Goal: Task Accomplishment & Management: Complete application form

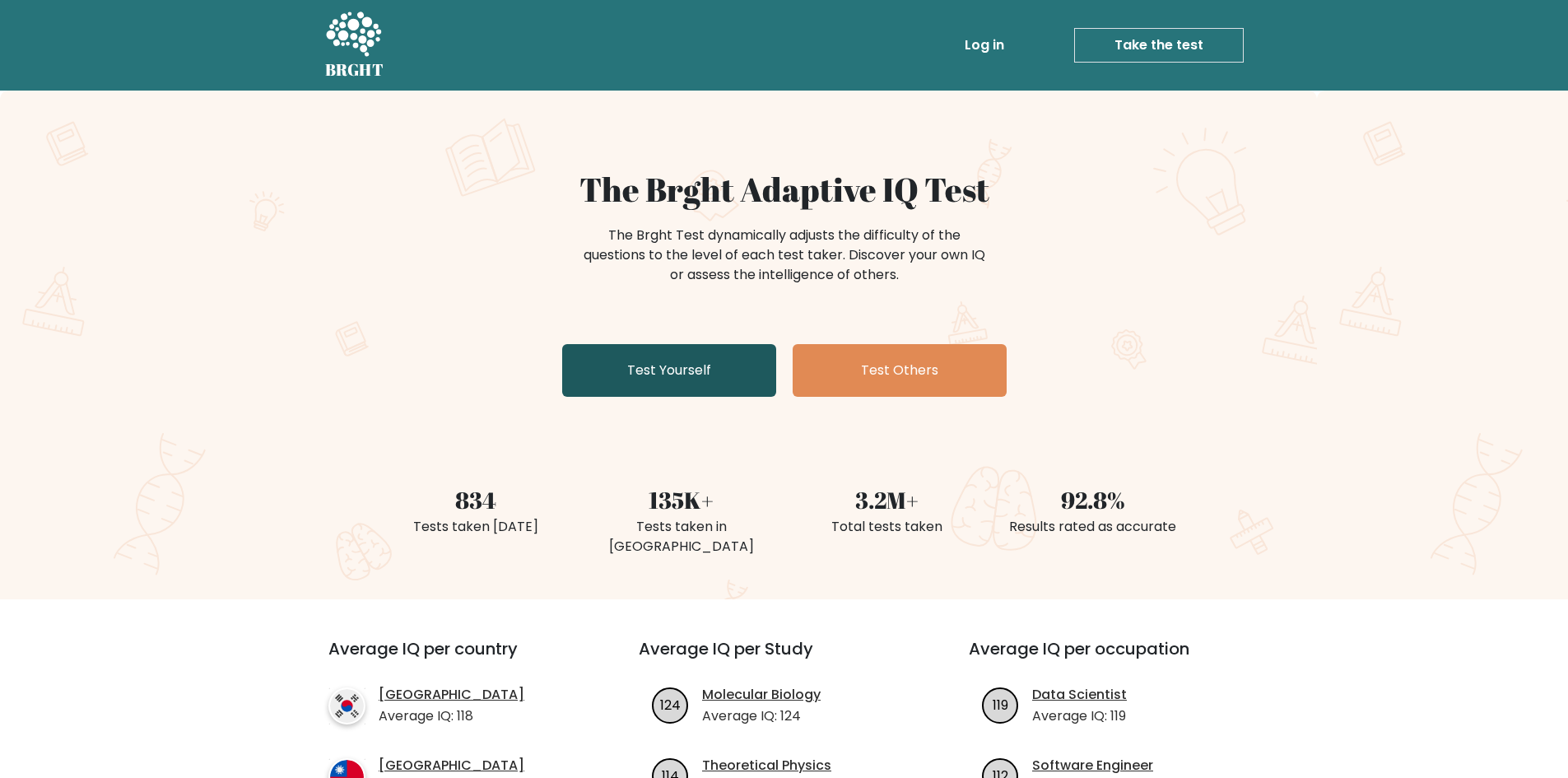
click at [702, 360] on link "Test Yourself" at bounding box center [670, 370] width 214 height 53
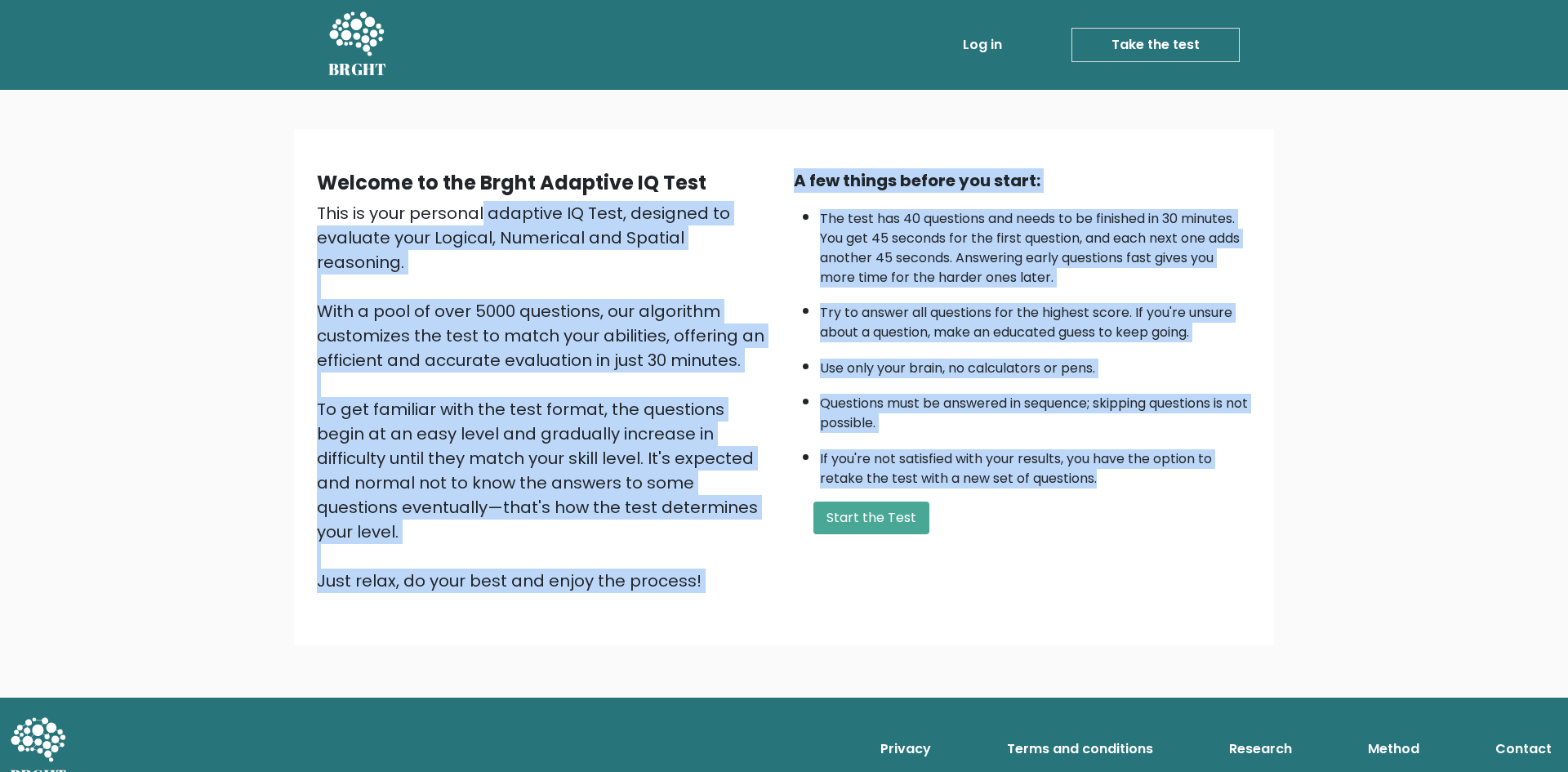
drag, startPoint x: 560, startPoint y: 316, endPoint x: 1129, endPoint y: 476, distance: 591.1
click at [1127, 478] on div "Welcome to the Brght Adaptive IQ Test This is your personal adaptive IQ Test, d…" at bounding box center [784, 393] width 1568 height 608
copy div "This is your personal adaptive IQ Test, designed to evaluate your Logical, Nume…"
click at [505, 262] on div "This is your personal adaptive IQ Test, designed to evaluate your Logical, Nume…" at bounding box center [545, 397] width 458 height 392
click at [517, 279] on div "This is your personal adaptive IQ Test, designed to evaluate your Logical, Nume…" at bounding box center [545, 397] width 458 height 392
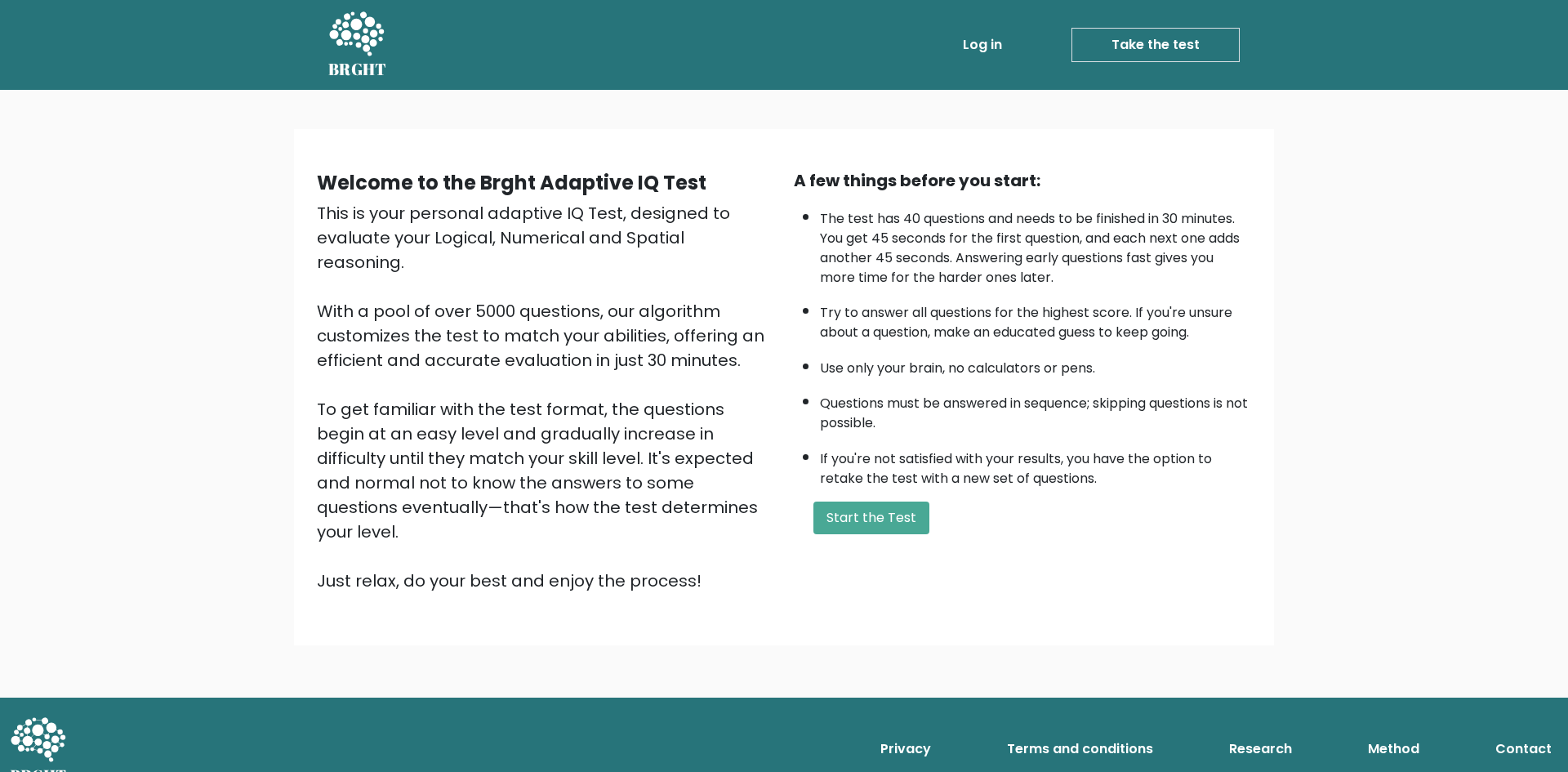
click at [839, 497] on div "A few things before you start: The test has 40 questions and needs to be finish…" at bounding box center [1022, 380] width 477 height 424
click at [847, 510] on button "Start the Test" at bounding box center [871, 517] width 116 height 32
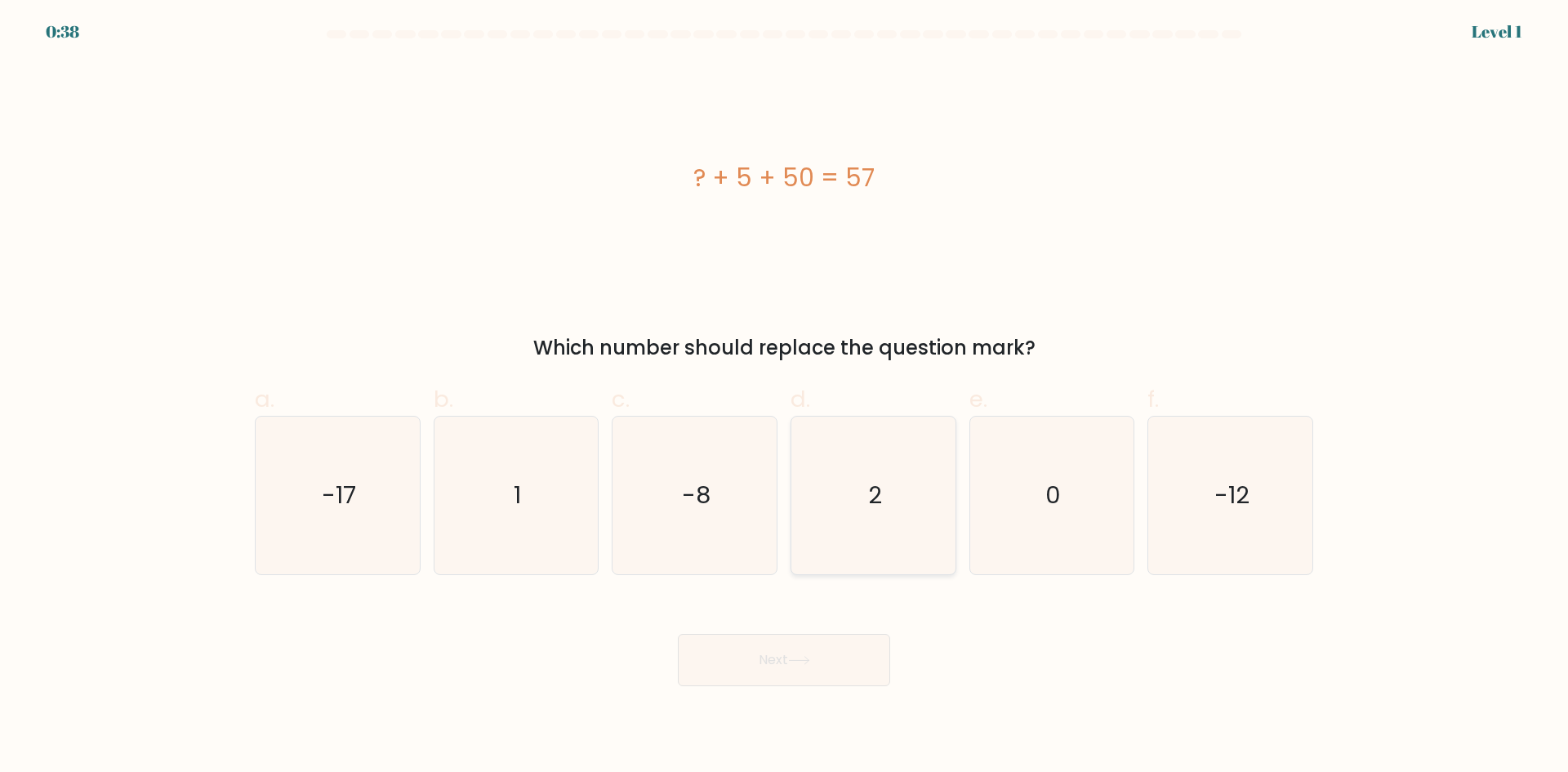
click at [899, 491] on icon "2" at bounding box center [873, 495] width 157 height 158
click at [784, 397] on input "d. 2" at bounding box center [784, 391] width 1 height 11
radio input "true"
click at [807, 660] on icon at bounding box center [798, 660] width 20 height 7
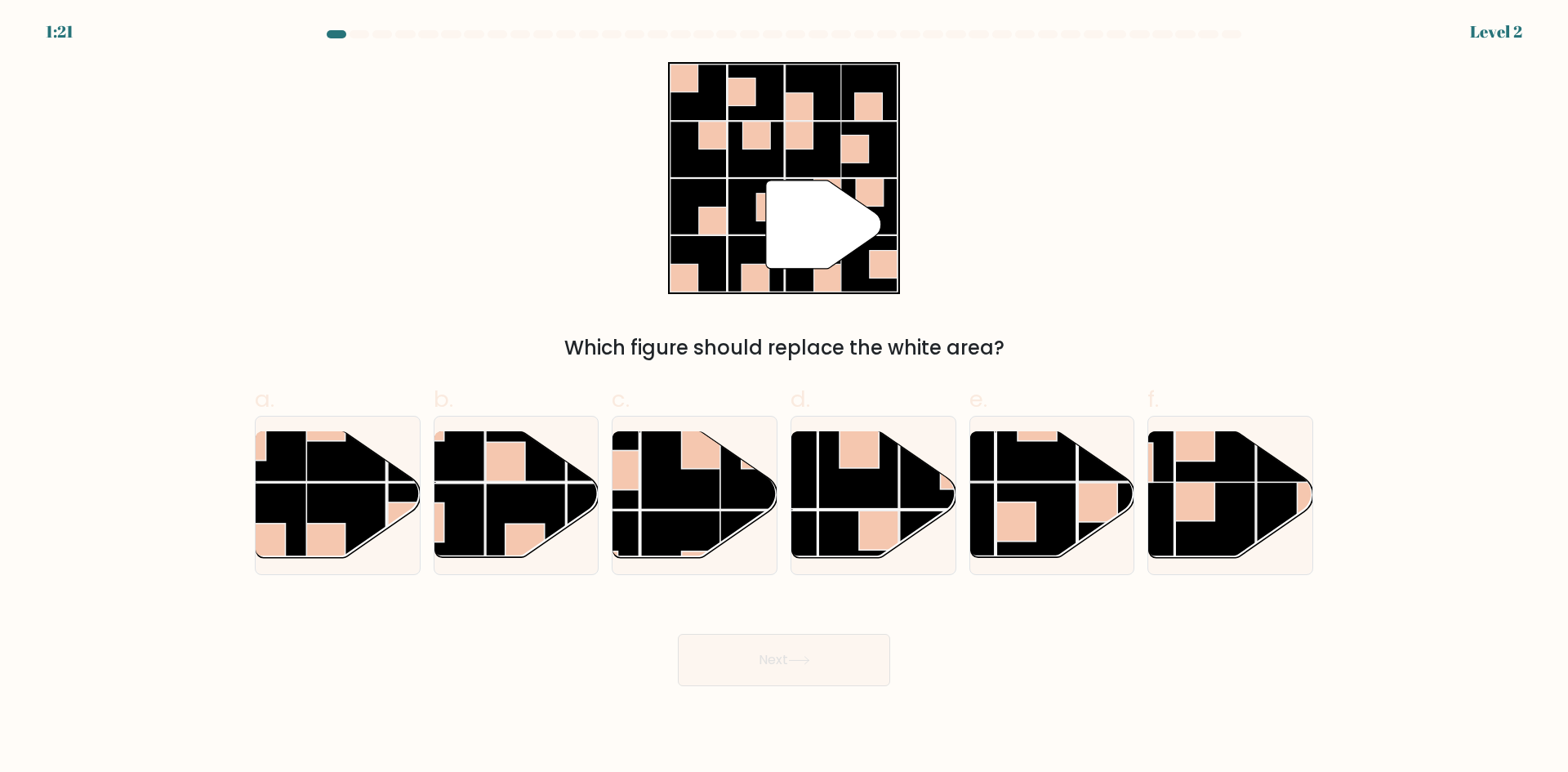
click at [523, 281] on div "" Which figure should replace the white area?" at bounding box center [784, 212] width 1078 height 300
click at [701, 473] on rect at bounding box center [680, 469] width 80 height 80
click at [784, 397] on input "c." at bounding box center [784, 391] width 1 height 11
radio input "true"
click at [796, 657] on icon at bounding box center [799, 660] width 22 height 9
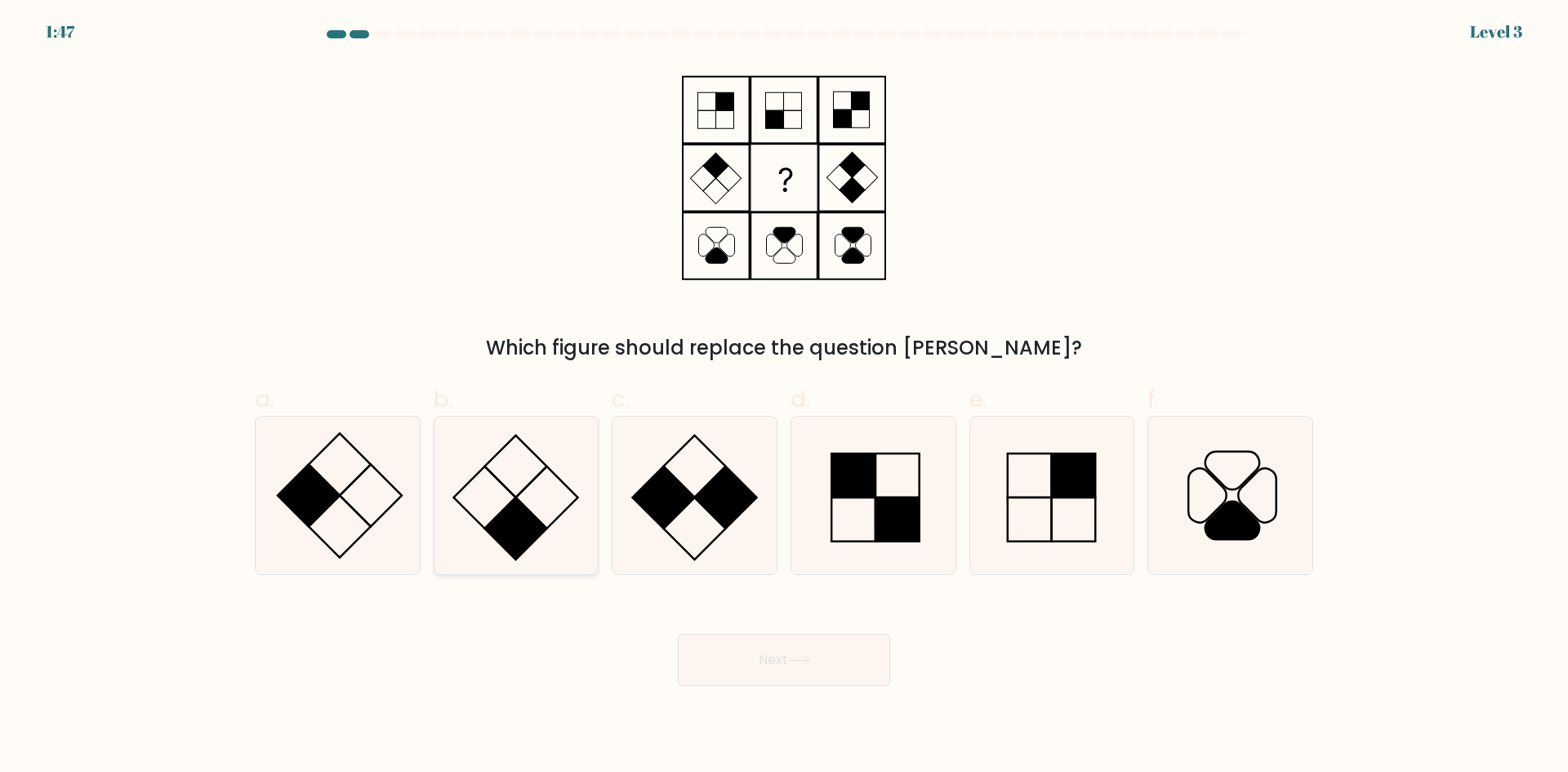
click at [492, 491] on icon at bounding box center [516, 495] width 157 height 158
click at [784, 397] on input "b." at bounding box center [784, 391] width 1 height 11
radio input "true"
click at [794, 656] on icon at bounding box center [799, 660] width 22 height 9
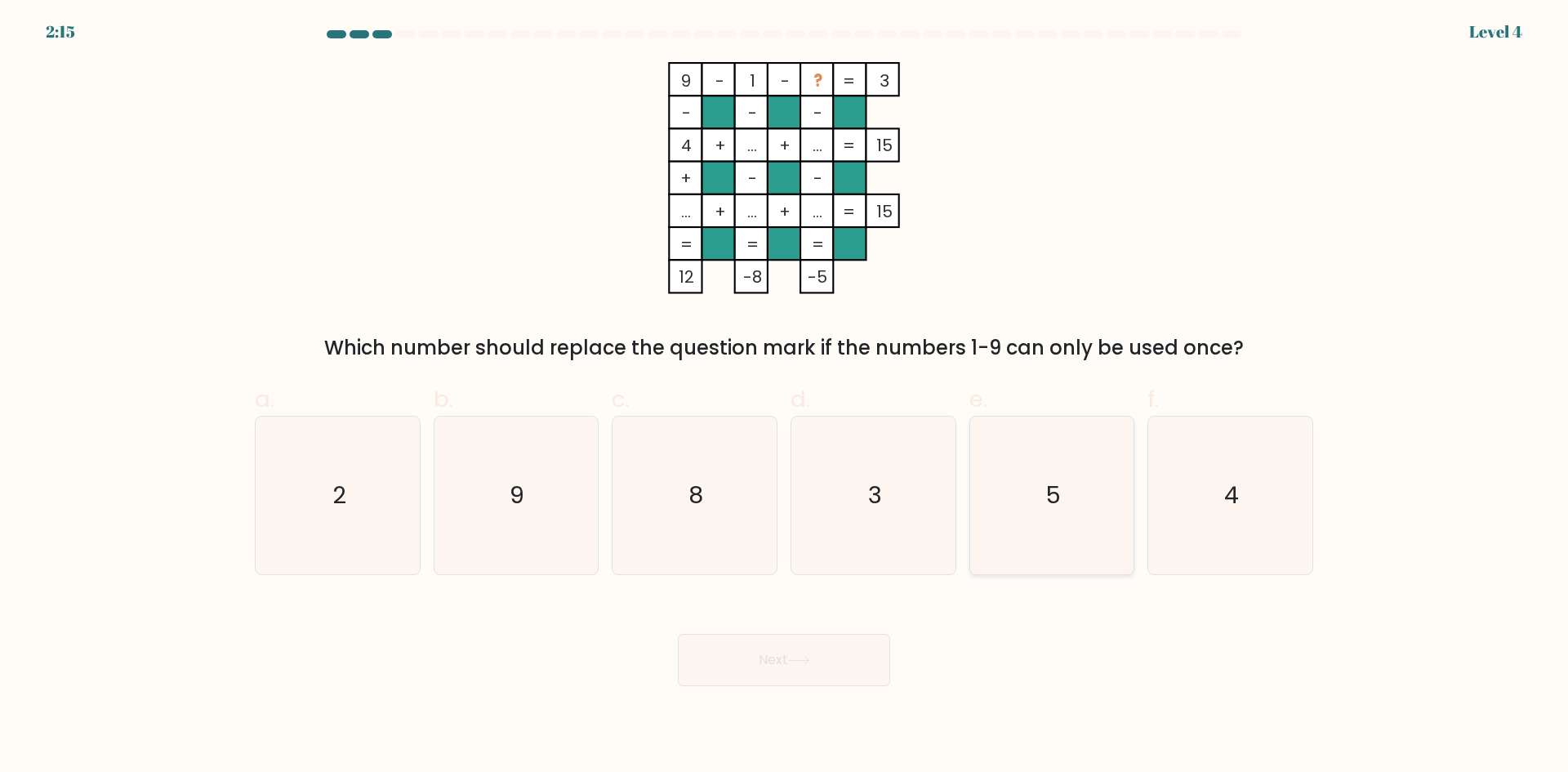
click at [1067, 448] on icon "5" at bounding box center [1051, 495] width 157 height 158
click at [784, 397] on input "e. 5" at bounding box center [784, 391] width 1 height 11
radio input "true"
click at [773, 657] on button "Next" at bounding box center [784, 660] width 213 height 52
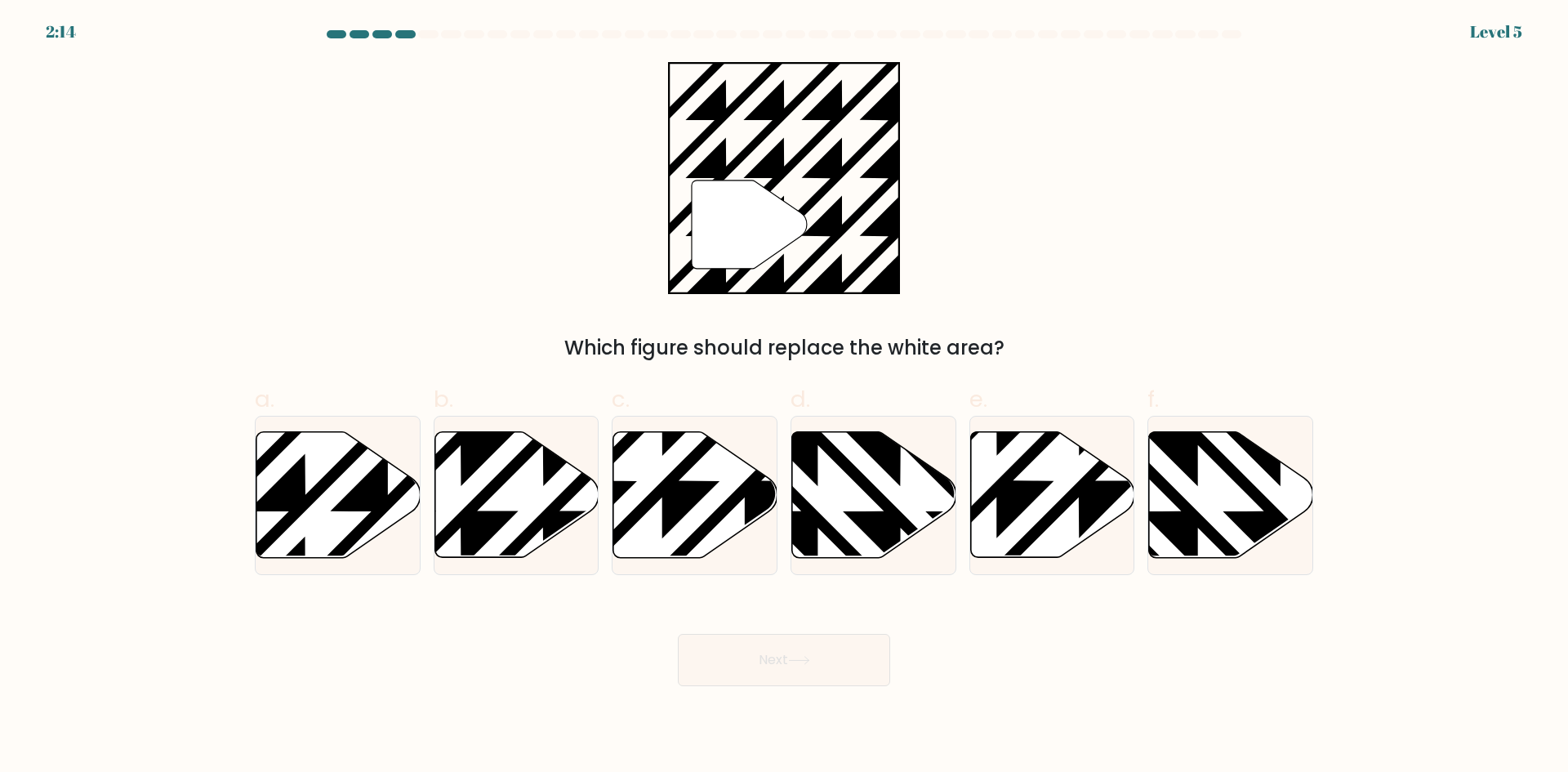
click at [665, 242] on div "" Which figure should replace the white area?" at bounding box center [784, 212] width 1078 height 300
click at [341, 472] on icon at bounding box center [388, 428] width 331 height 331
click at [784, 397] on input "a." at bounding box center [784, 391] width 1 height 11
radio input "true"
click at [760, 656] on button "Next" at bounding box center [784, 660] width 213 height 52
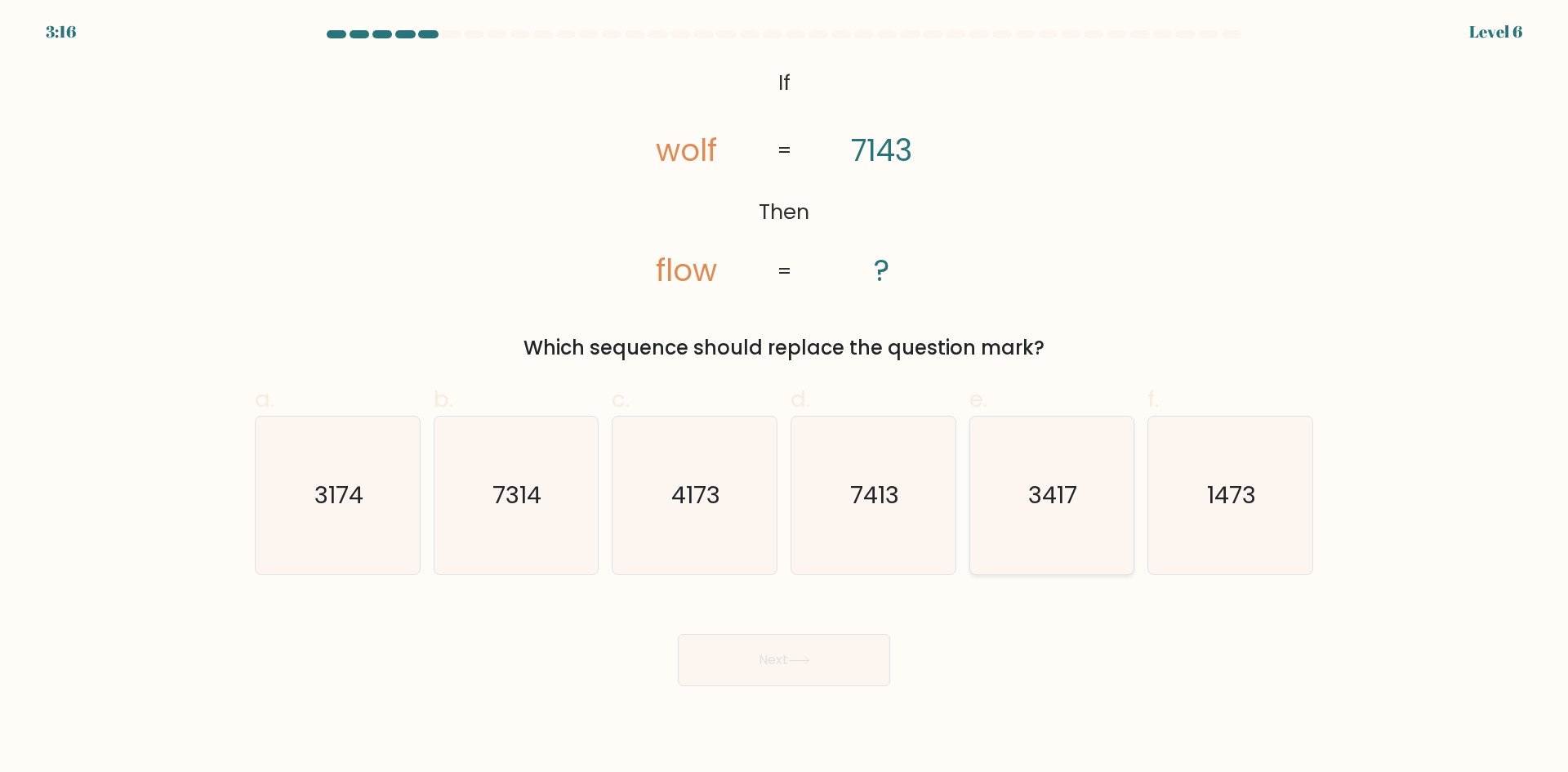
click at [1062, 525] on icon "3417" at bounding box center [1051, 495] width 157 height 158
click at [784, 397] on input "e. 3417" at bounding box center [784, 391] width 1 height 11
radio input "true"
click at [793, 659] on icon at bounding box center [799, 660] width 22 height 9
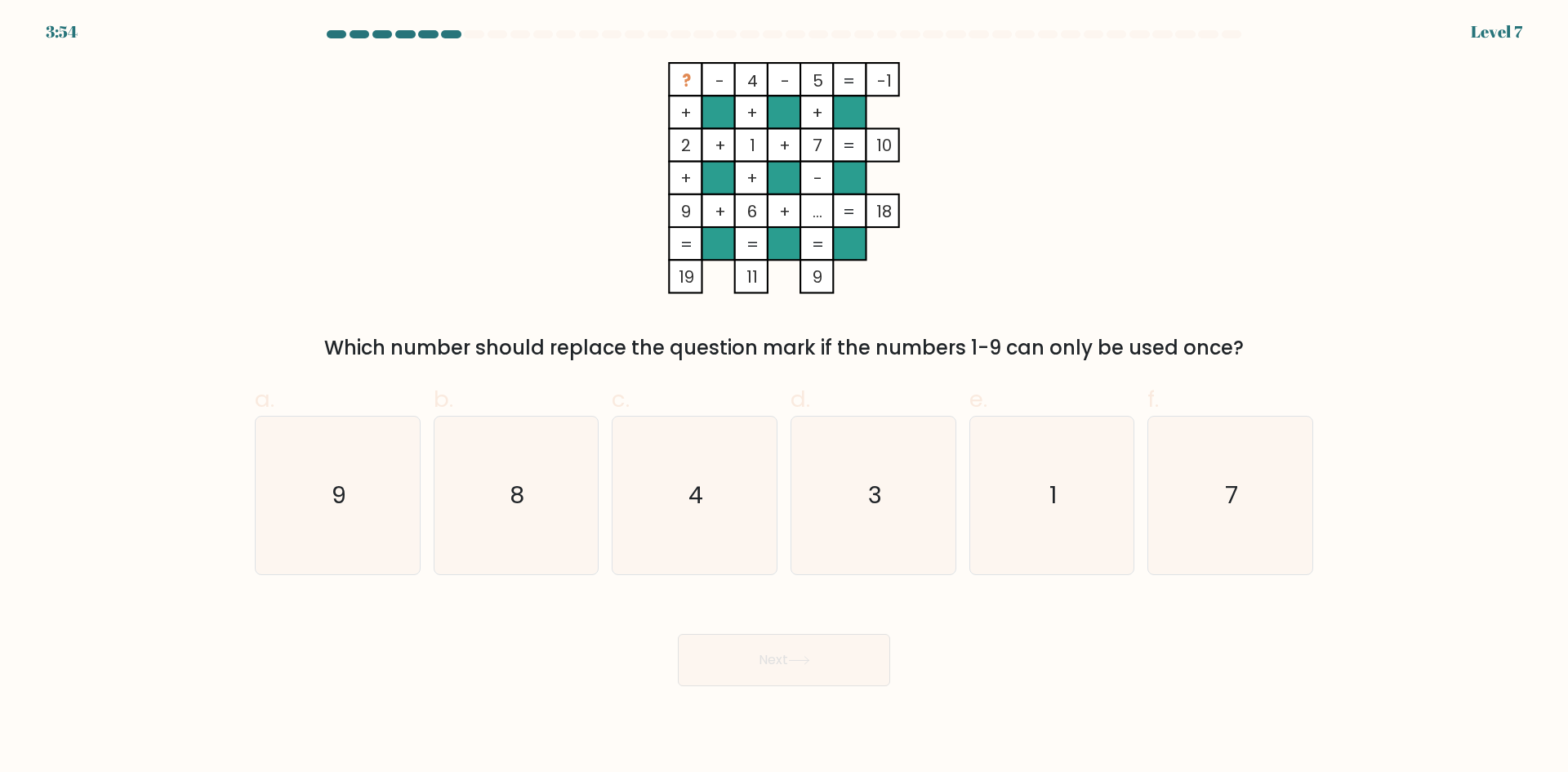
click at [673, 362] on div "Which number should replace the question mark if the numbers 1-9 can only be us…" at bounding box center [784, 348] width 1038 height 30
click at [527, 506] on icon "8" at bounding box center [516, 495] width 157 height 158
click at [784, 397] on input "b. 8" at bounding box center [784, 391] width 1 height 11
radio input "true"
click at [745, 654] on button "Next" at bounding box center [784, 660] width 213 height 52
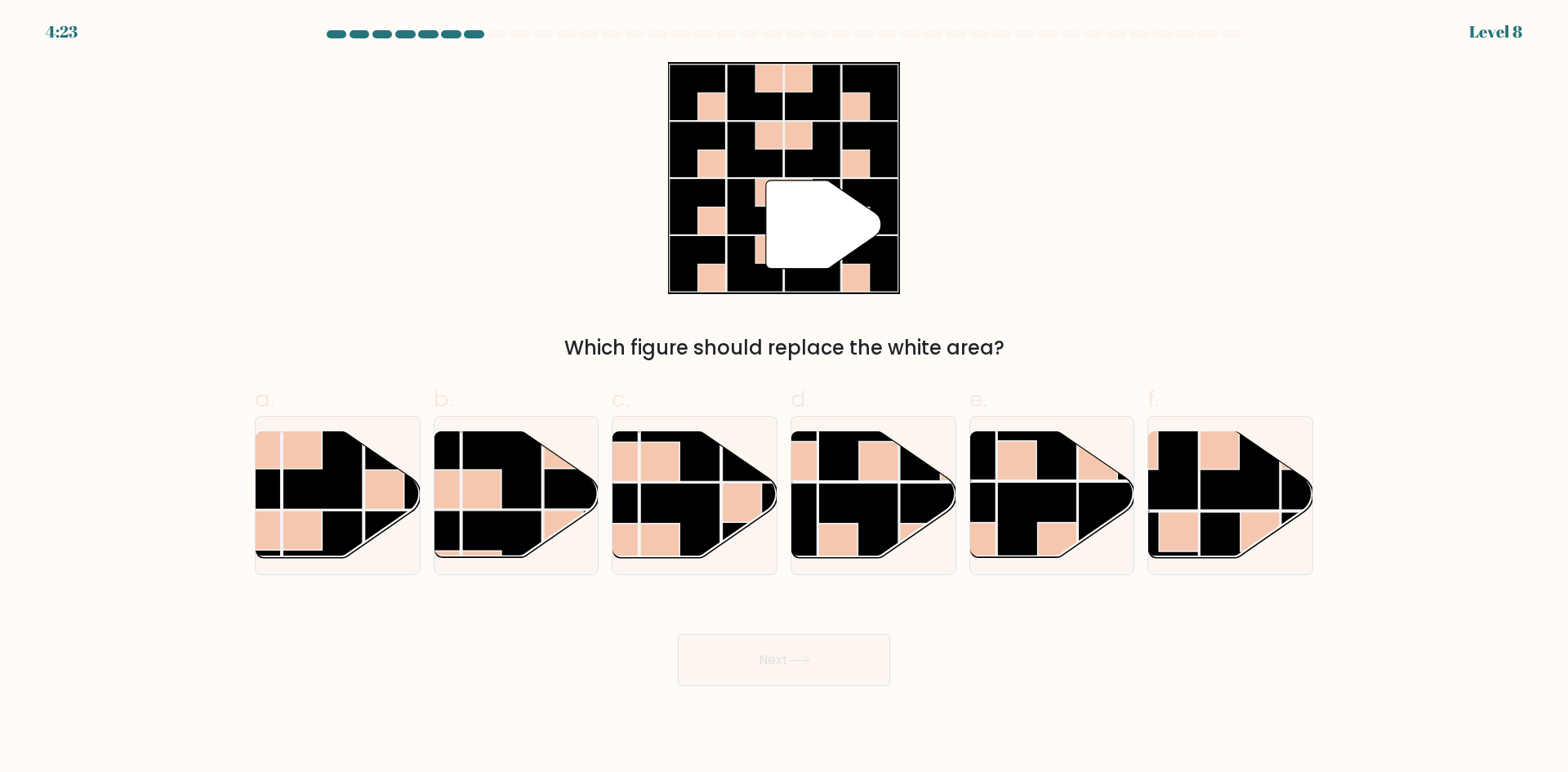
click at [700, 254] on rect at bounding box center [697, 263] width 56 height 56
click at [313, 473] on rect at bounding box center [322, 469] width 80 height 80
click at [784, 397] on input "a." at bounding box center [784, 391] width 1 height 11
radio input "true"
click at [764, 669] on button "Next" at bounding box center [784, 660] width 213 height 52
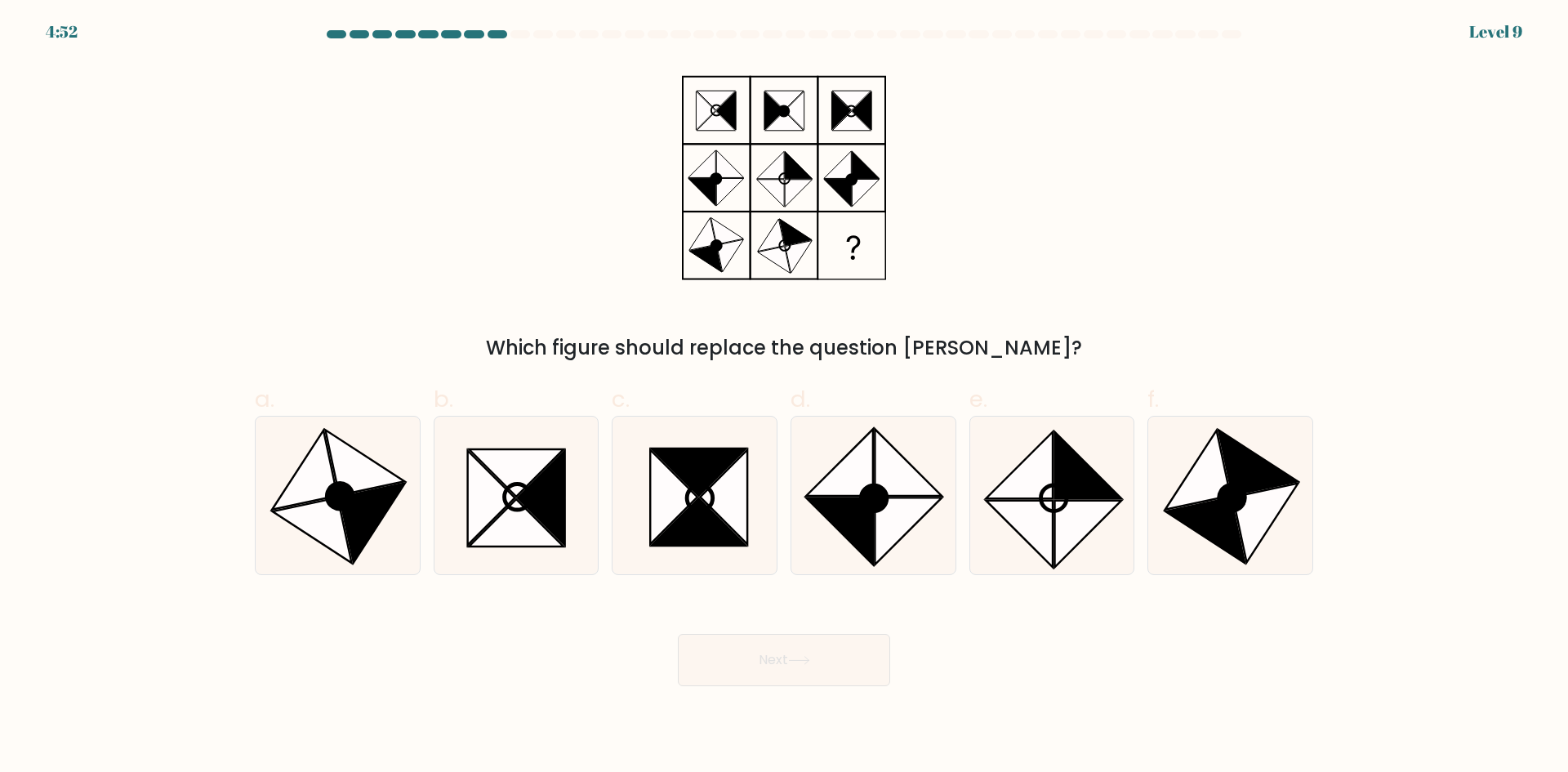
click at [471, 233] on div "Which figure should replace the question mark?" at bounding box center [784, 212] width 1078 height 300
click at [614, 179] on div "Which figure should replace the question mark?" at bounding box center [784, 212] width 1078 height 300
click at [1220, 499] on icon at bounding box center [1232, 497] width 27 height 27
click at [784, 397] on input "f." at bounding box center [784, 391] width 1 height 11
radio input "true"
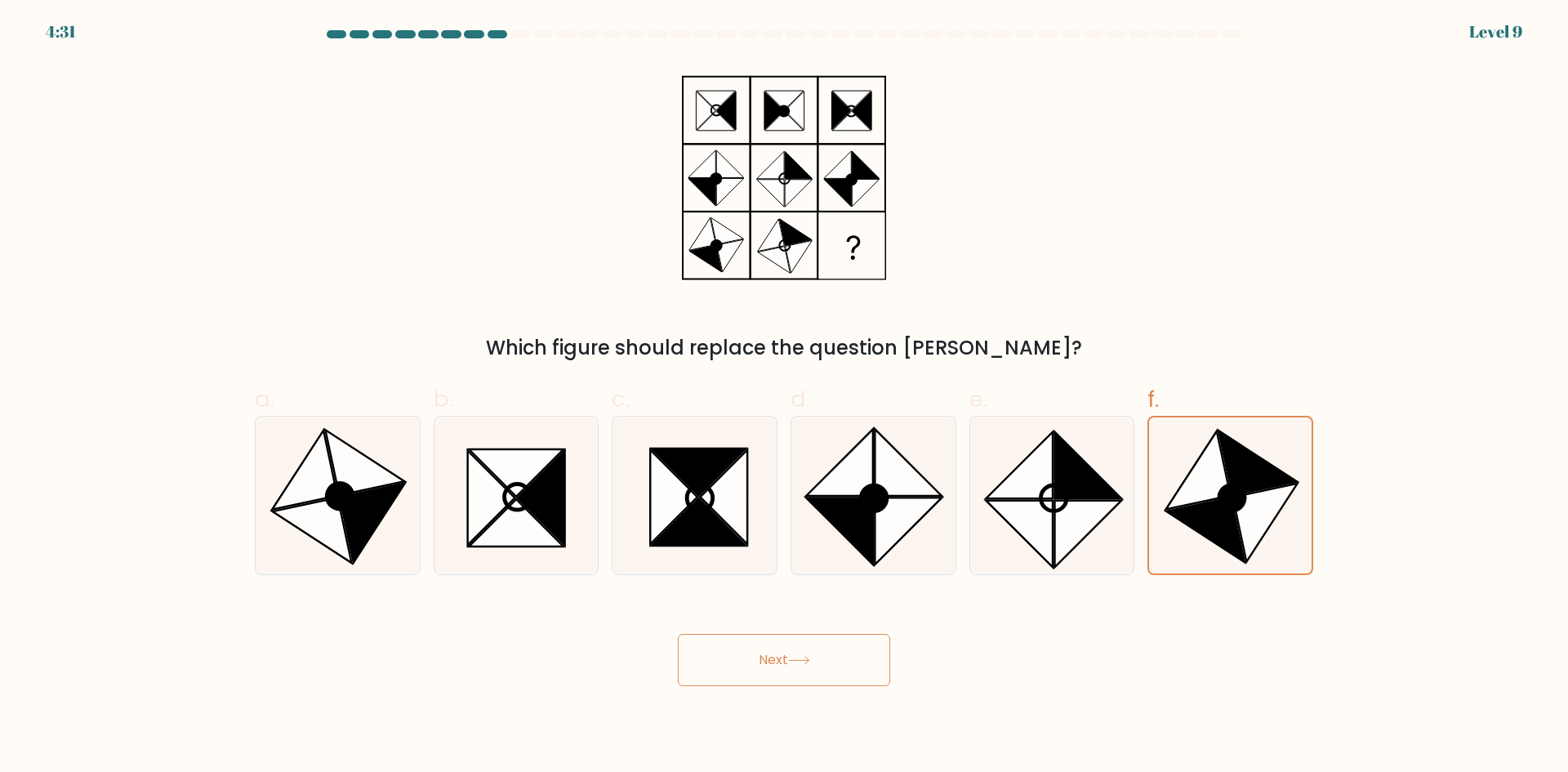
click at [783, 653] on button "Next" at bounding box center [784, 660] width 213 height 52
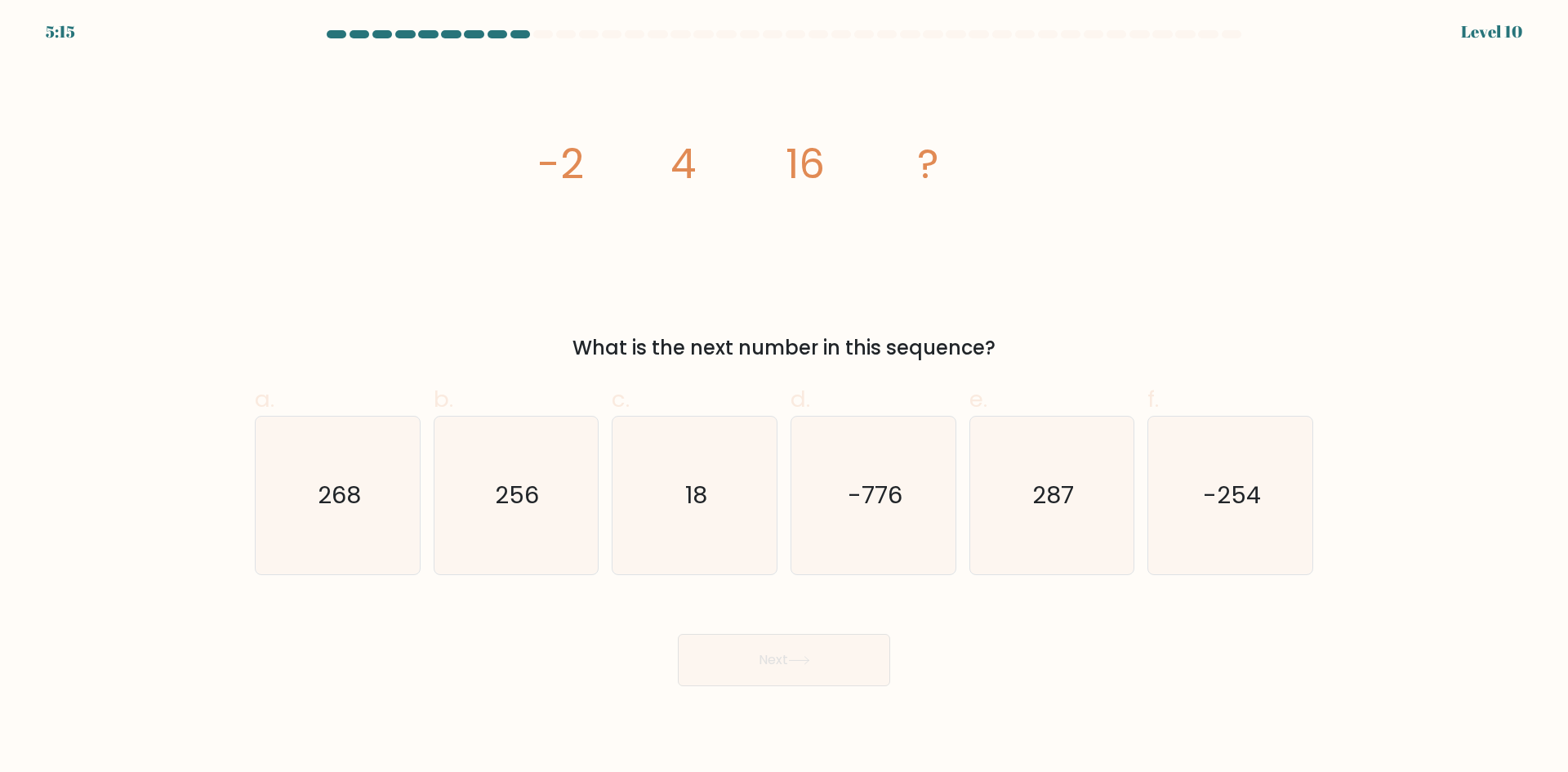
click at [724, 266] on icon "image/svg+xml -2 4 16 ?" at bounding box center [784, 178] width 490 height 232
click at [573, 271] on icon "image/svg+xml -2 4 16 ?" at bounding box center [784, 178] width 490 height 232
click at [514, 468] on icon "256" at bounding box center [516, 495] width 157 height 158
click at [784, 397] on input "b. 256" at bounding box center [784, 391] width 1 height 11
radio input "true"
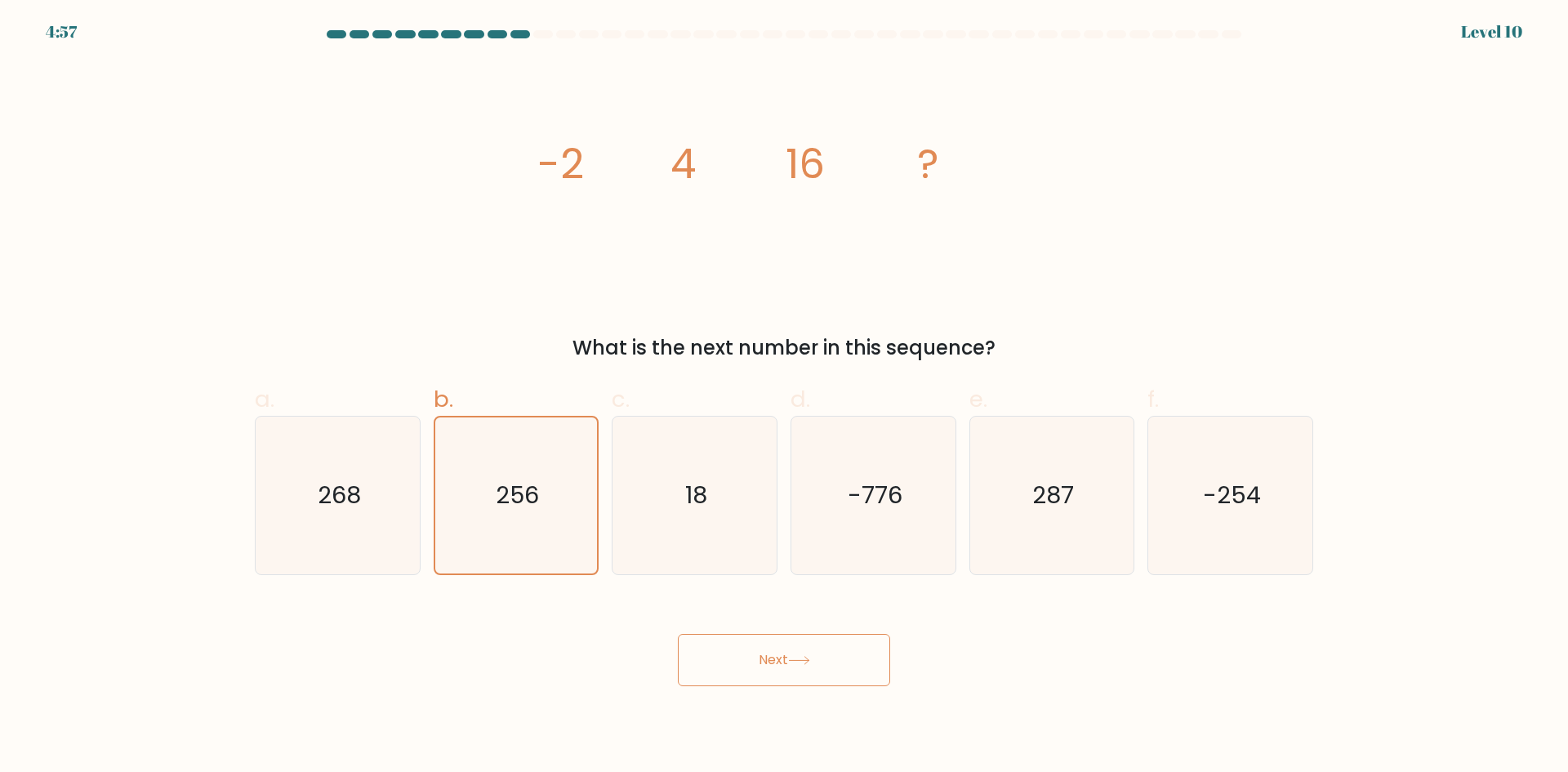
click at [731, 657] on button "Next" at bounding box center [784, 660] width 213 height 52
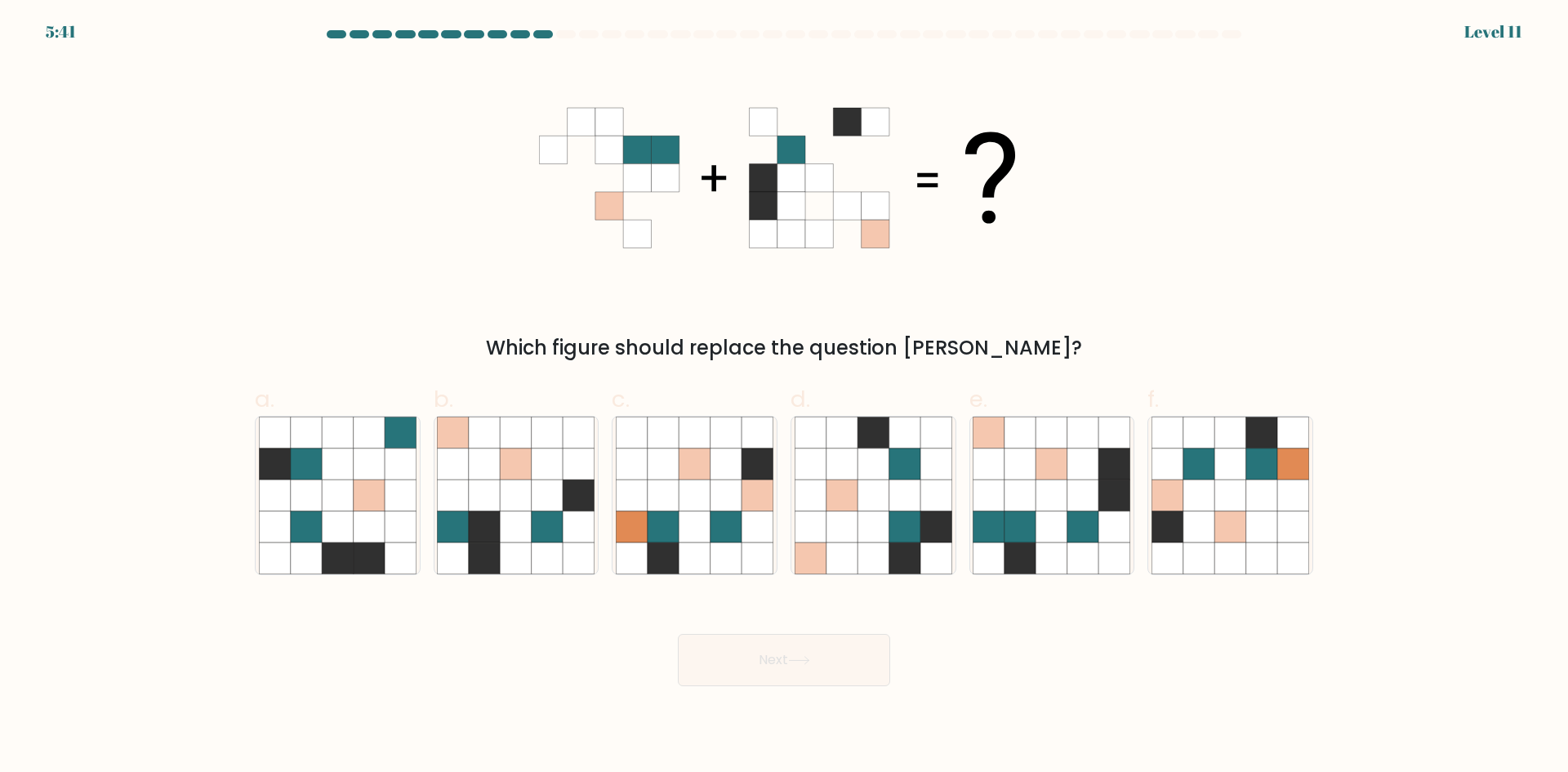
click at [597, 274] on icon at bounding box center [784, 178] width 490 height 232
click at [1176, 484] on icon at bounding box center [1167, 495] width 31 height 32
click at [784, 397] on input "f." at bounding box center [784, 391] width 1 height 11
radio input "true"
click at [1120, 320] on div "Which figure should replace the question [PERSON_NAME]?" at bounding box center [784, 212] width 1078 height 300
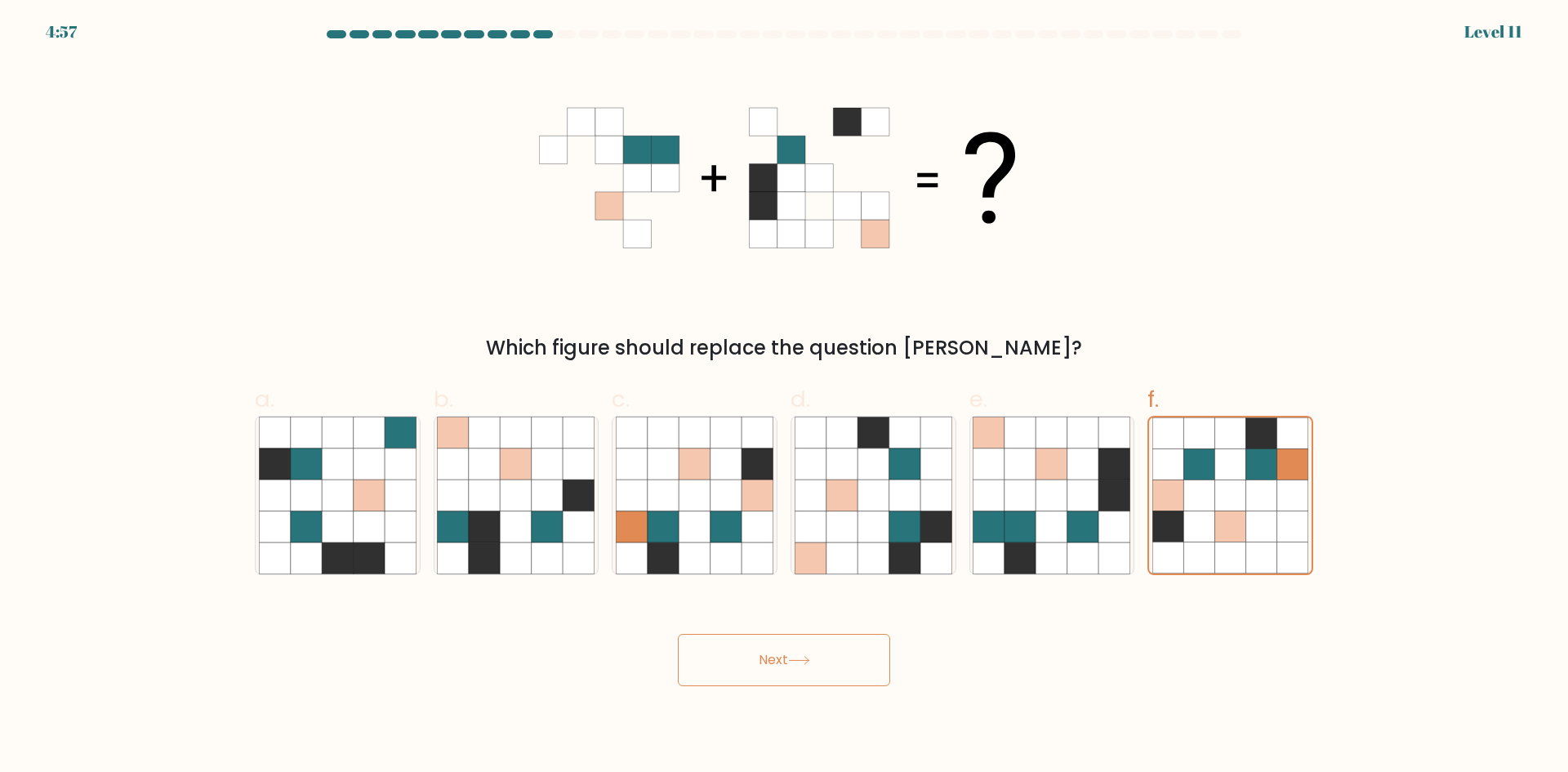
click at [1057, 344] on div "Which figure should replace the question [PERSON_NAME]?" at bounding box center [784, 348] width 1038 height 30
click at [807, 656] on icon at bounding box center [799, 660] width 22 height 9
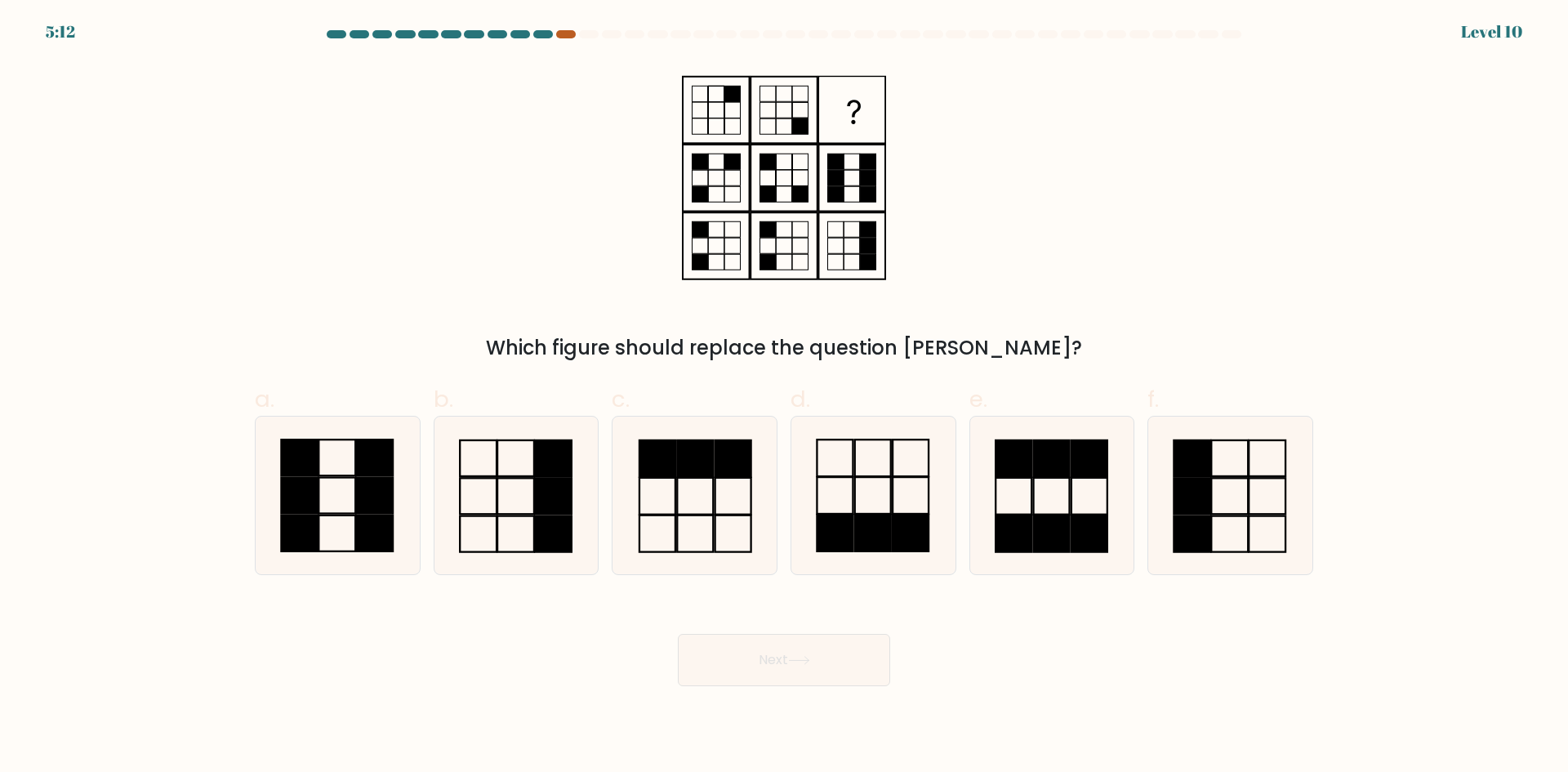
click at [568, 33] on div at bounding box center [566, 34] width 20 height 8
click at [540, 65] on div "Which figure should replace the question [PERSON_NAME]?" at bounding box center [784, 212] width 1078 height 300
click at [1184, 475] on rect at bounding box center [1192, 458] width 36 height 36
click at [784, 397] on input "f." at bounding box center [784, 391] width 1 height 11
radio input "true"
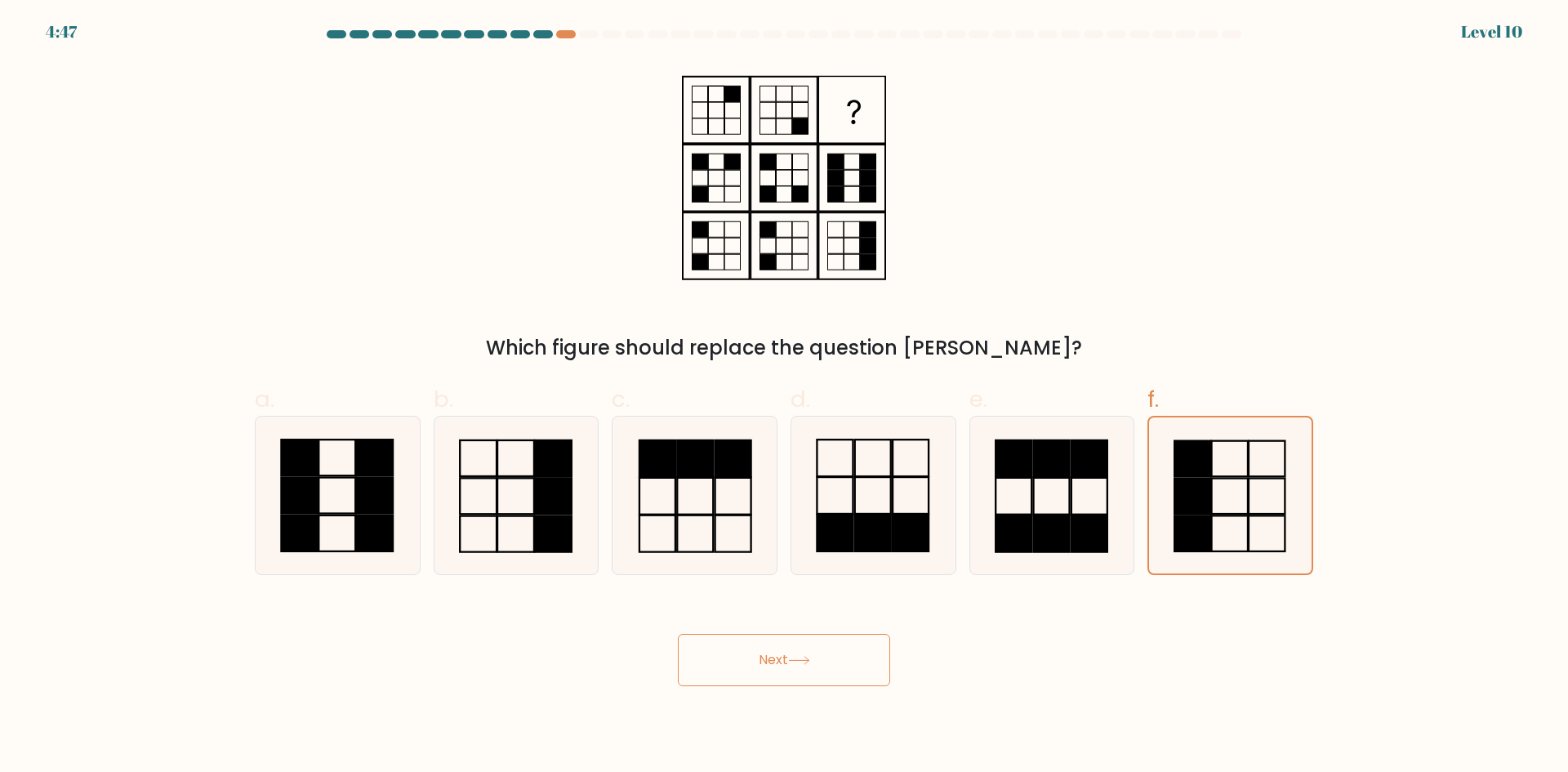
click at [789, 648] on button "Next" at bounding box center [784, 660] width 213 height 52
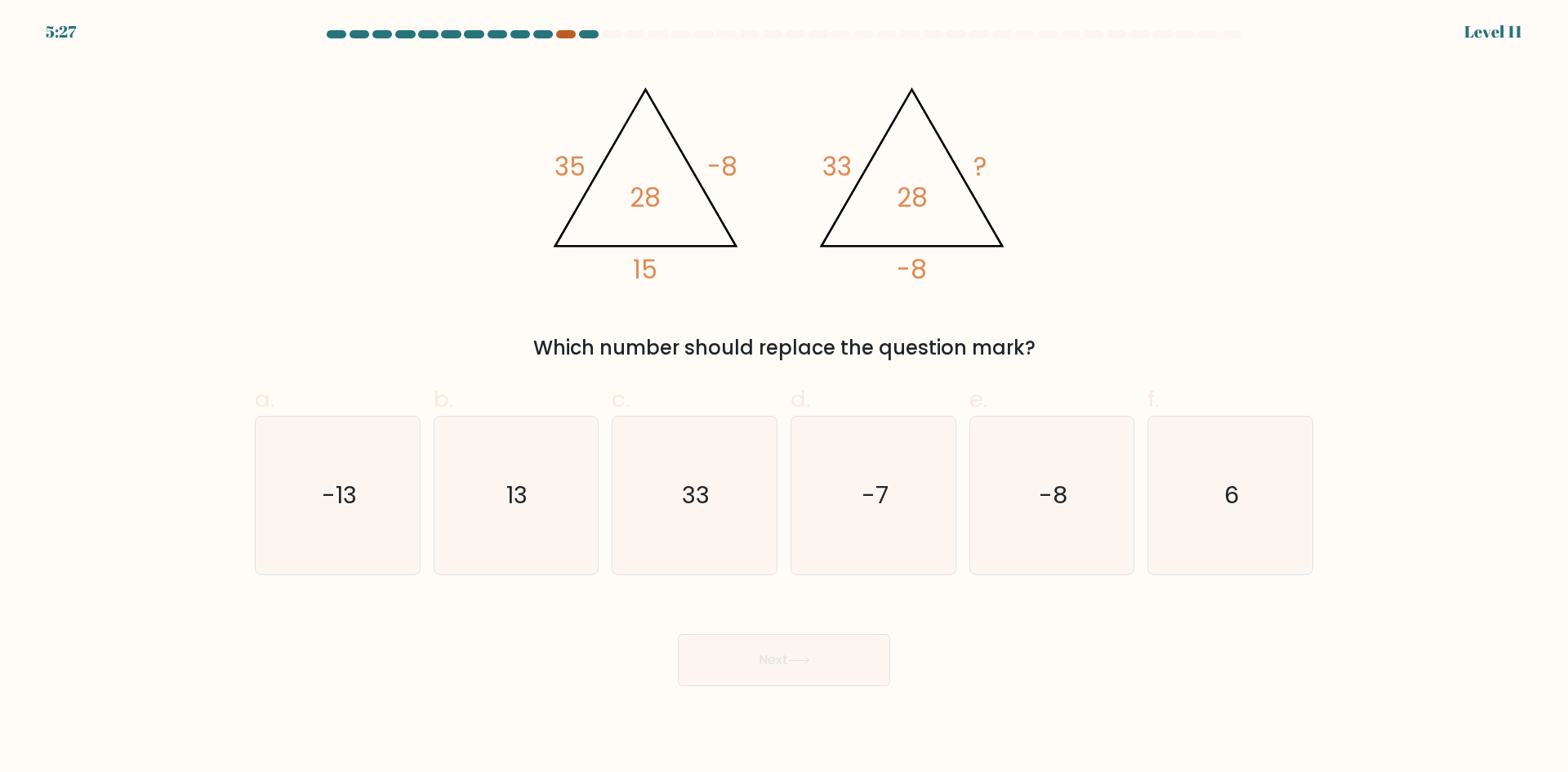
click at [563, 33] on div at bounding box center [566, 34] width 20 height 8
click at [577, 42] on div at bounding box center [784, 37] width 1078 height 15
click at [359, 460] on icon "-13" at bounding box center [338, 495] width 157 height 158
click at [784, 397] on input "a. -13" at bounding box center [784, 391] width 1 height 11
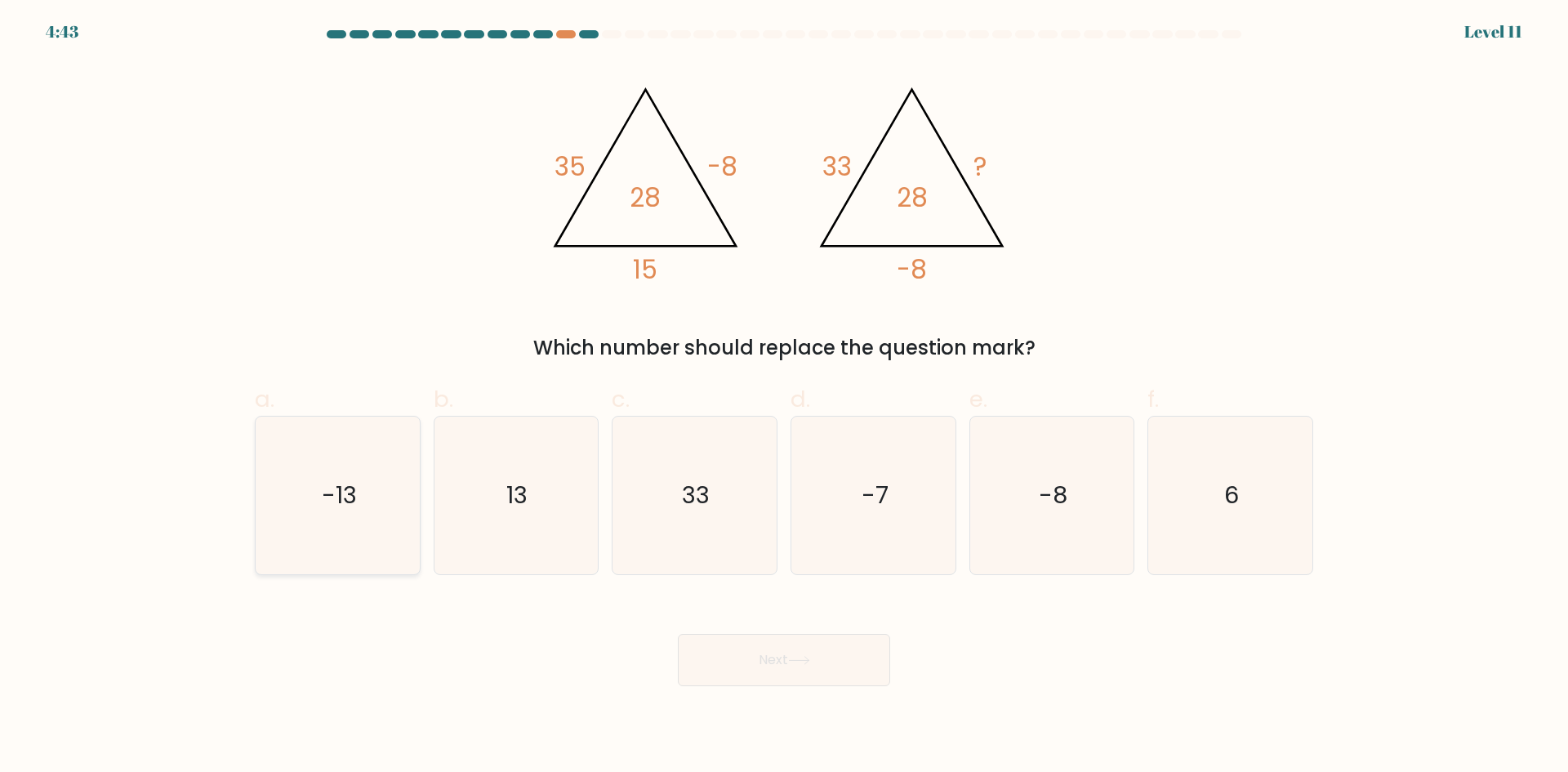
radio input "true"
click at [760, 652] on button "Next" at bounding box center [784, 660] width 213 height 52
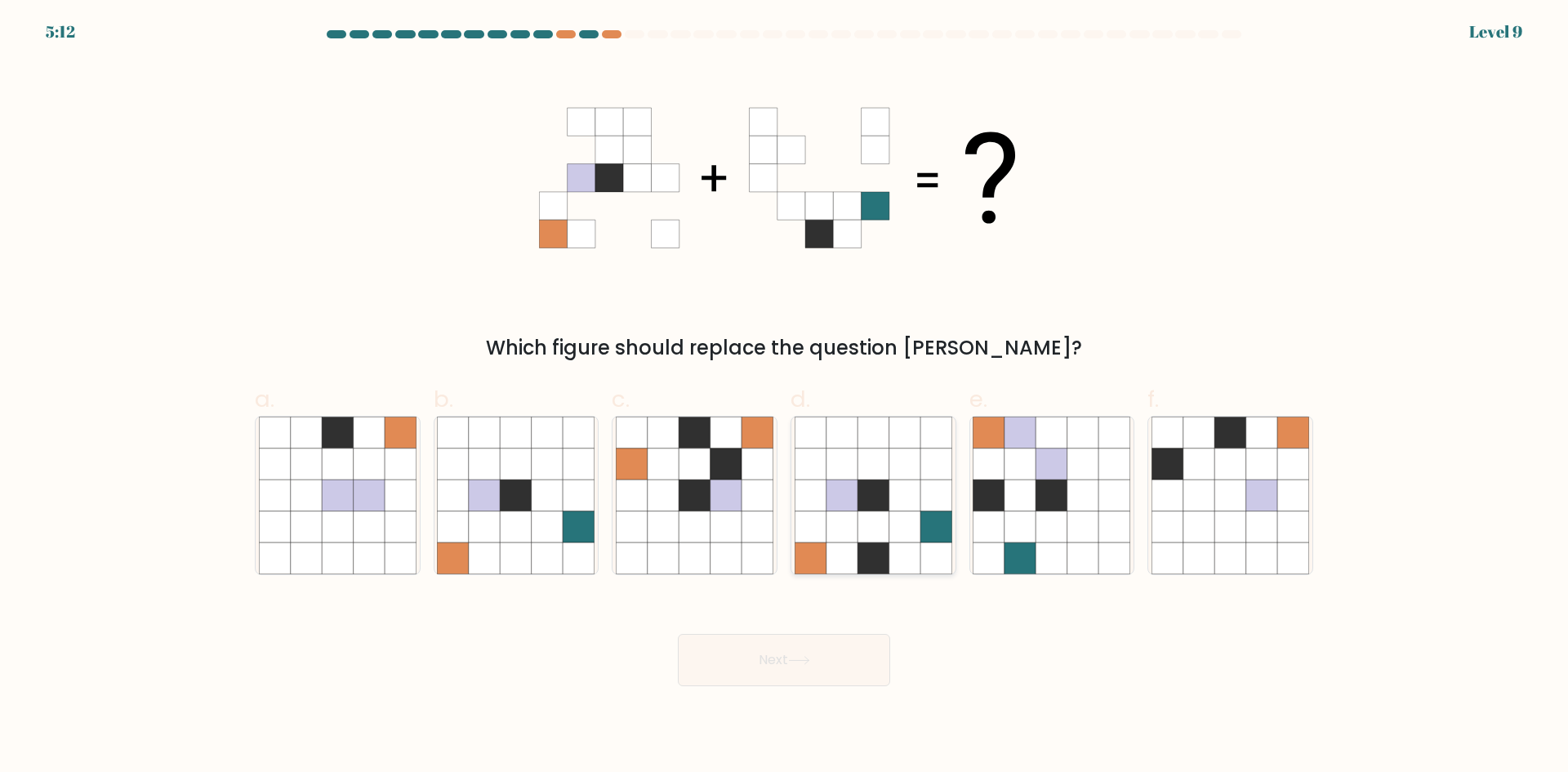
click at [876, 507] on icon at bounding box center [873, 495] width 31 height 32
click at [784, 397] on input "d." at bounding box center [784, 391] width 1 height 11
radio input "true"
click at [833, 659] on button "Next" at bounding box center [784, 660] width 213 height 52
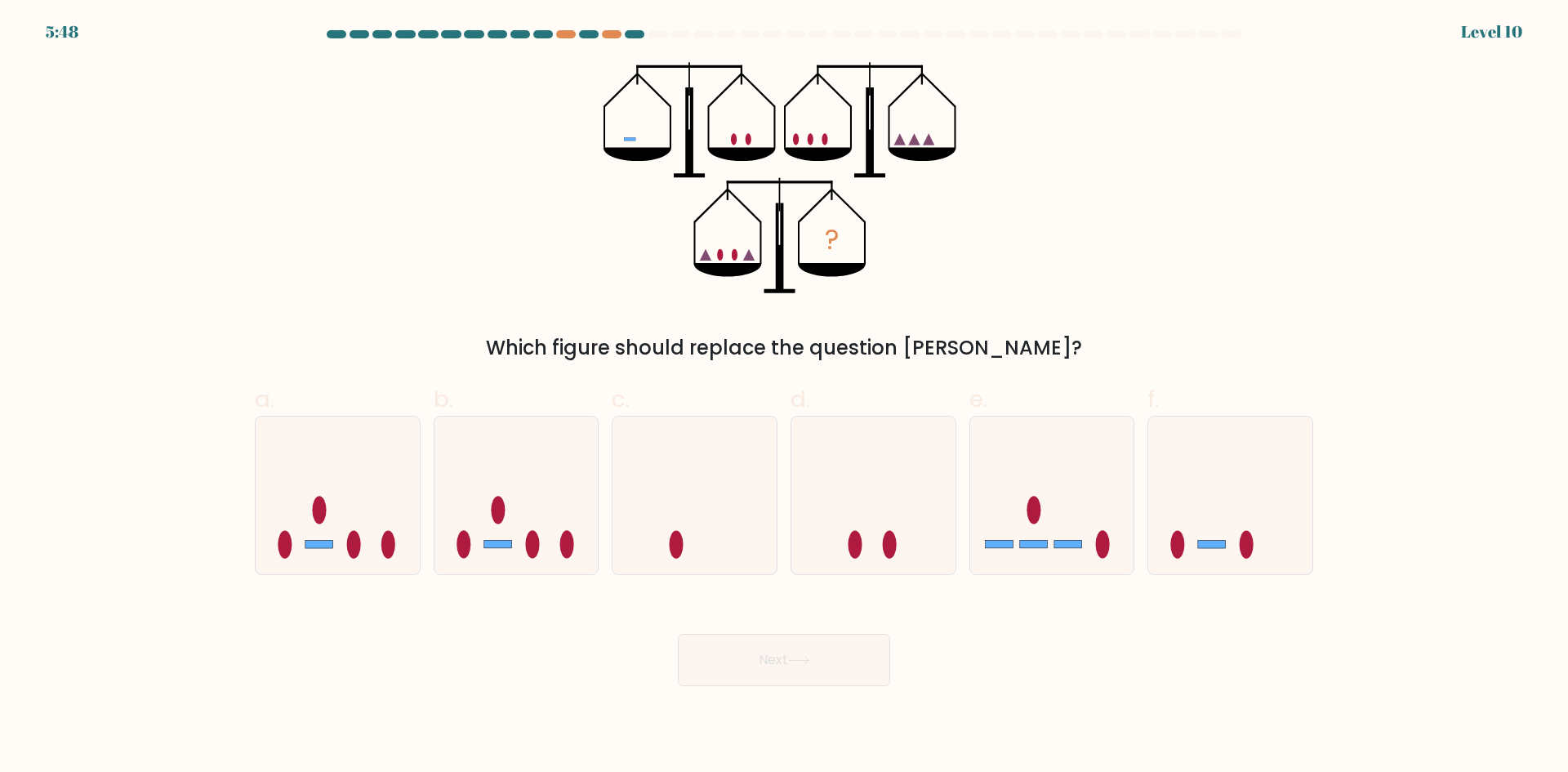
click at [760, 245] on icon at bounding box center [761, 243] width 2 height 41
click at [1225, 495] on icon at bounding box center [1229, 495] width 164 height 136
click at [784, 397] on input "f." at bounding box center [784, 391] width 1 height 11
radio input "true"
click at [850, 654] on button "Next" at bounding box center [784, 660] width 213 height 52
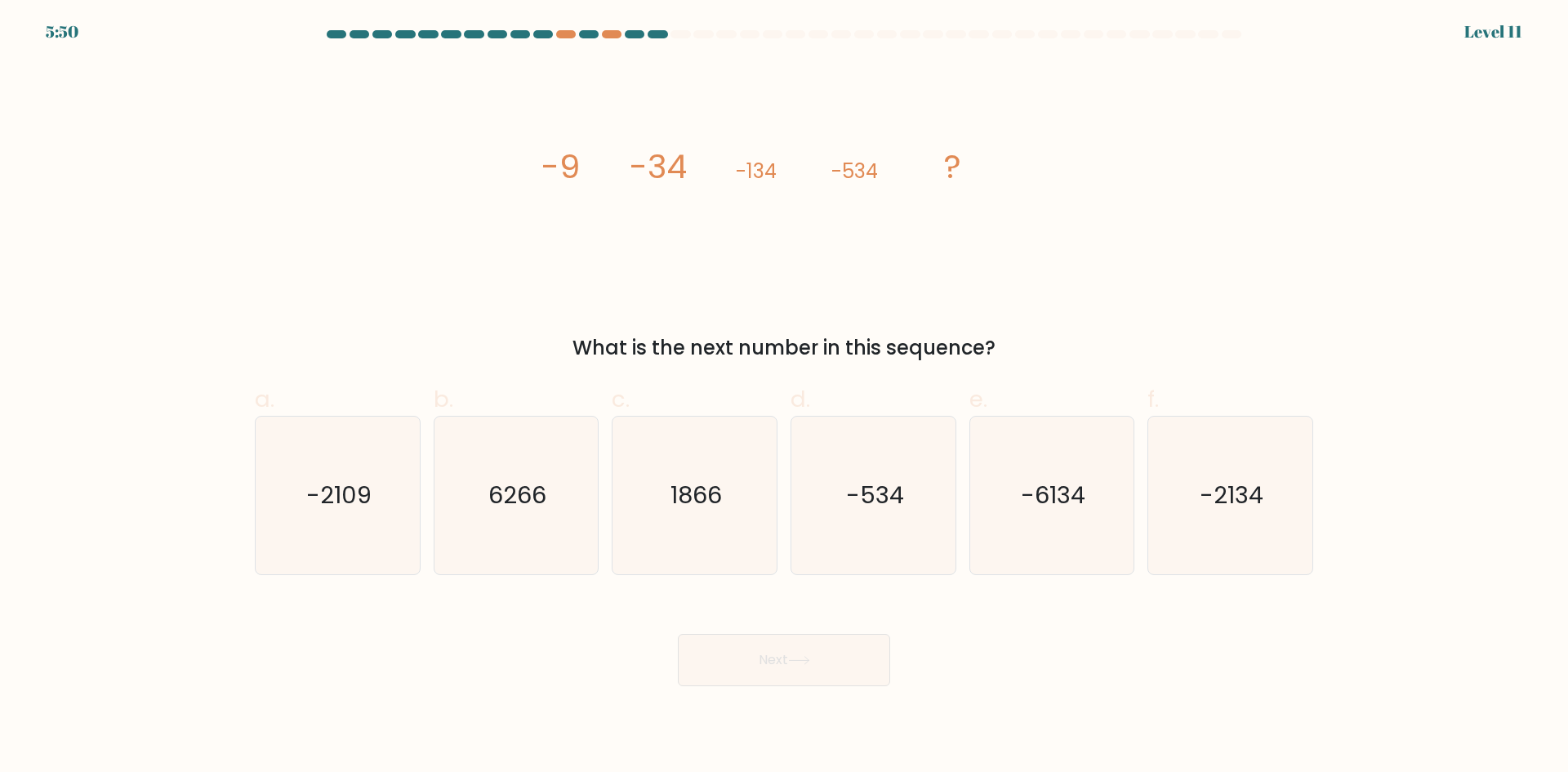
click at [674, 322] on div "image/svg+xml -9 -34 -134 -534 ? What is the next number in this sequence?" at bounding box center [784, 212] width 1078 height 300
click at [922, 242] on icon "image/svg+xml -9 -34 -134 -534 ?" at bounding box center [784, 178] width 490 height 232
click at [1240, 492] on text "-2134" at bounding box center [1232, 494] width 64 height 32
click at [784, 397] on input "f. -2134" at bounding box center [784, 391] width 1 height 11
radio input "true"
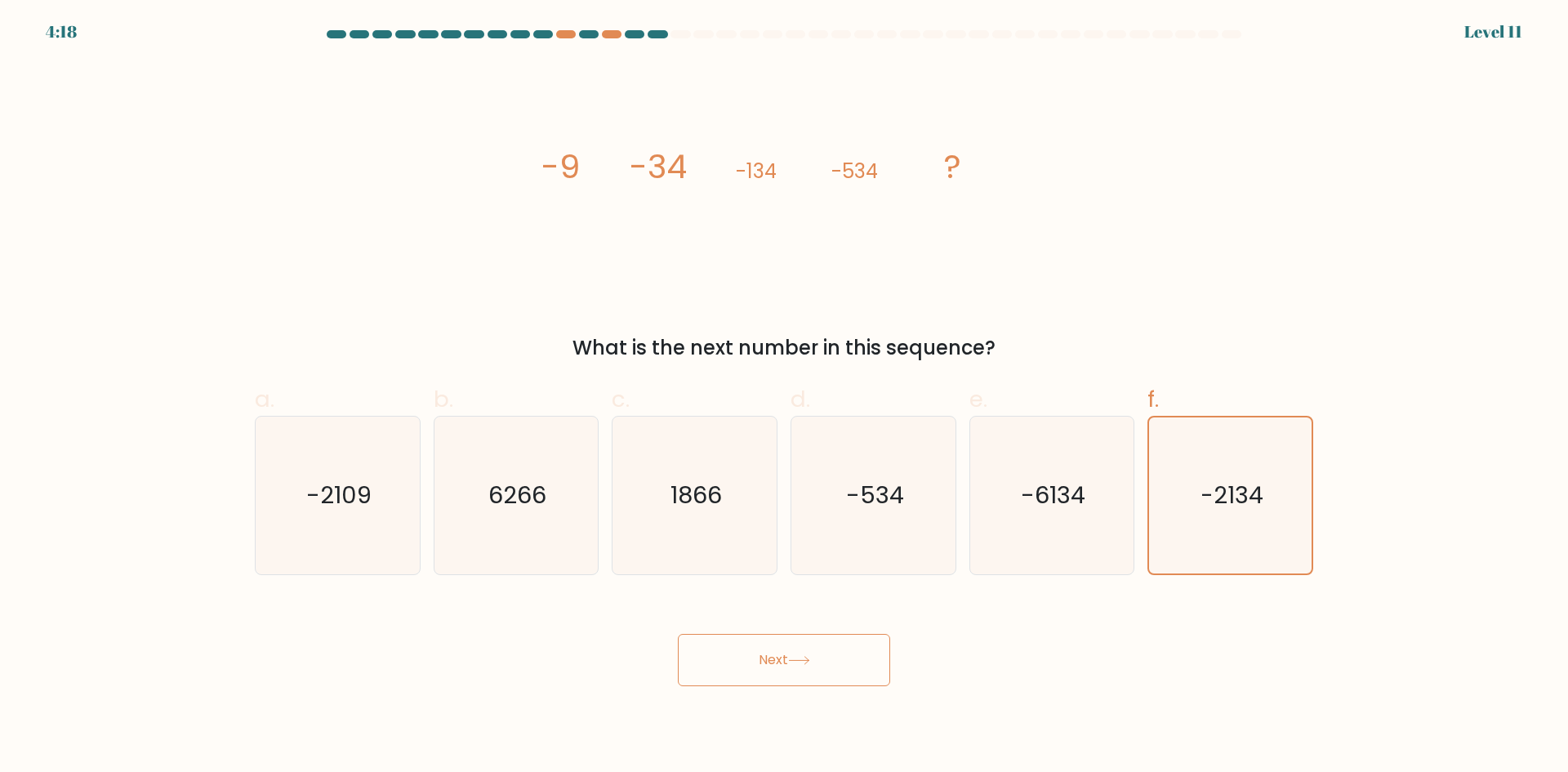
click at [846, 655] on button "Next" at bounding box center [784, 660] width 213 height 52
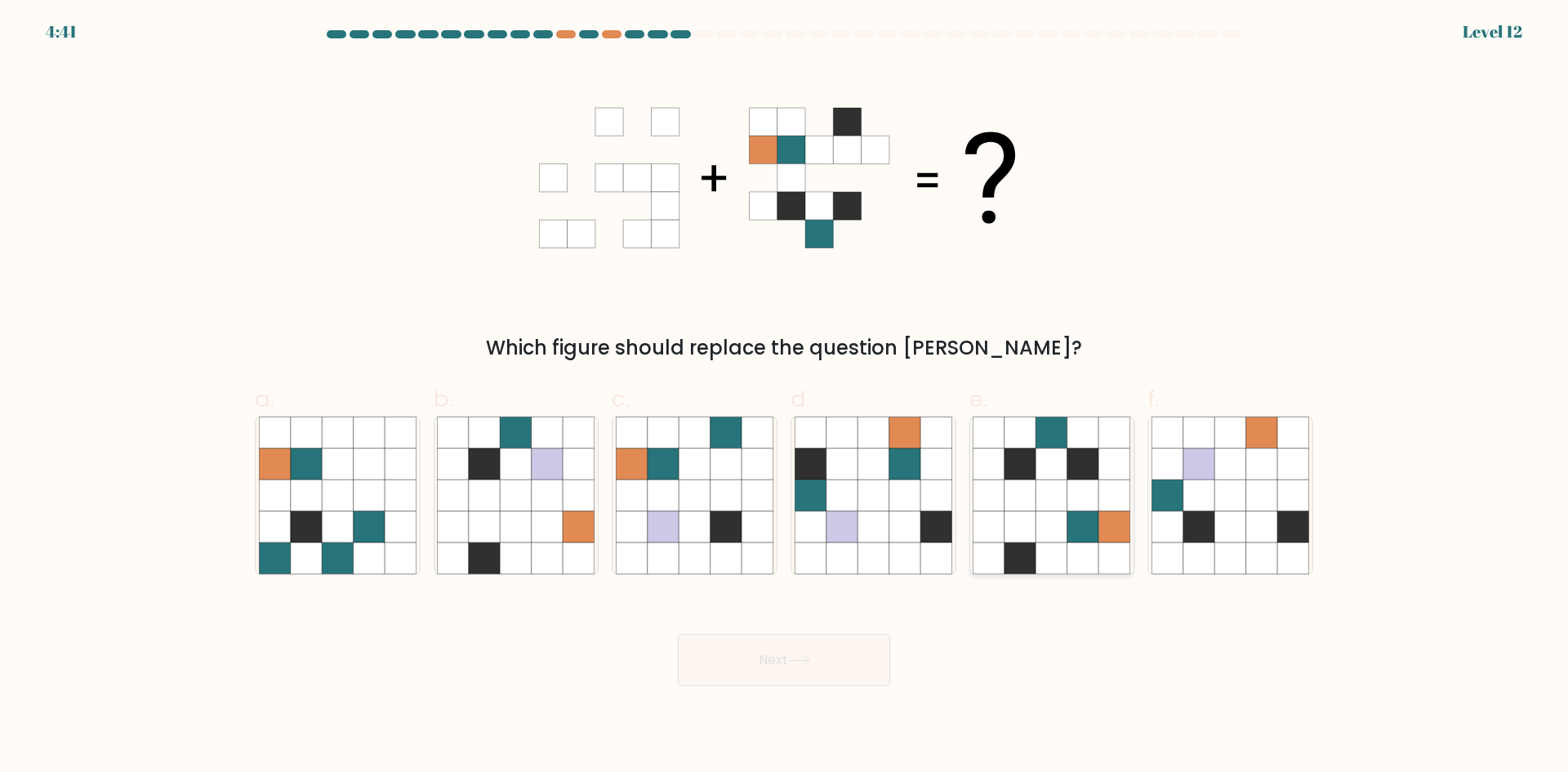
click at [1042, 440] on icon at bounding box center [1052, 432] width 31 height 32
click at [784, 397] on input "e." at bounding box center [784, 391] width 1 height 11
radio input "true"
click at [1041, 329] on div "Which figure should replace the question mark?" at bounding box center [784, 212] width 1078 height 300
click at [800, 658] on icon at bounding box center [799, 660] width 22 height 9
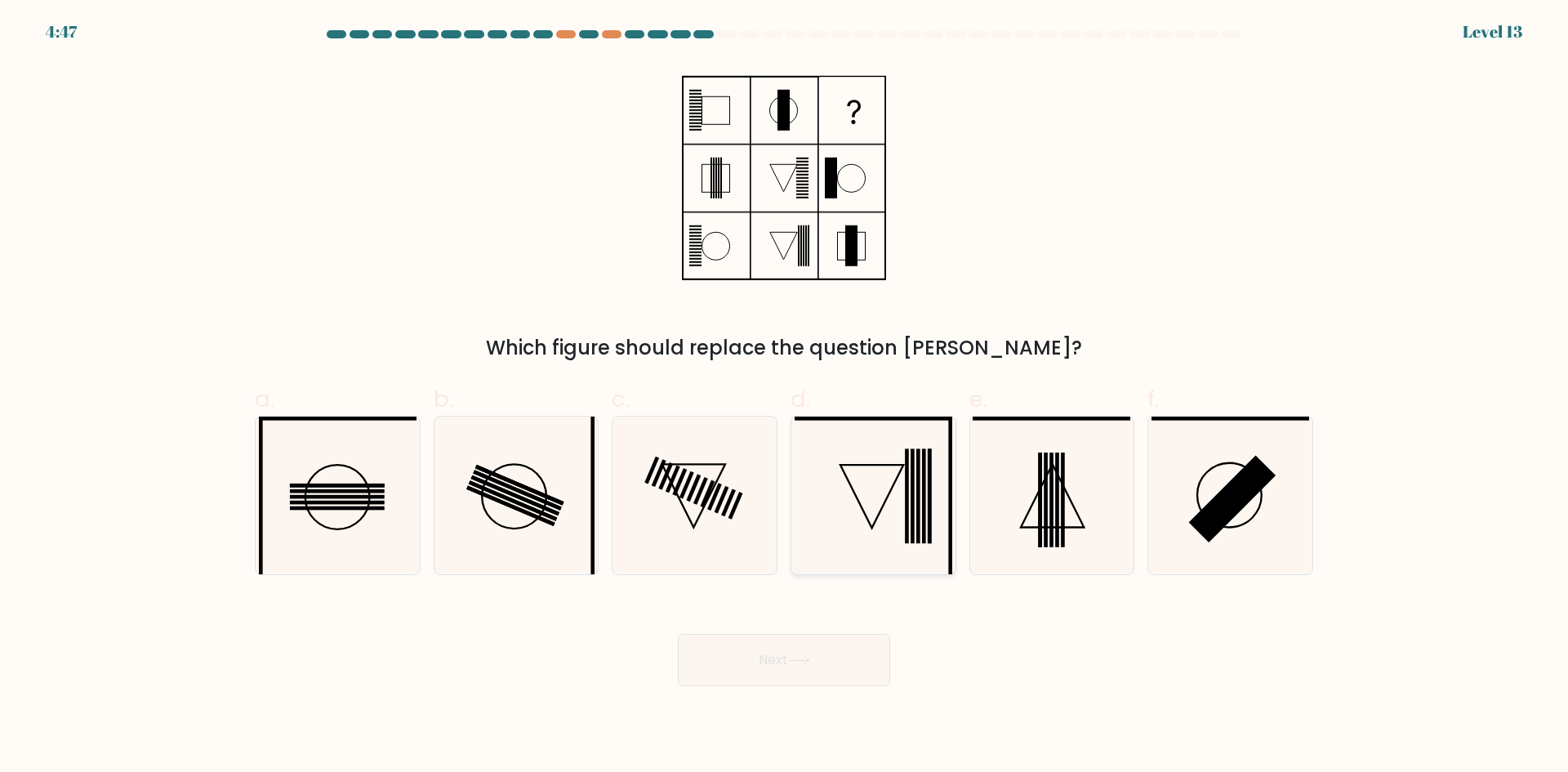
click at [861, 458] on icon at bounding box center [873, 495] width 157 height 158
click at [784, 397] on input "d." at bounding box center [784, 391] width 1 height 11
radio input "true"
click at [847, 655] on button "Next" at bounding box center [784, 660] width 213 height 52
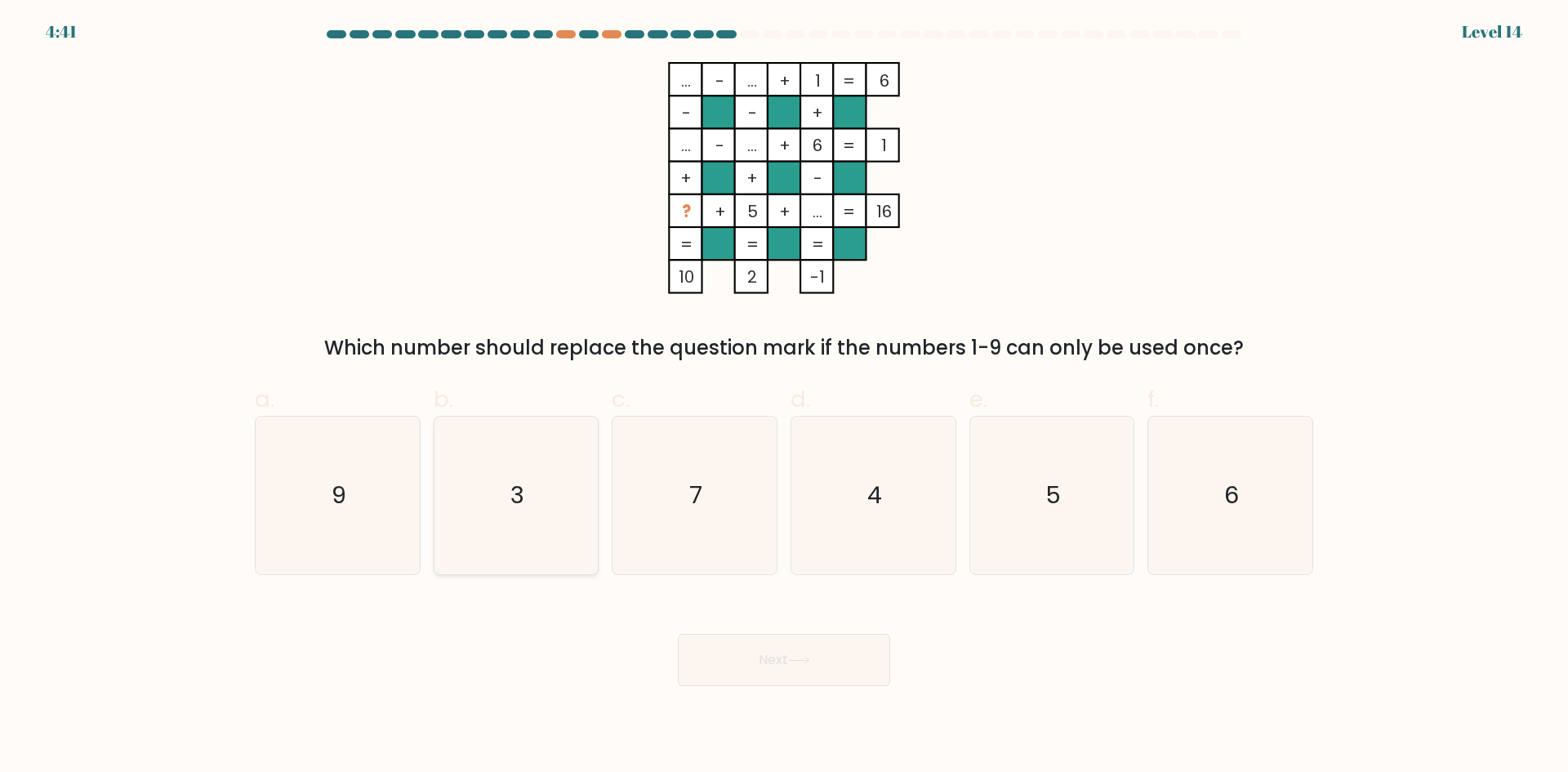
click at [525, 449] on icon "3" at bounding box center [516, 495] width 157 height 158
click at [784, 397] on input "b. 3" at bounding box center [784, 391] width 1 height 11
radio input "true"
click at [725, 353] on div "Which number should replace the question mark if the numbers 1-9 can only be us…" at bounding box center [784, 348] width 1038 height 30
click at [776, 657] on button "Next" at bounding box center [784, 660] width 213 height 52
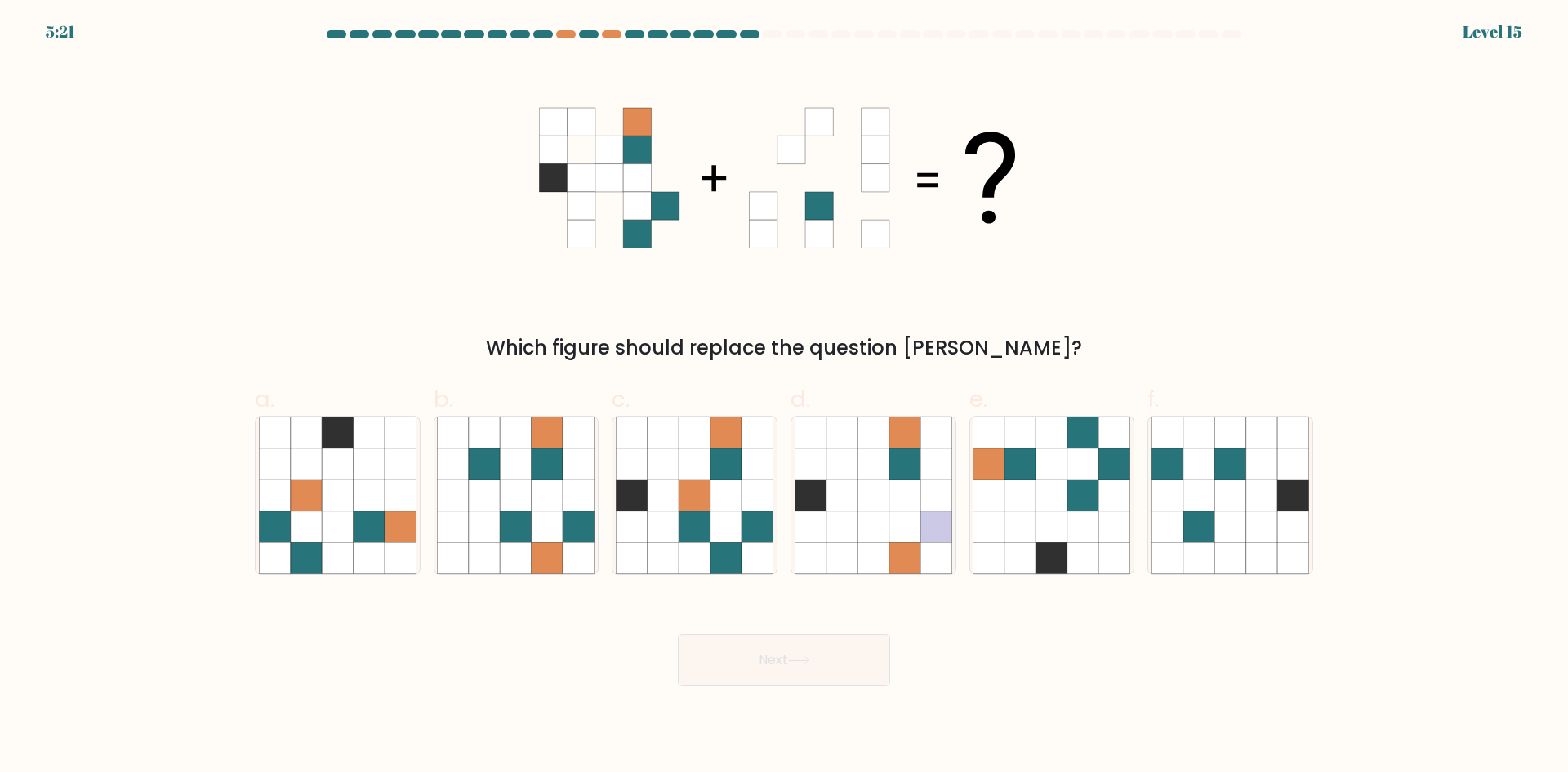
click at [601, 316] on div "Which figure should replace the question mark?" at bounding box center [784, 212] width 1078 height 300
click at [1029, 485] on icon at bounding box center [1020, 495] width 31 height 32
click at [784, 397] on input "e." at bounding box center [784, 391] width 1 height 11
radio input "true"
click at [796, 661] on icon at bounding box center [799, 660] width 22 height 9
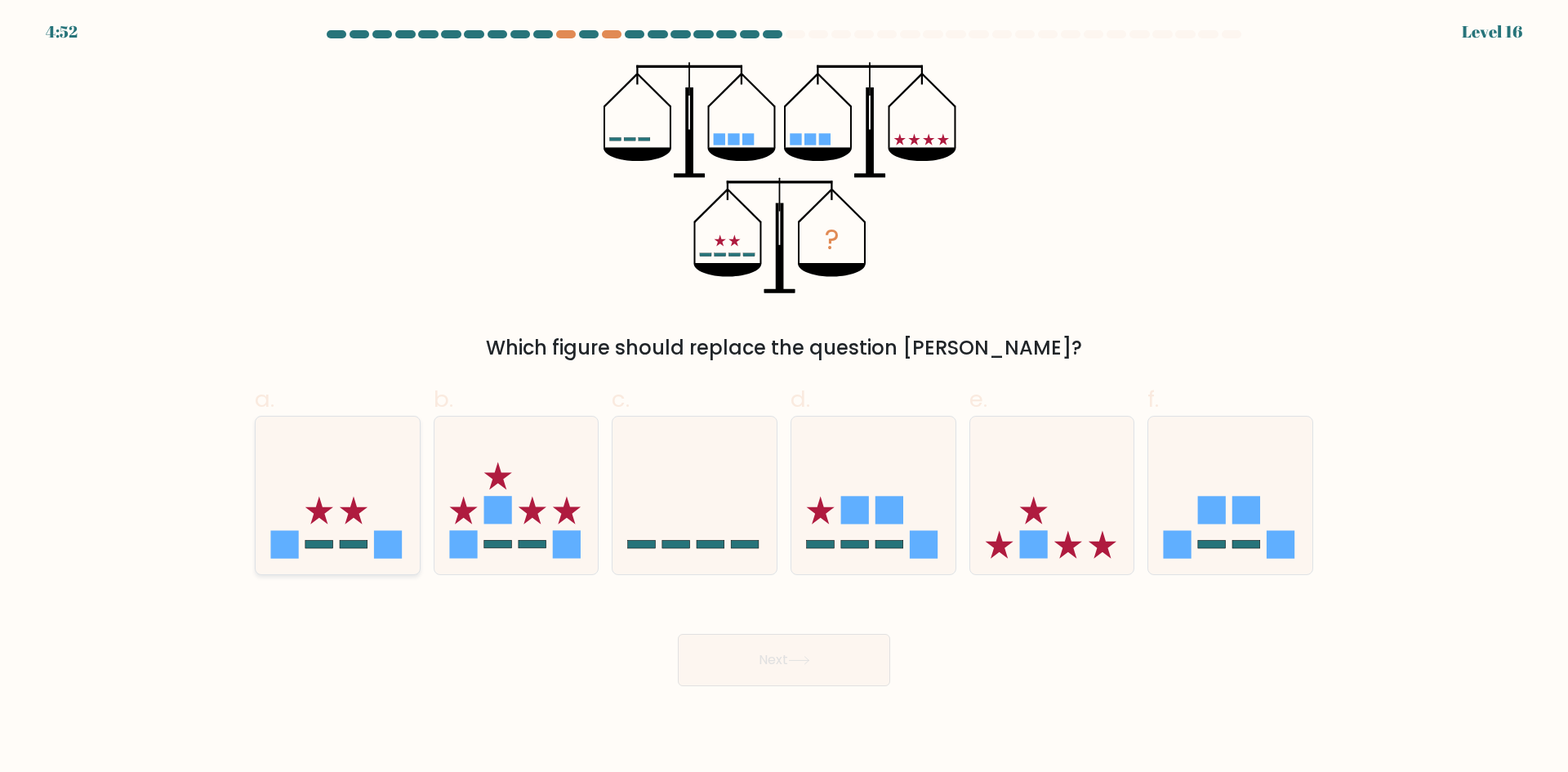
click at [363, 493] on icon at bounding box center [338, 495] width 164 height 136
click at [784, 397] on input "a." at bounding box center [784, 391] width 1 height 11
radio input "true"
click at [830, 654] on button "Next" at bounding box center [784, 660] width 213 height 52
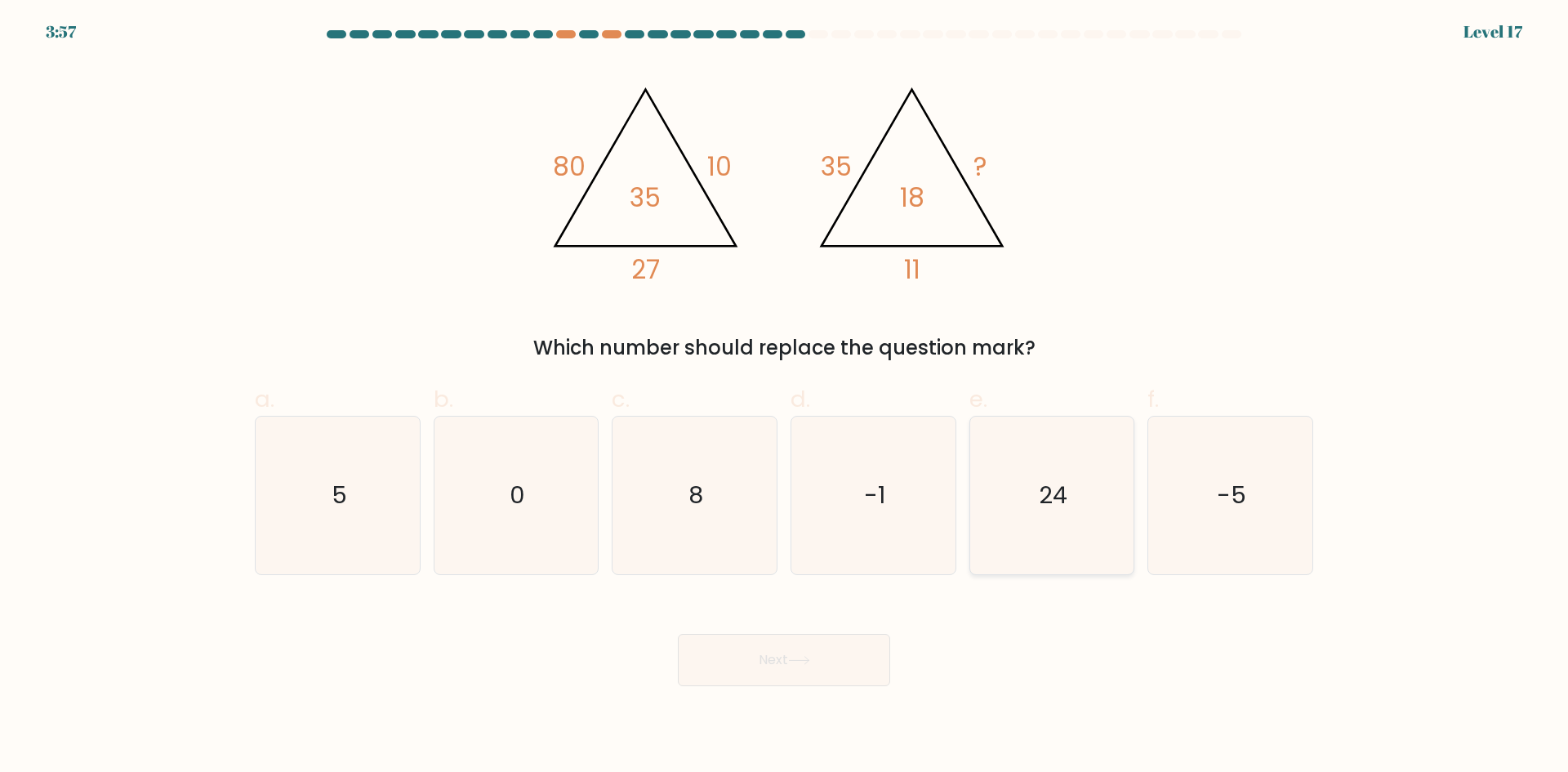
click at [1071, 482] on icon "24" at bounding box center [1051, 495] width 157 height 158
click at [784, 397] on input "e. 24" at bounding box center [784, 391] width 1 height 11
radio input "true"
click at [788, 650] on button "Next" at bounding box center [784, 660] width 213 height 52
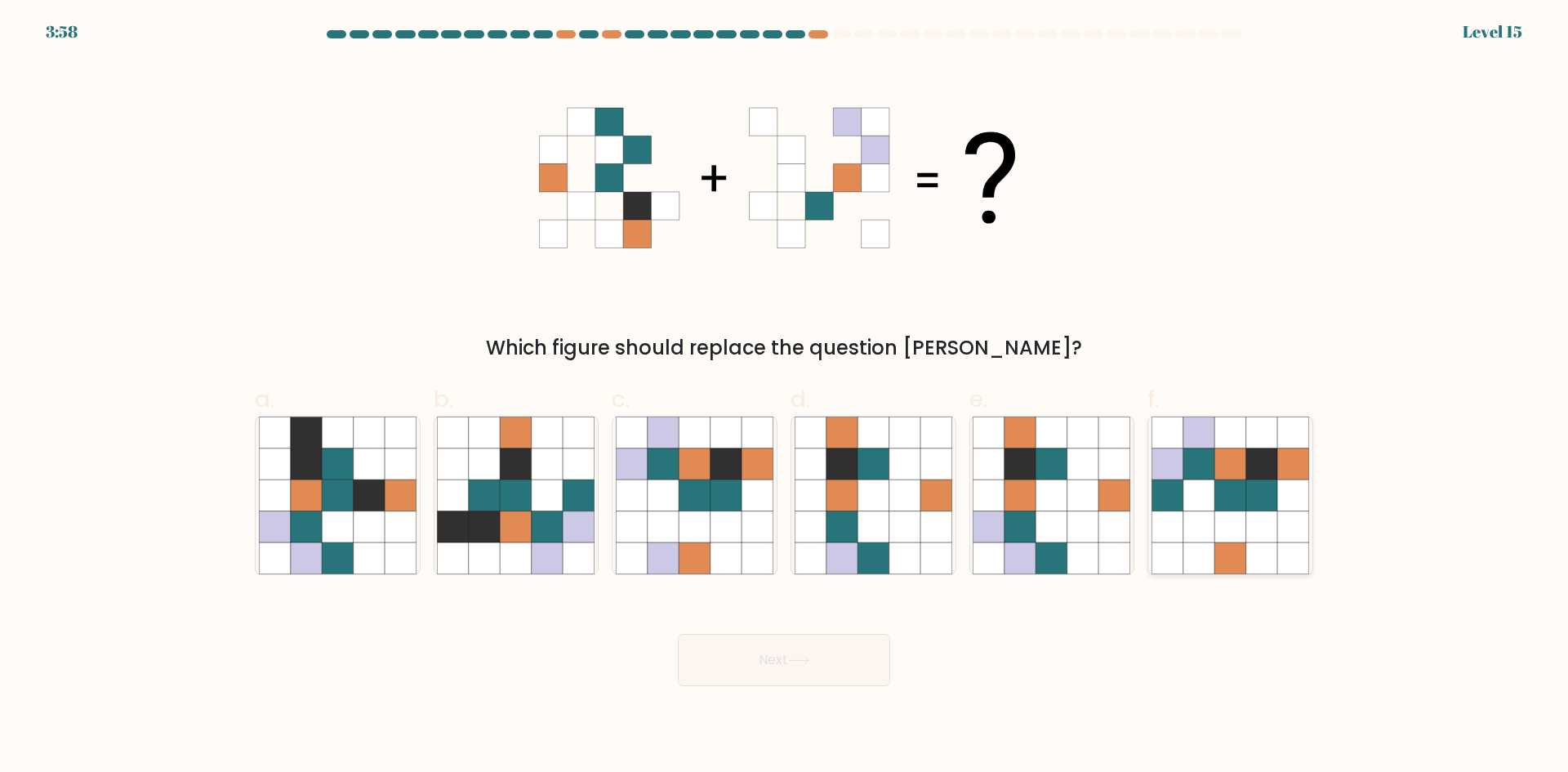
click at [1228, 502] on icon at bounding box center [1230, 495] width 31 height 32
click at [784, 397] on input "f." at bounding box center [784, 391] width 1 height 11
radio input "true"
click at [1255, 331] on div "Which figure should replace the question mark?" at bounding box center [784, 212] width 1078 height 300
click at [783, 653] on button "Next" at bounding box center [784, 660] width 213 height 52
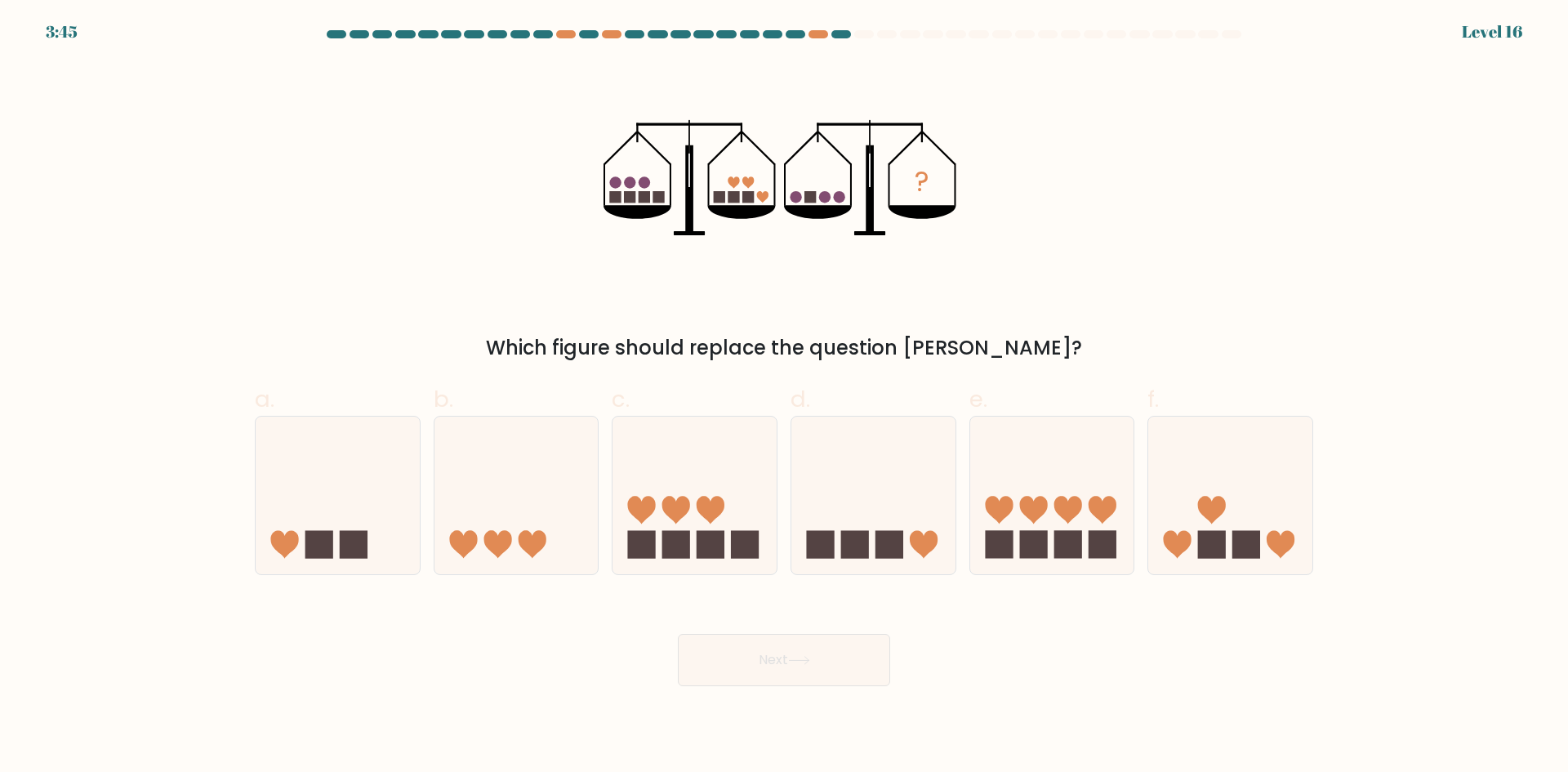
click at [616, 216] on icon at bounding box center [637, 213] width 68 height 14
click at [708, 445] on icon at bounding box center [694, 495] width 164 height 136
click at [784, 397] on input "c." at bounding box center [784, 391] width 1 height 11
radio input "true"
click at [1126, 295] on div "? Which figure should replace the question mark?" at bounding box center [784, 212] width 1078 height 300
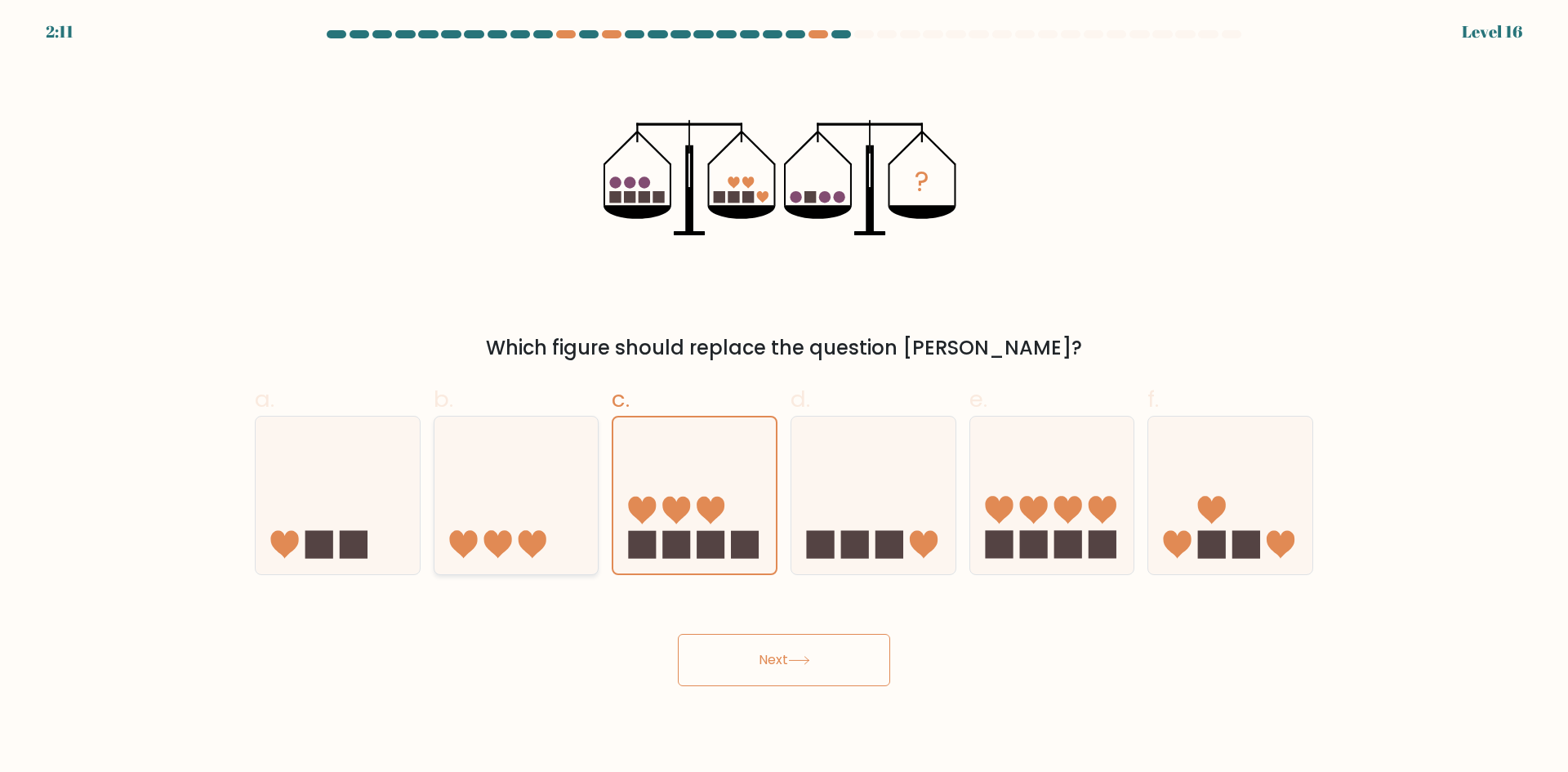
click at [491, 460] on icon at bounding box center [516, 495] width 164 height 136
click at [784, 397] on input "b." at bounding box center [784, 391] width 1 height 11
radio input "true"
click at [760, 676] on button "Next" at bounding box center [784, 660] width 213 height 52
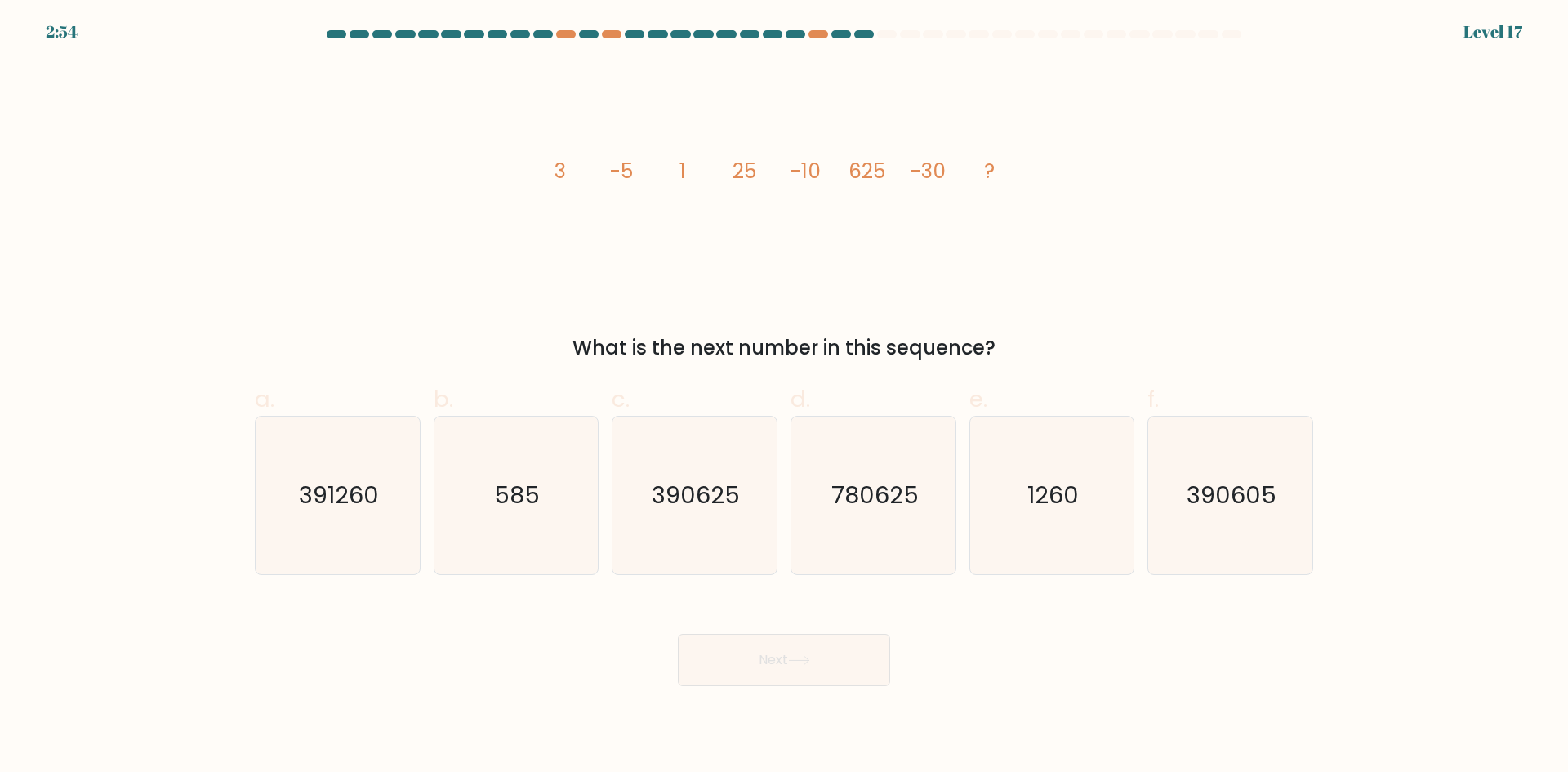
click at [836, 295] on div "image/svg+xml 3 -5 1 25 -10 625 -30 ? What is the next number in this sequence?" at bounding box center [784, 212] width 1078 height 300
click at [706, 464] on icon "390625" at bounding box center [695, 495] width 157 height 158
click at [784, 397] on input "c. 390625" at bounding box center [784, 391] width 1 height 11
radio input "true"
click at [821, 659] on button "Next" at bounding box center [784, 660] width 213 height 52
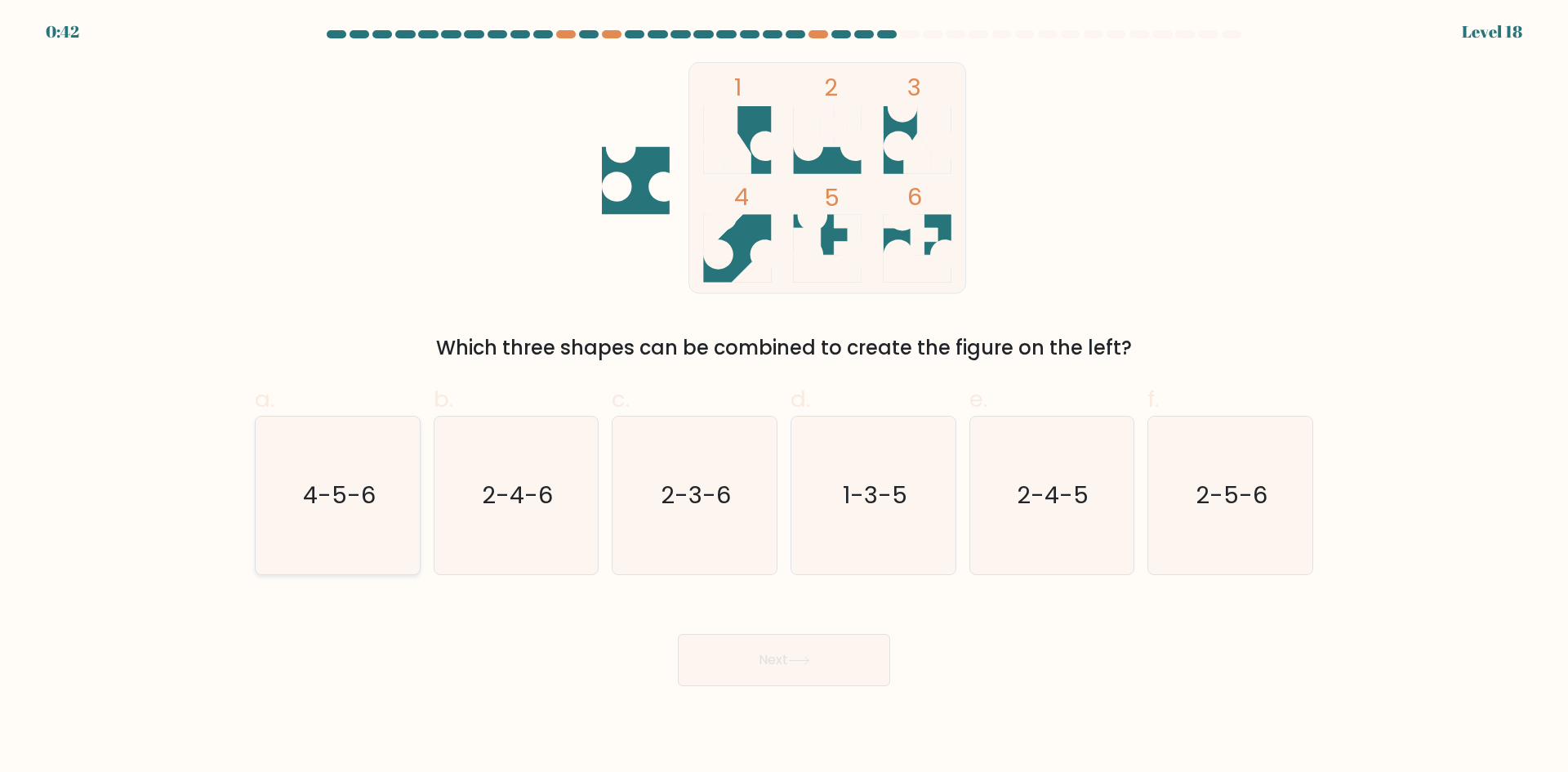
click at [348, 465] on icon "4-5-6" at bounding box center [338, 495] width 157 height 158
click at [784, 397] on input "a. 4-5-6" at bounding box center [784, 391] width 1 height 11
radio input "true"
click at [765, 651] on button "Next" at bounding box center [784, 660] width 213 height 52
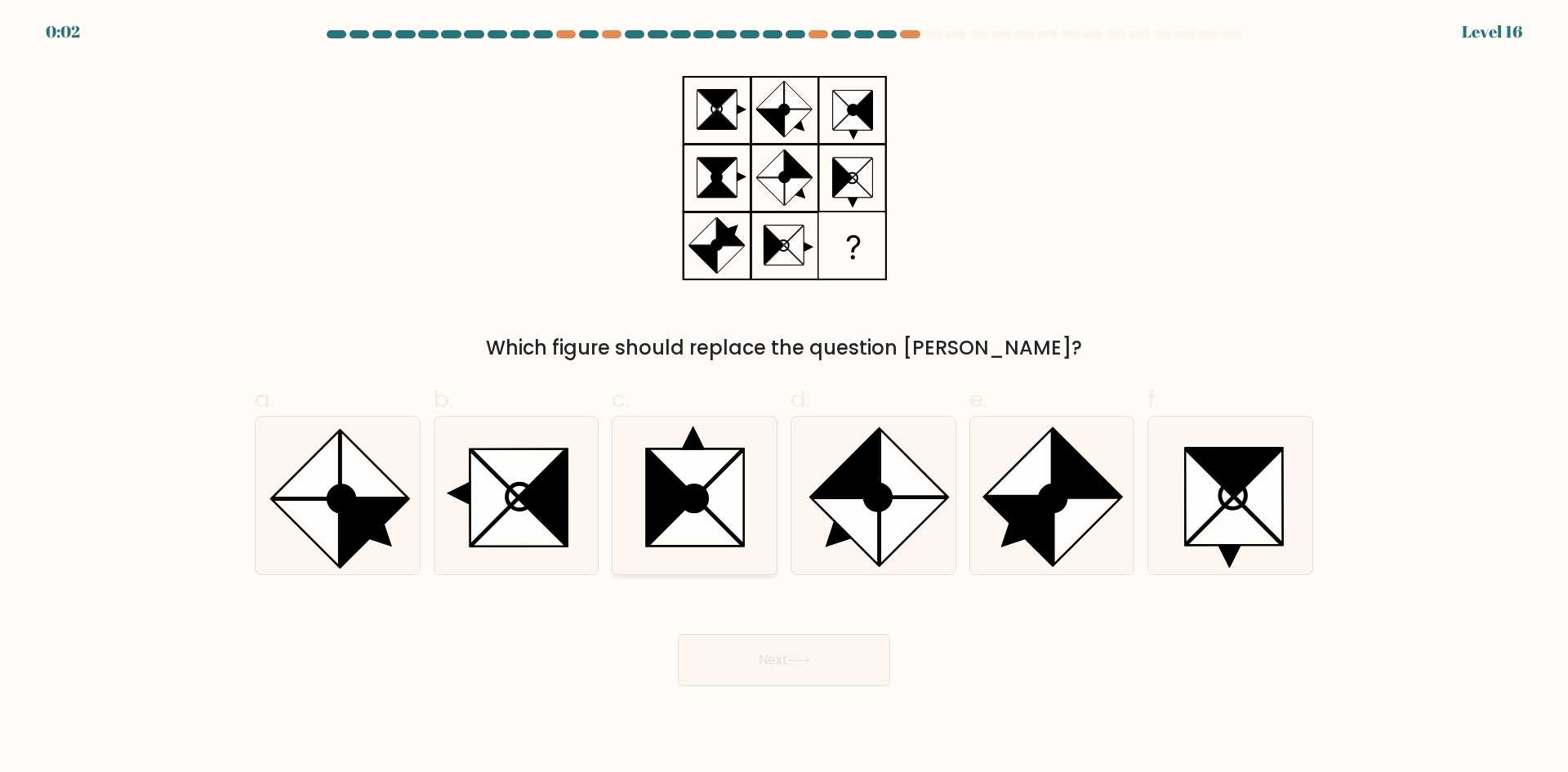
click at [682, 511] on icon at bounding box center [695, 522] width 94 height 47
click at [784, 397] on input "c." at bounding box center [784, 391] width 1 height 11
radio input "true"
click at [779, 657] on button "Next" at bounding box center [784, 660] width 213 height 52
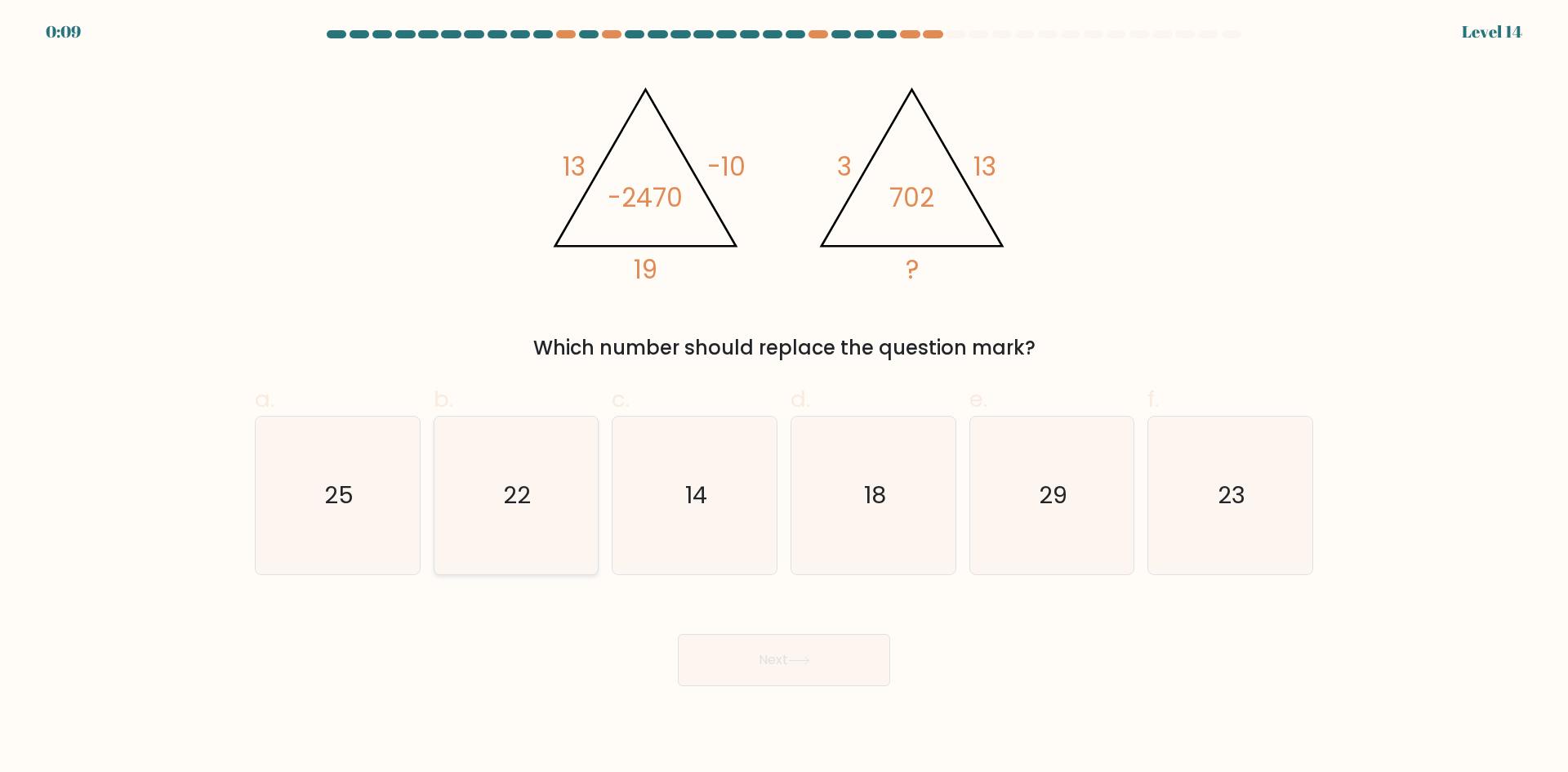
click at [510, 501] on text "22" at bounding box center [518, 494] width 28 height 32
click at [784, 397] on input "b. 22" at bounding box center [784, 391] width 1 height 11
radio input "true"
click at [768, 654] on button "Next" at bounding box center [784, 660] width 213 height 52
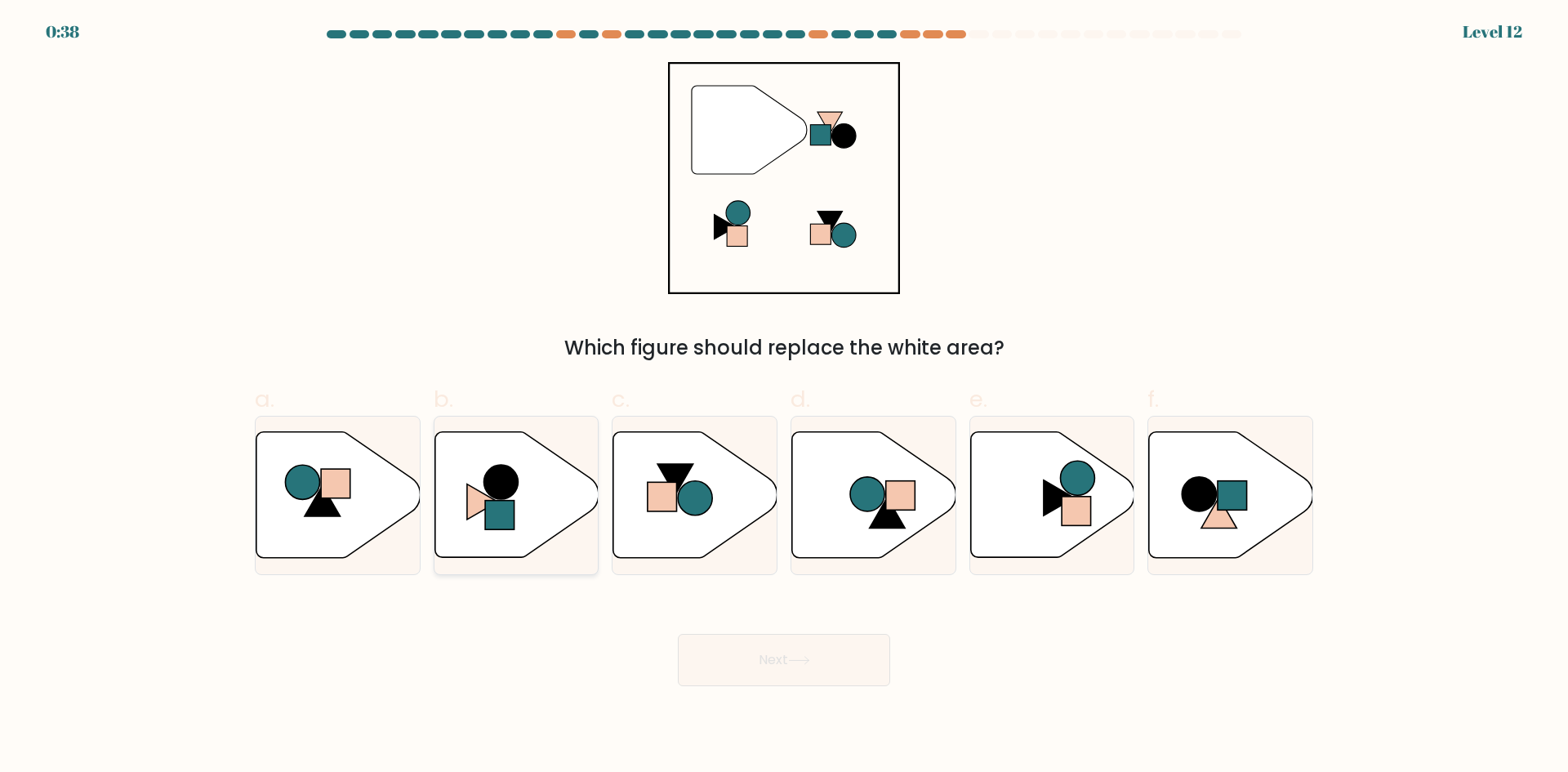
click at [523, 507] on icon at bounding box center [516, 495] width 164 height 126
click at [784, 397] on input "b." at bounding box center [784, 391] width 1 height 11
radio input "true"
click at [783, 655] on button "Next" at bounding box center [784, 660] width 213 height 52
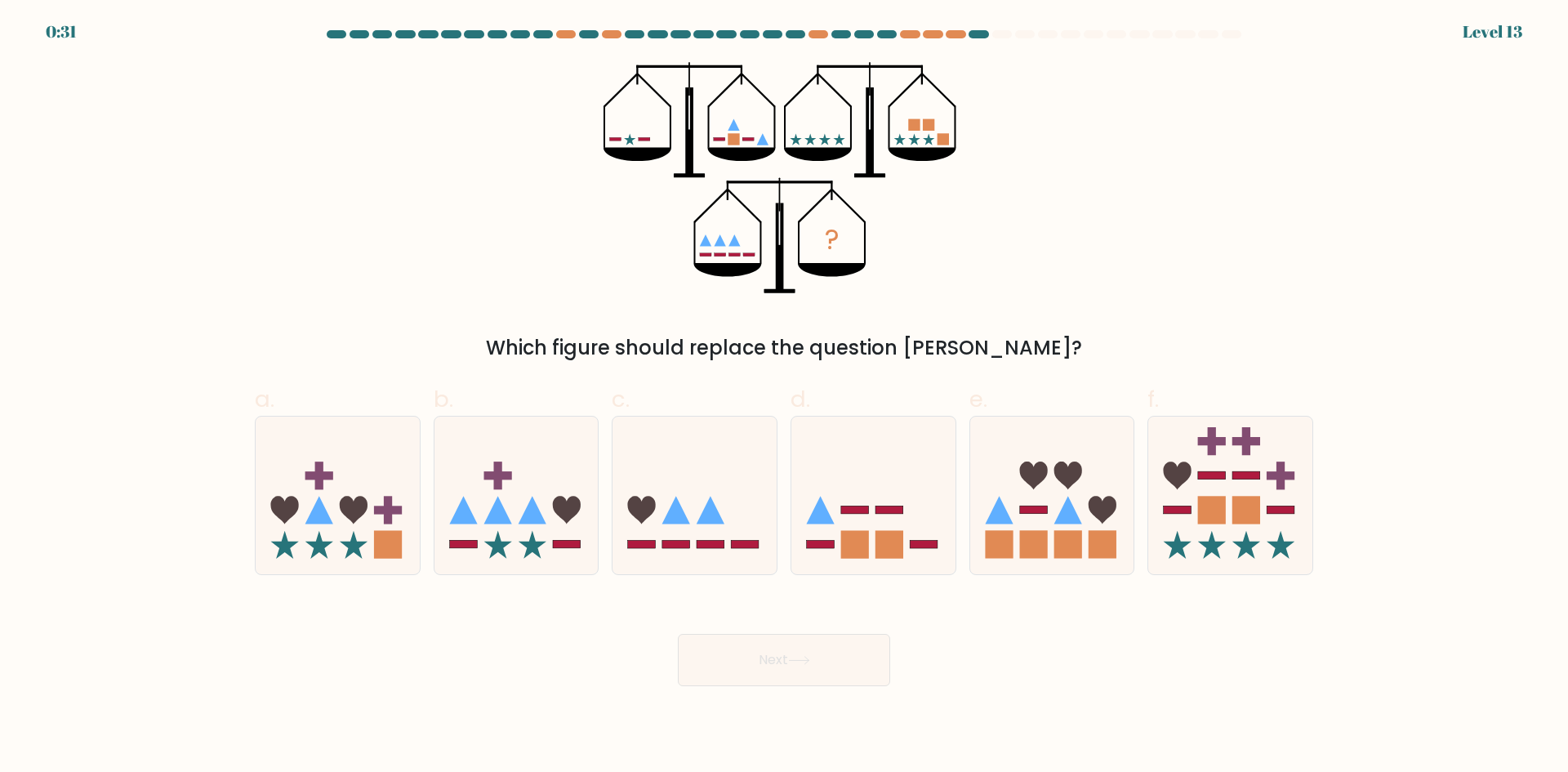
click at [792, 169] on icon "?" at bounding box center [784, 178] width 362 height 232
click at [863, 496] on icon at bounding box center [873, 495] width 164 height 136
click at [784, 397] on input "d." at bounding box center [784, 391] width 1 height 11
radio input "true"
click at [842, 660] on button "Next" at bounding box center [784, 660] width 213 height 52
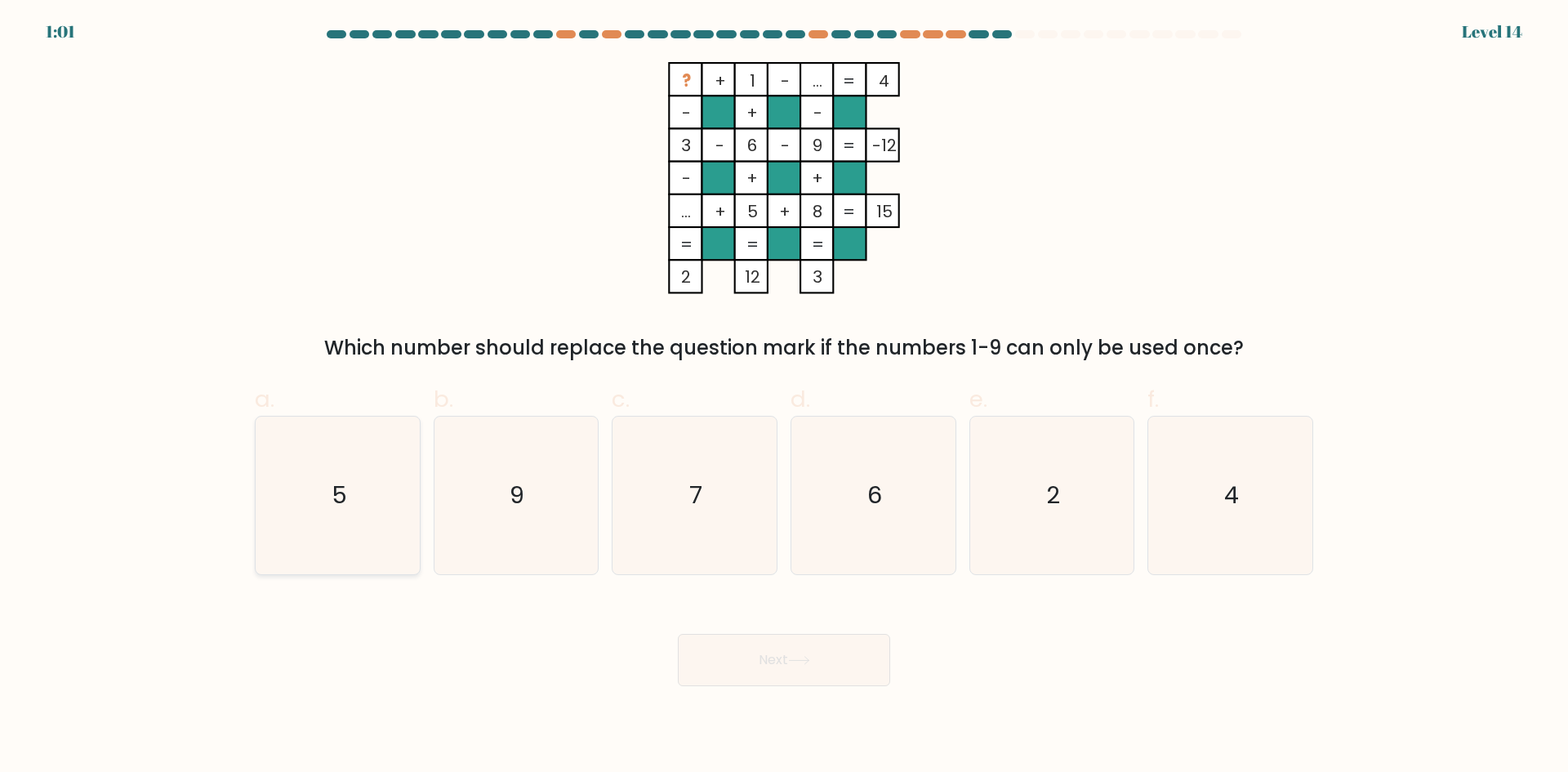
click at [336, 468] on icon "5" at bounding box center [338, 495] width 157 height 158
click at [784, 397] on input "a. 5" at bounding box center [784, 391] width 1 height 11
radio input "true"
click at [731, 640] on button "Next" at bounding box center [784, 660] width 213 height 52
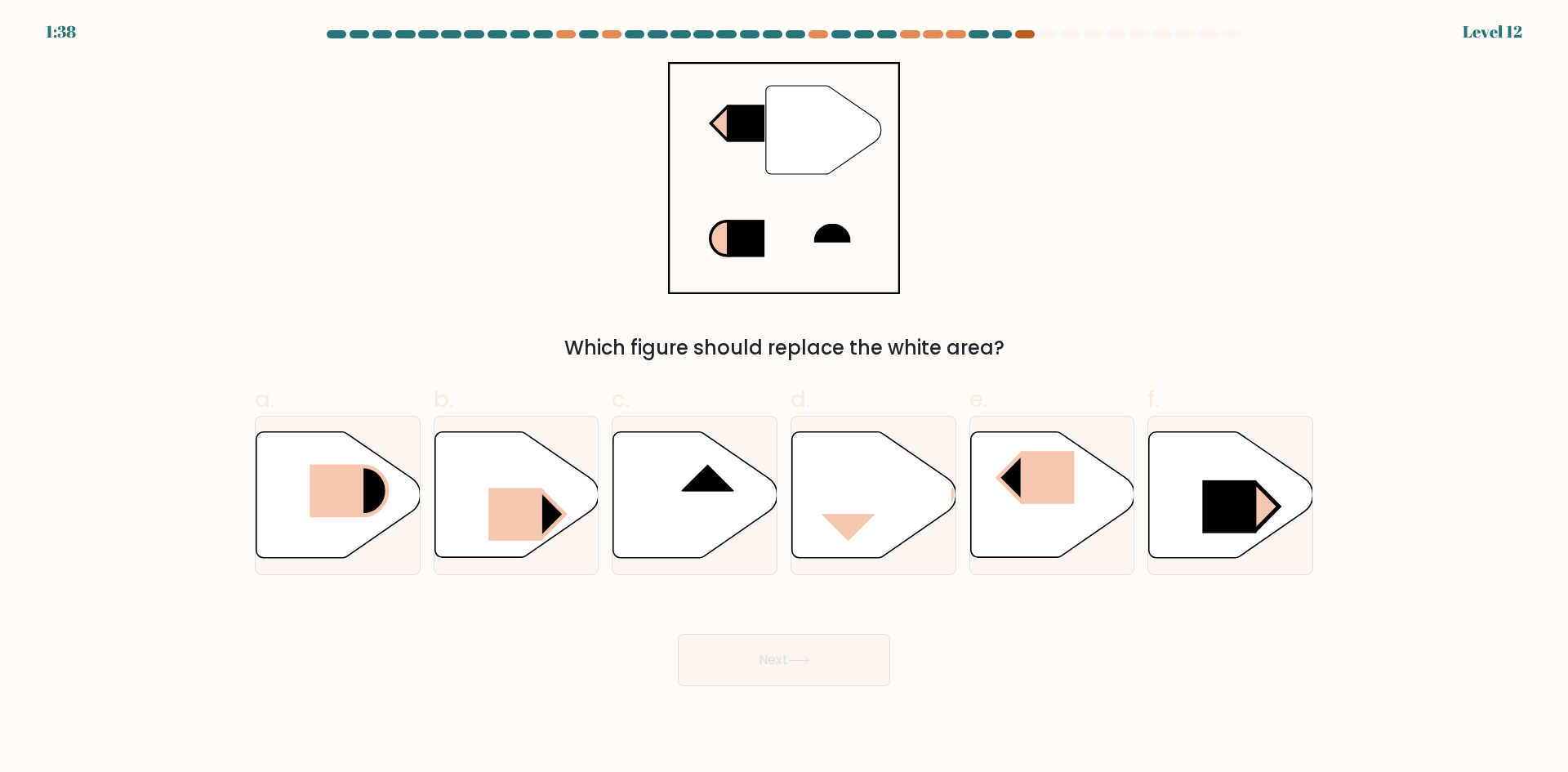
click at [1029, 36] on div at bounding box center [1025, 34] width 20 height 8
click at [999, 94] on div "" Which figure should replace the white area?" at bounding box center [784, 212] width 1078 height 300
click at [683, 488] on rect at bounding box center [708, 464] width 53 height 55
click at [784, 397] on input "c." at bounding box center [784, 391] width 1 height 11
radio input "true"
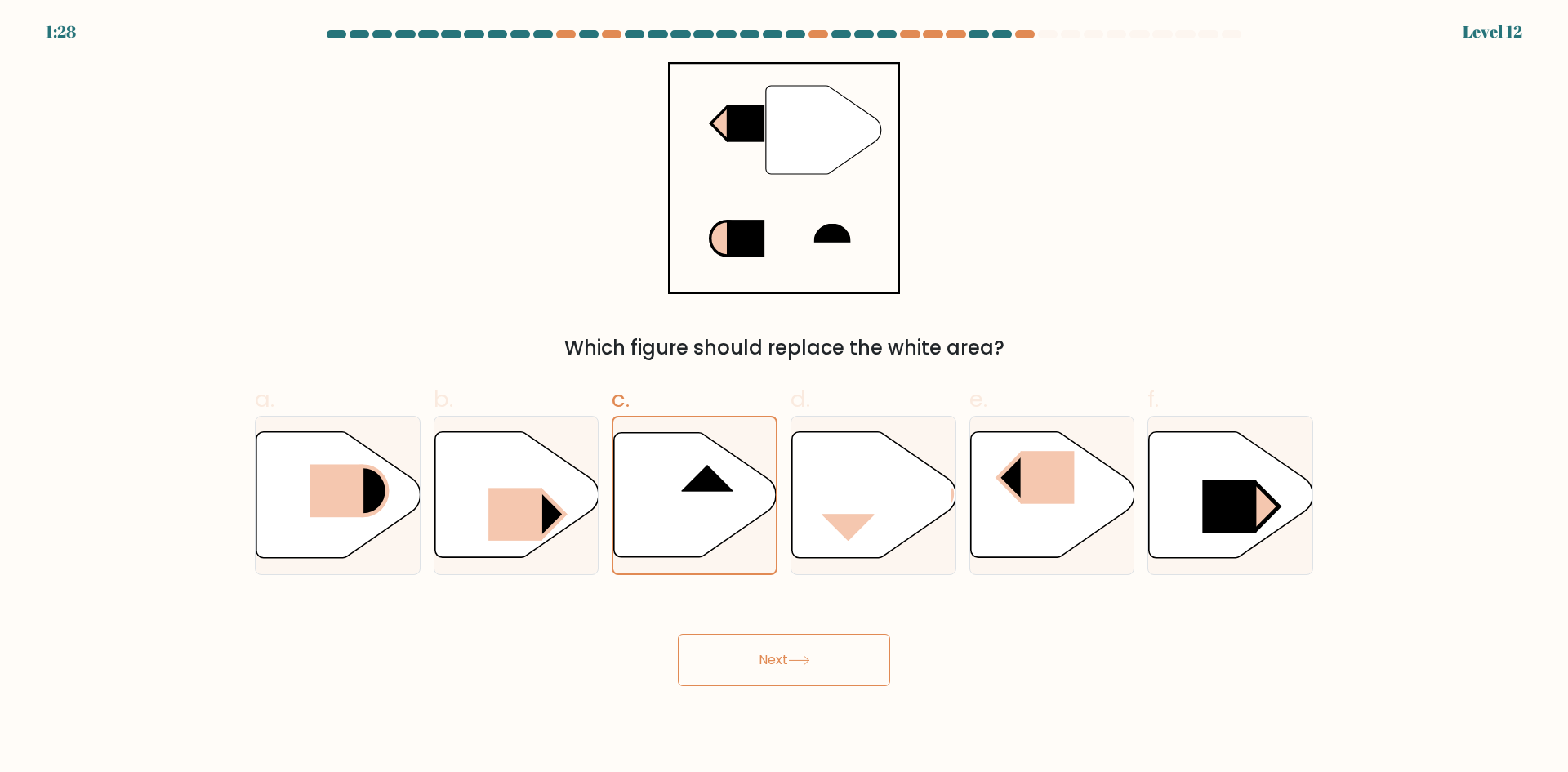
click at [798, 661] on icon at bounding box center [799, 660] width 22 height 9
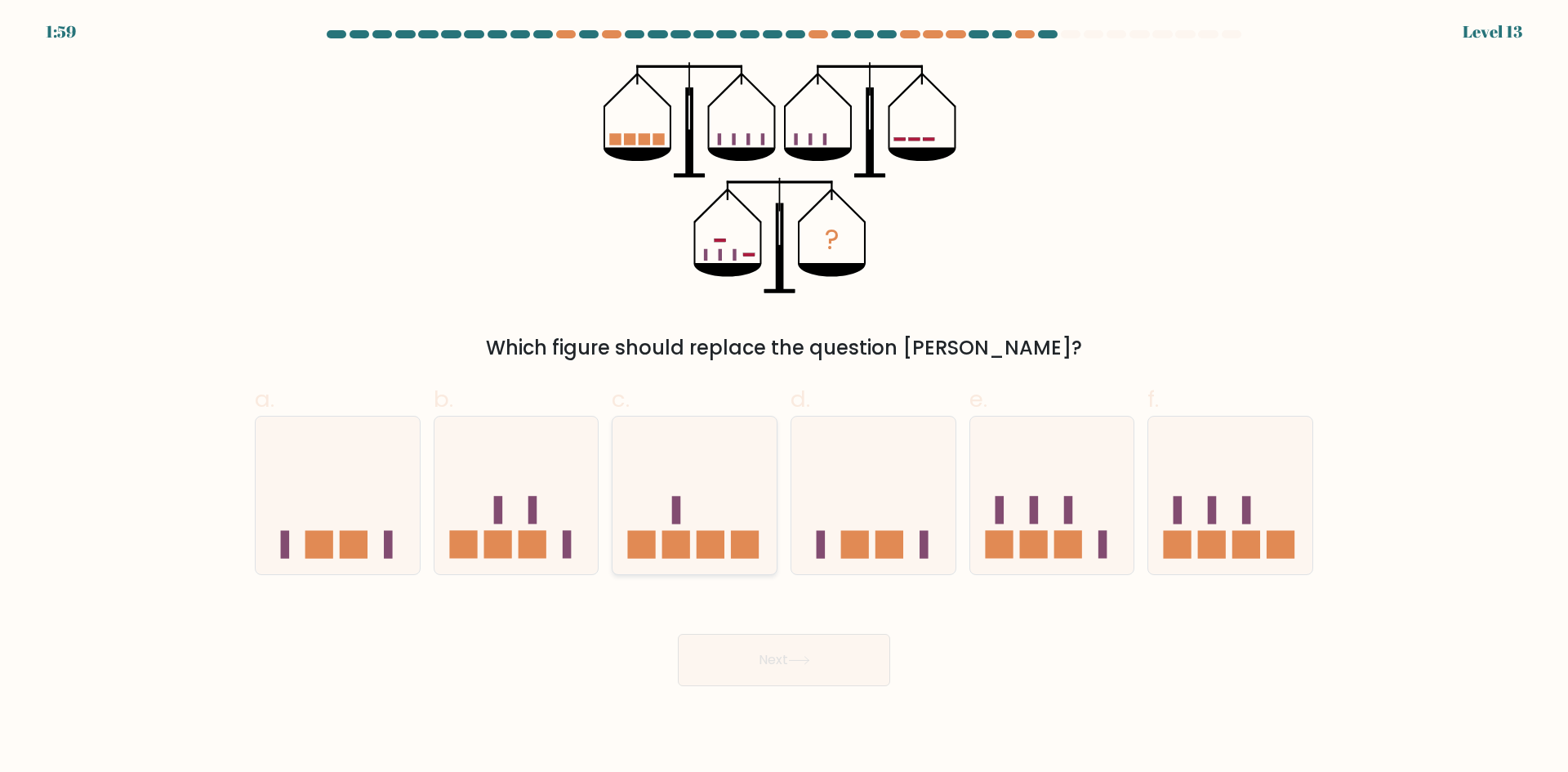
click at [696, 511] on icon at bounding box center [694, 495] width 164 height 136
click at [784, 397] on input "c." at bounding box center [784, 391] width 1 height 11
radio input "true"
click at [809, 660] on icon at bounding box center [799, 660] width 22 height 9
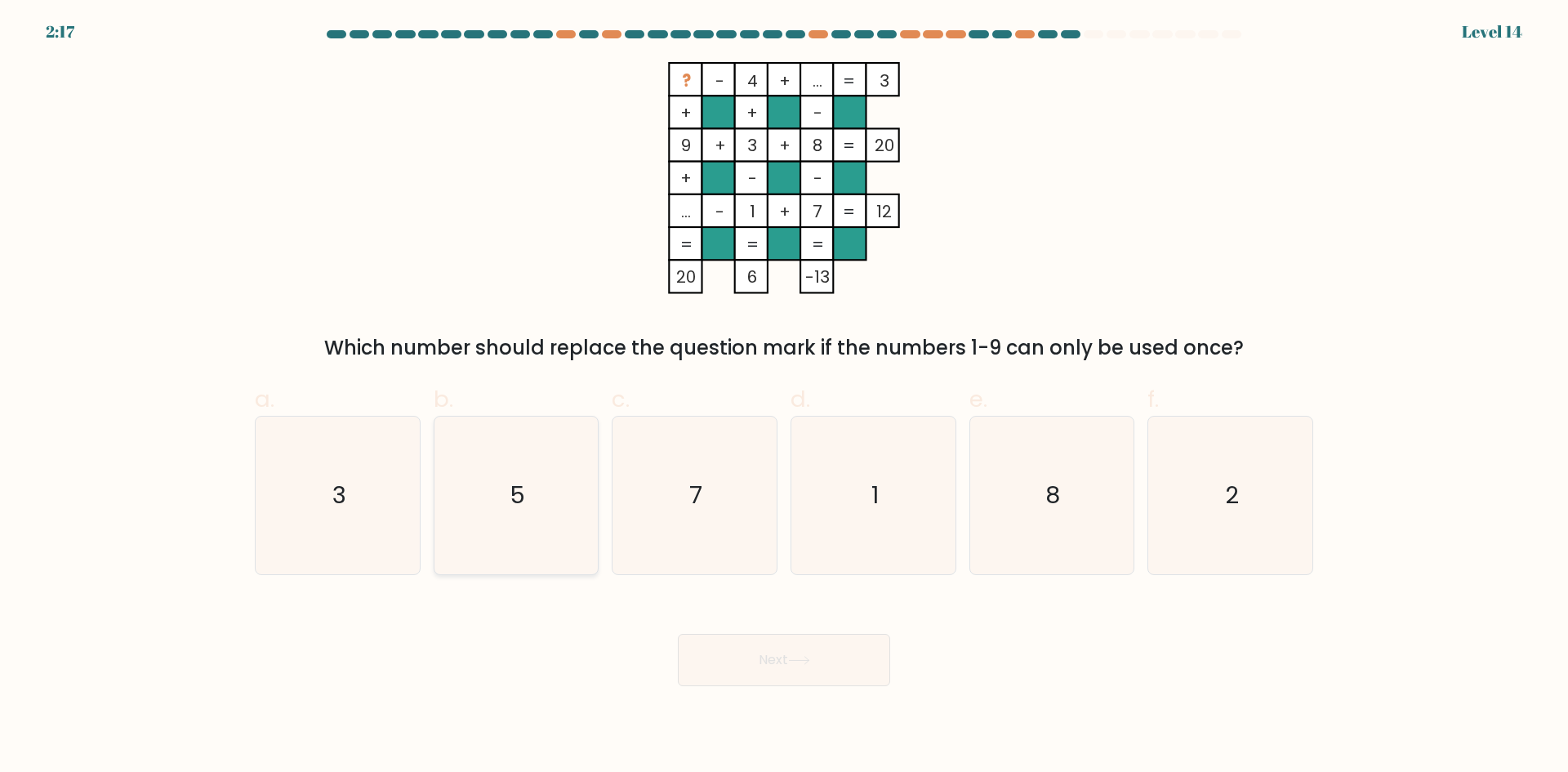
click at [545, 445] on icon "5" at bounding box center [516, 495] width 157 height 158
click at [784, 397] on input "b. 5" at bounding box center [784, 391] width 1 height 11
radio input "true"
click at [797, 659] on icon at bounding box center [799, 660] width 22 height 9
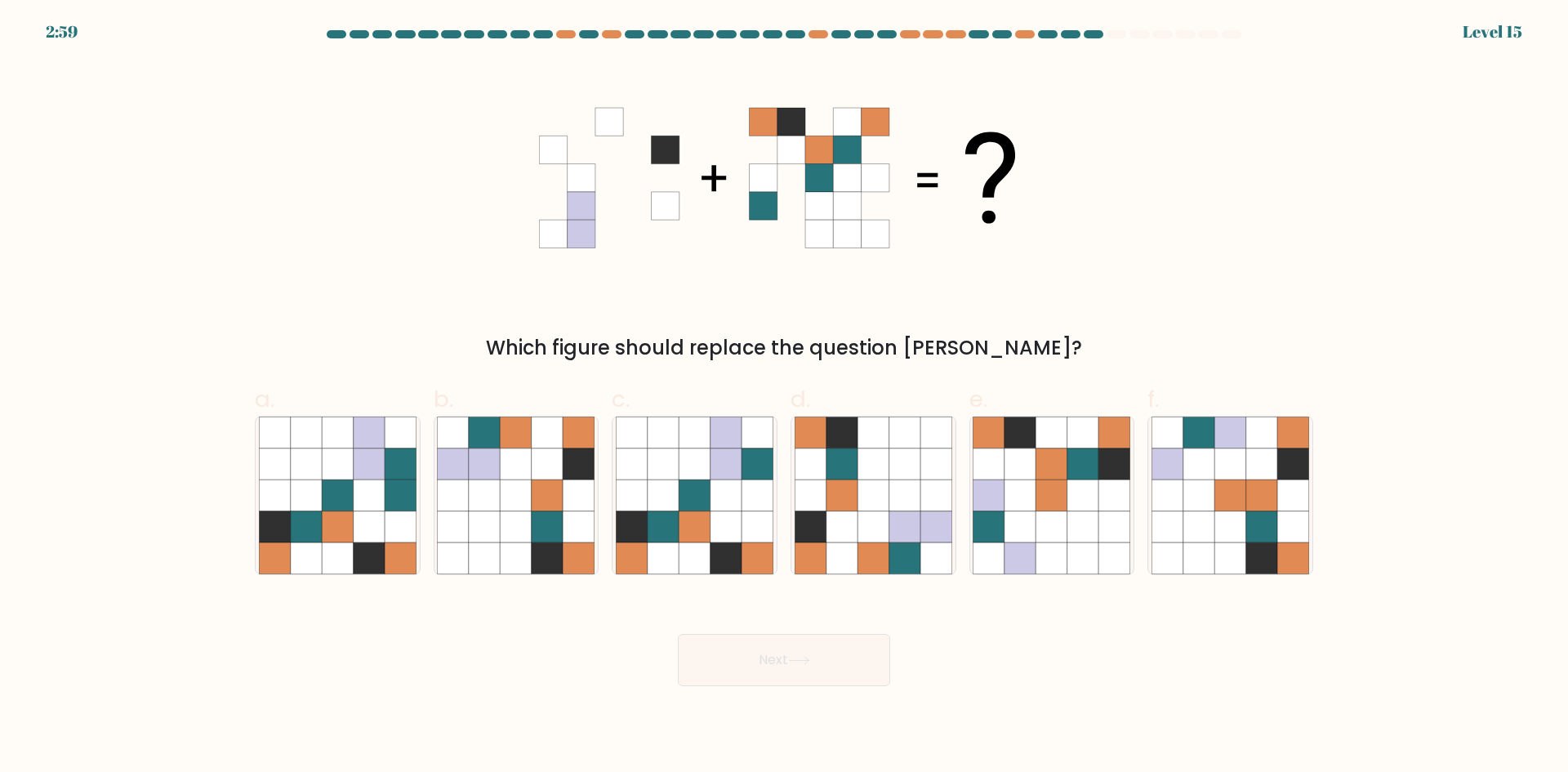
drag, startPoint x: 630, startPoint y: 317, endPoint x: 678, endPoint y: 329, distance: 49.5
click at [633, 317] on div "Which figure should replace the question mark?" at bounding box center [784, 212] width 1078 height 300
click at [706, 463] on icon at bounding box center [694, 464] width 31 height 32
click at [784, 397] on input "c." at bounding box center [784, 391] width 1 height 11
radio input "true"
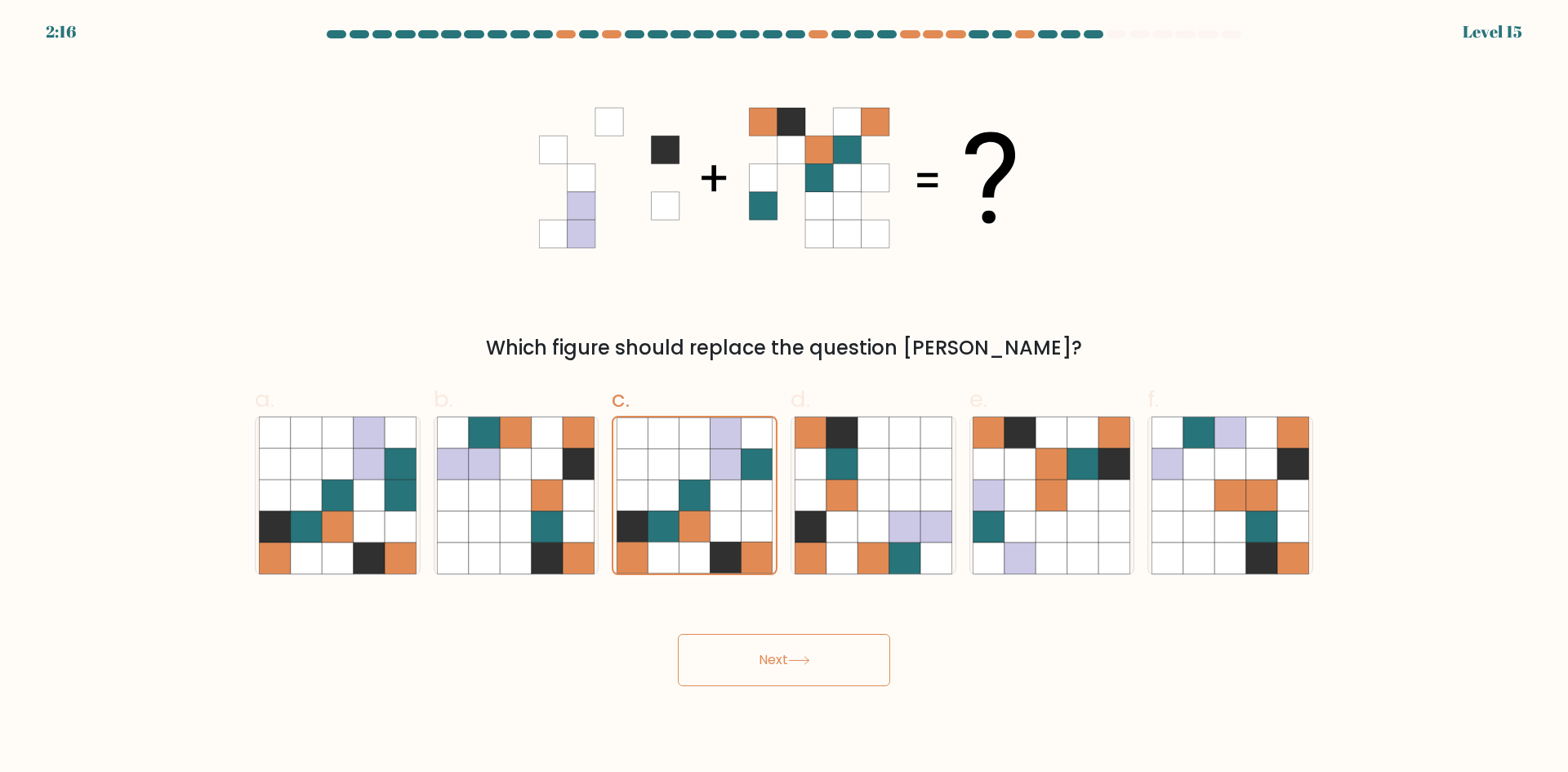
click at [788, 659] on button "Next" at bounding box center [784, 660] width 213 height 52
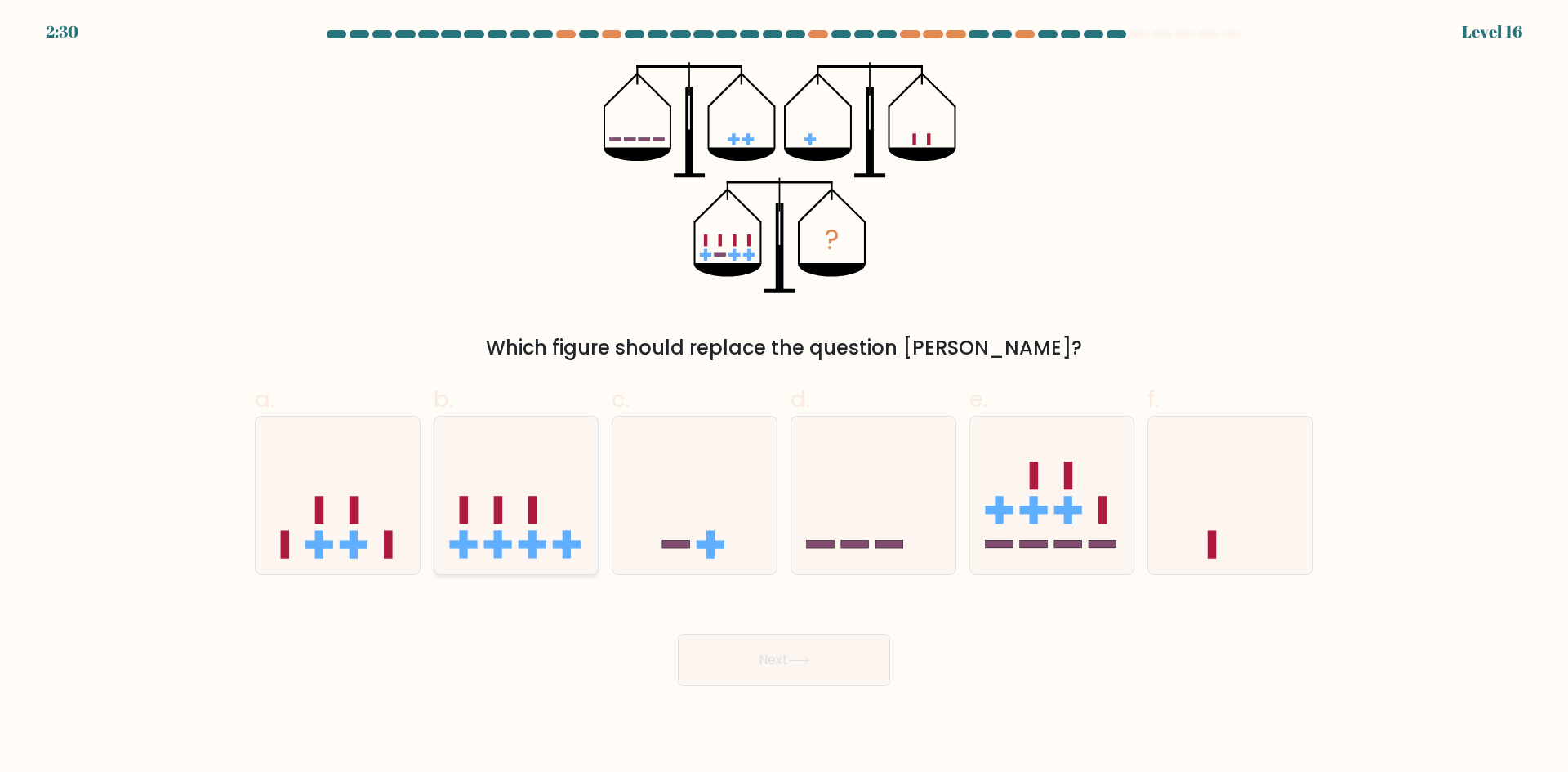
click at [534, 547] on rect at bounding box center [533, 545] width 28 height 8
click at [784, 397] on input "b." at bounding box center [784, 391] width 1 height 11
radio input "true"
click at [812, 652] on button "Next" at bounding box center [784, 660] width 213 height 52
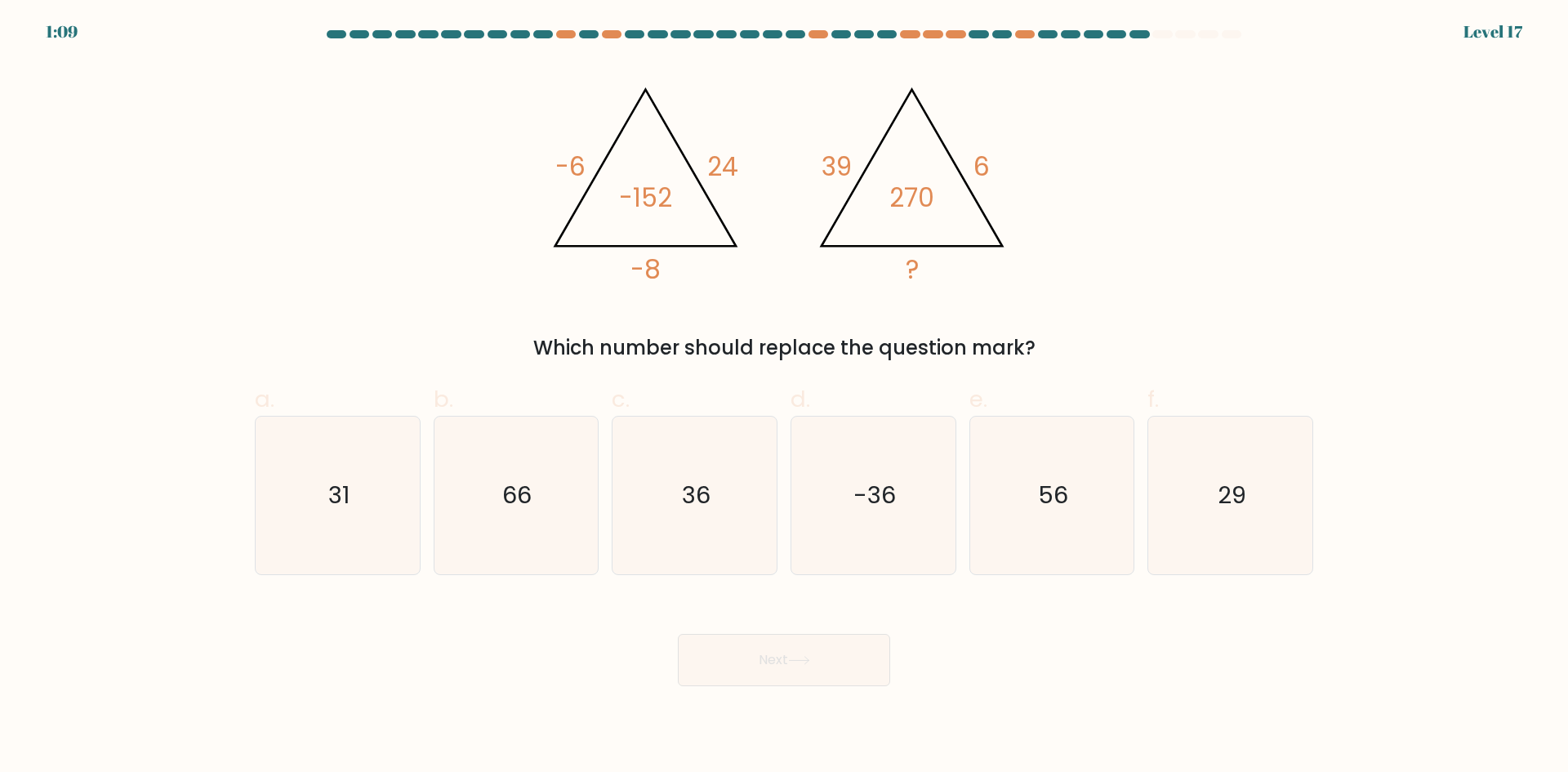
click at [491, 209] on div "@import url('https://fonts.googleapis.com/css?family=Abril+Fatface:400,100,100i…" at bounding box center [784, 212] width 1078 height 300
click at [717, 475] on icon "36" at bounding box center [695, 495] width 157 height 158
click at [784, 397] on input "c. 36" at bounding box center [784, 391] width 1 height 11
radio input "true"
click at [1191, 535] on icon "29" at bounding box center [1230, 495] width 157 height 158
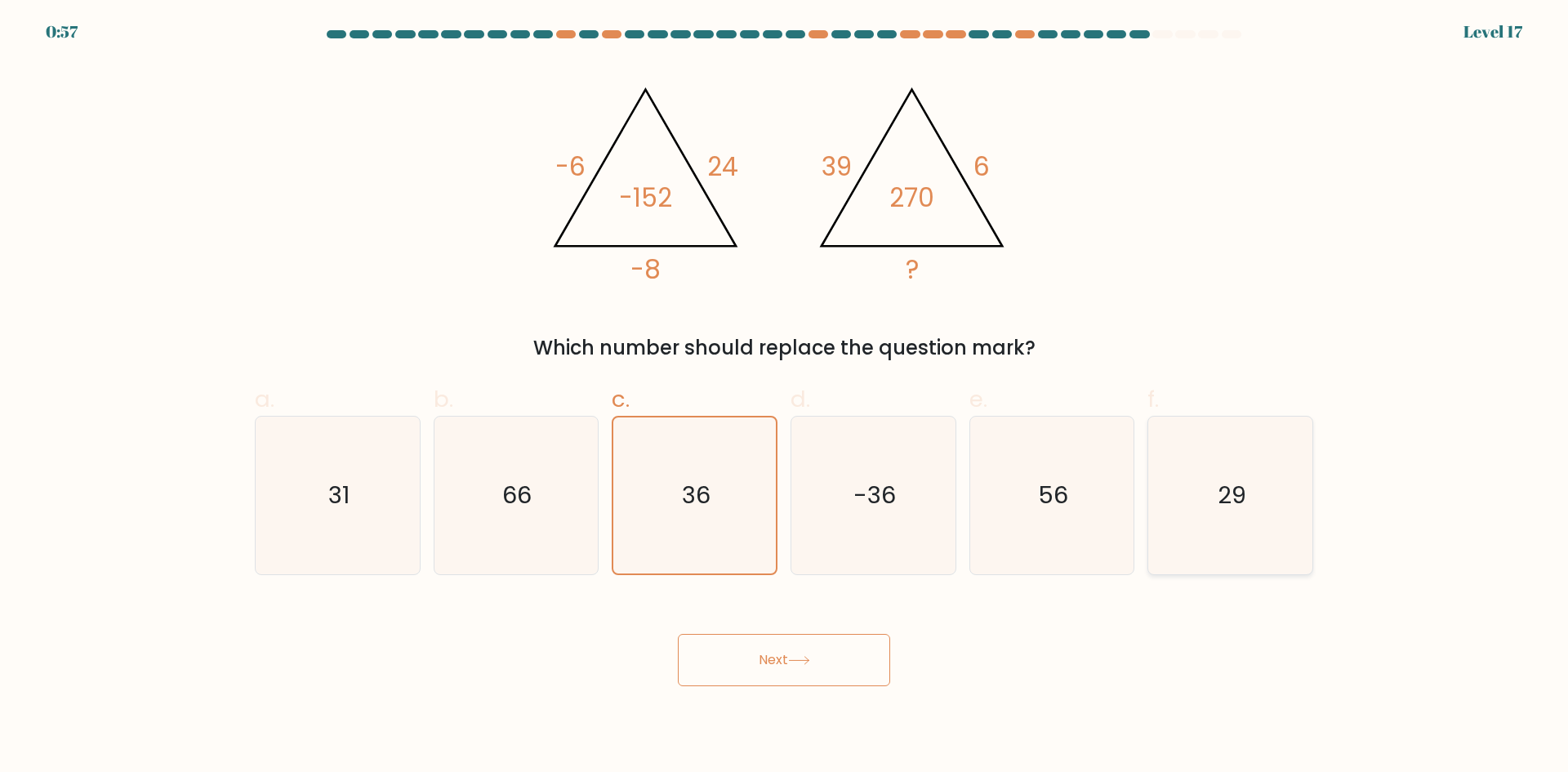
click at [784, 397] on input "f. 29" at bounding box center [784, 391] width 1 height 11
radio input "true"
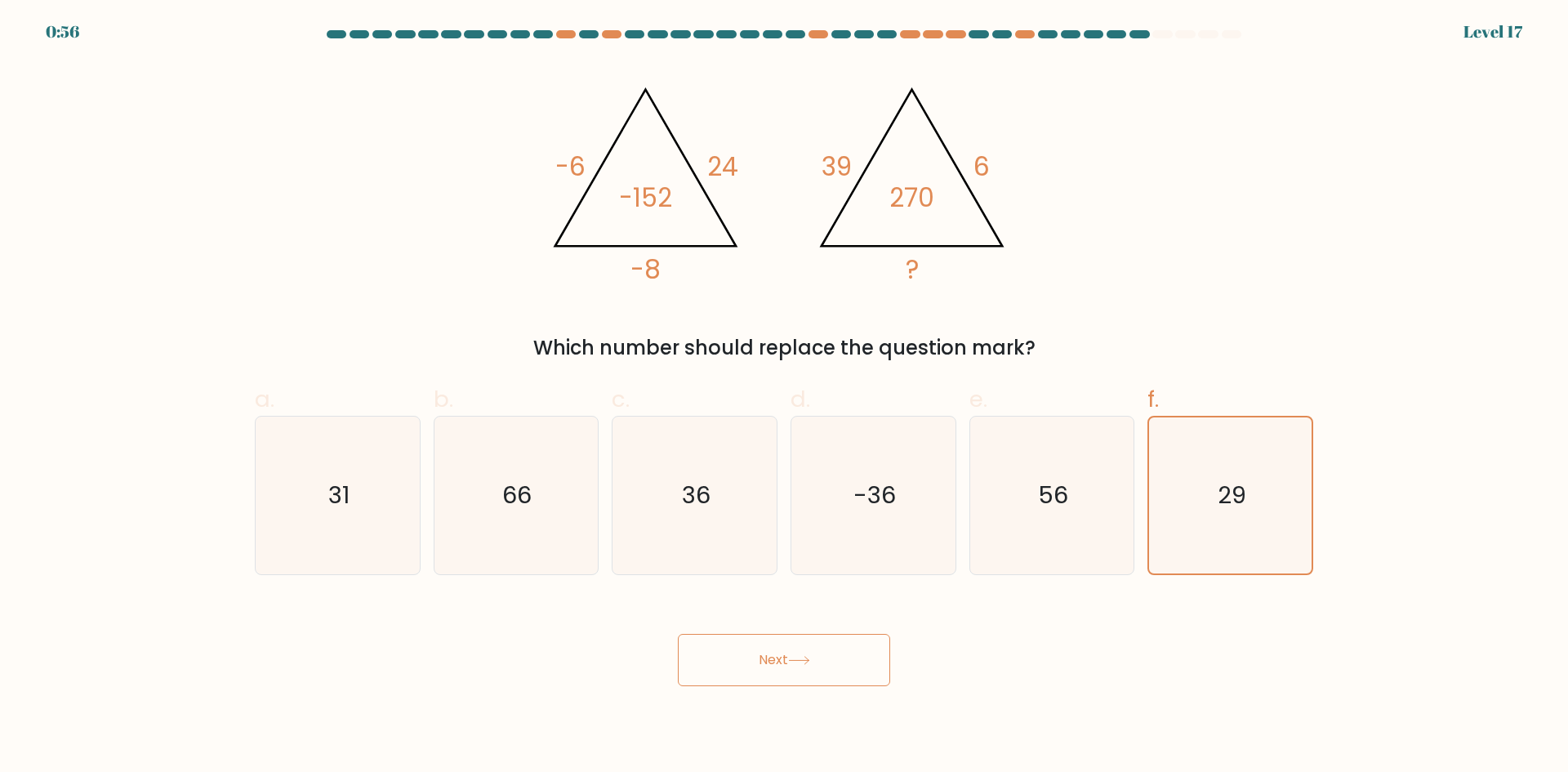
click at [839, 674] on button "Next" at bounding box center [784, 660] width 213 height 52
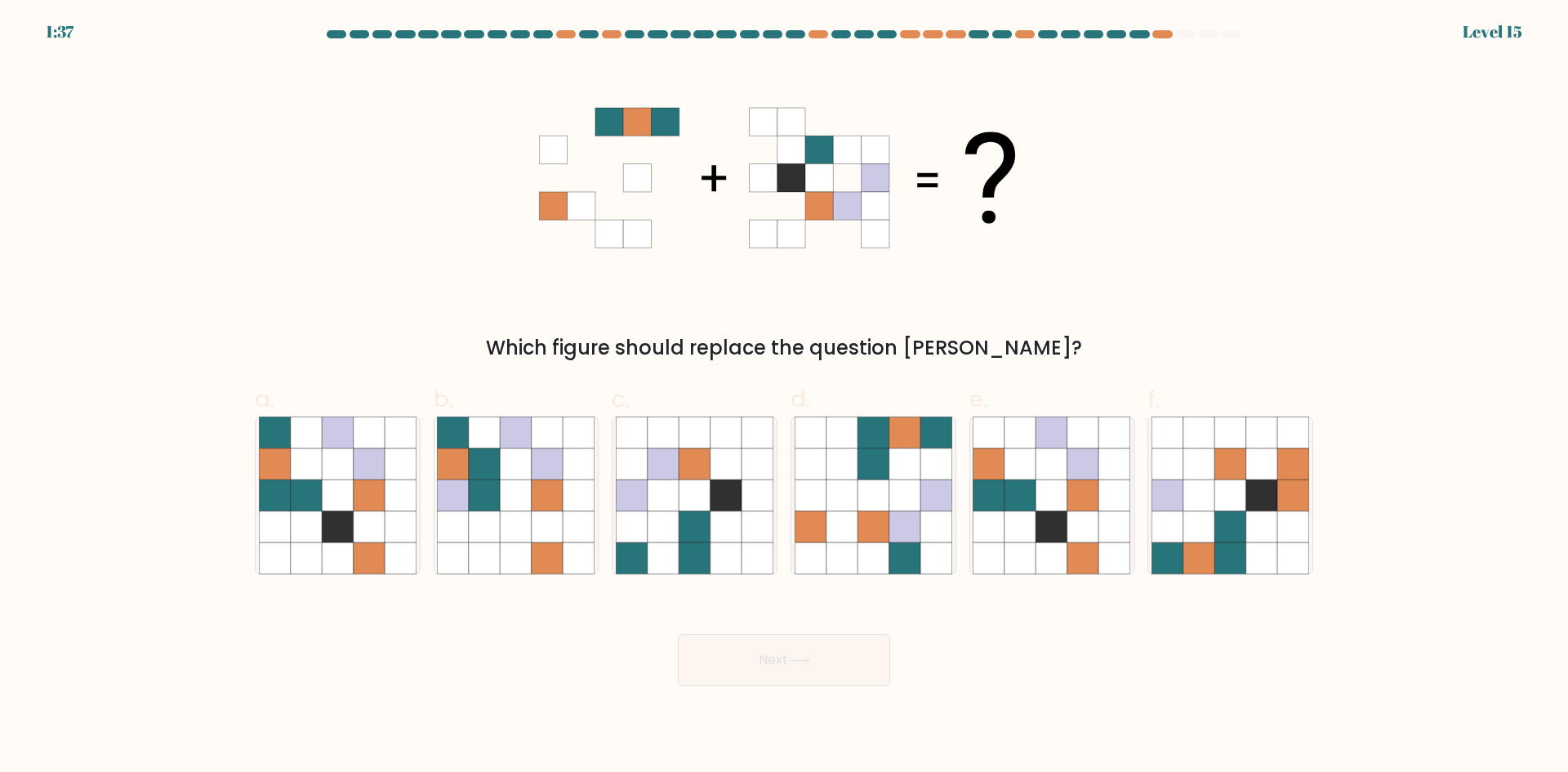
click at [833, 292] on icon at bounding box center [784, 178] width 490 height 232
click at [284, 531] on icon at bounding box center [275, 527] width 31 height 32
click at [784, 397] on input "a." at bounding box center [784, 391] width 1 height 11
radio input "true"
click at [766, 662] on button "Next" at bounding box center [784, 660] width 213 height 52
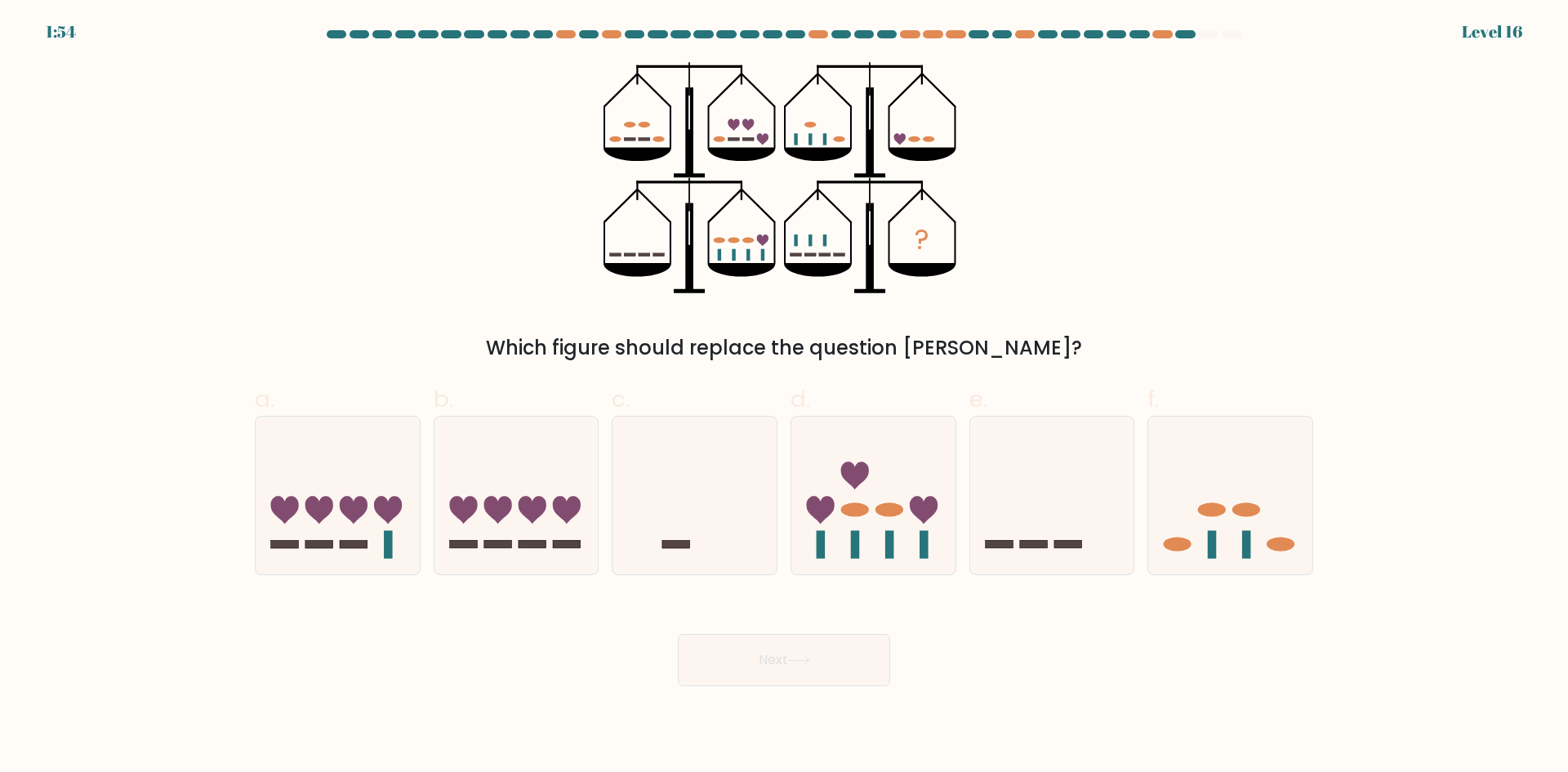
click at [958, 293] on div "? Which figure should replace the question mark?" at bounding box center [784, 212] width 1078 height 300
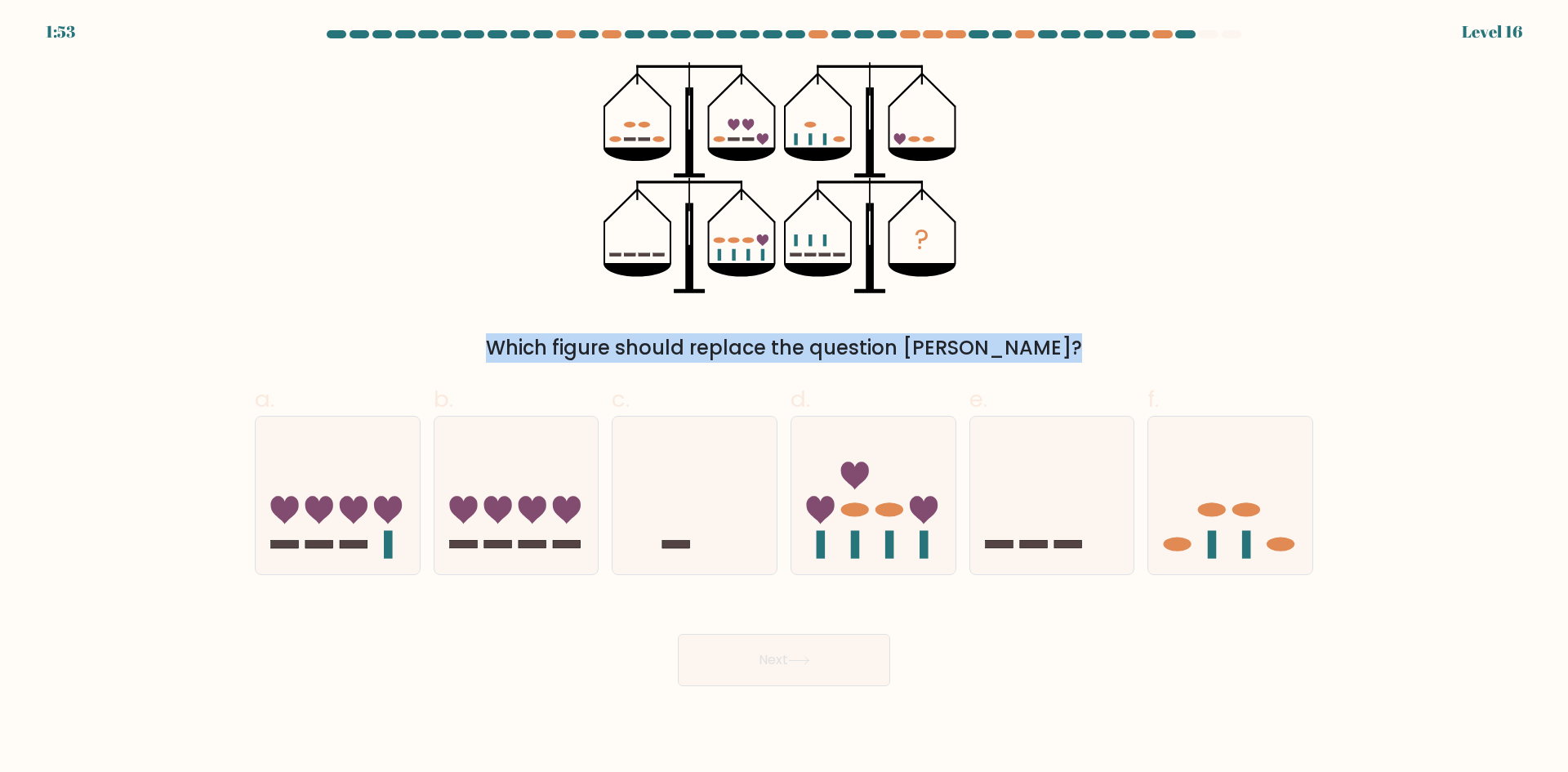
click at [1034, 151] on div "? Which figure should replace the question mark?" at bounding box center [784, 212] width 1078 height 300
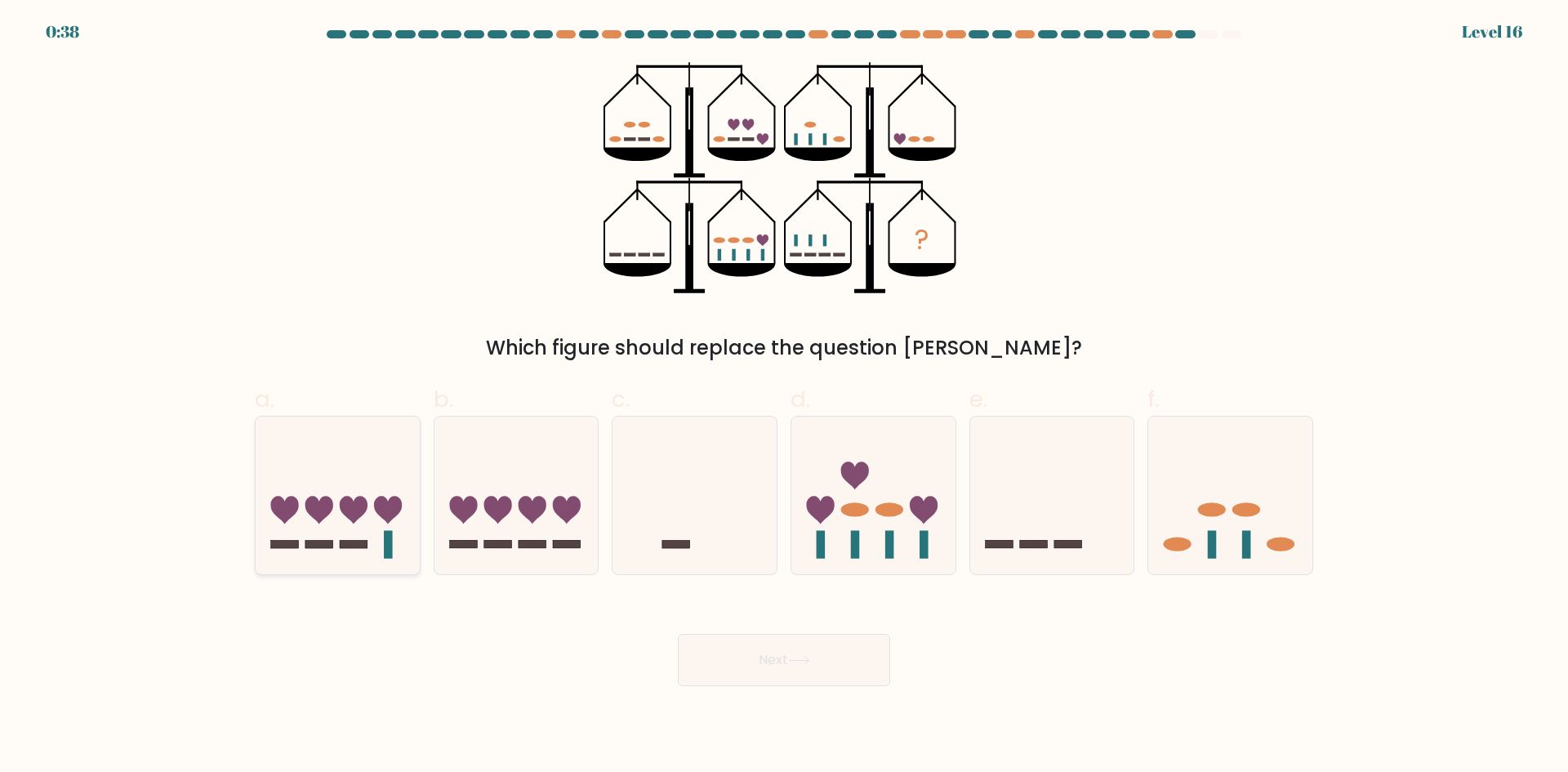
click at [347, 446] on icon at bounding box center [338, 495] width 164 height 136
click at [784, 397] on input "a." at bounding box center [784, 391] width 1 height 11
radio input "true"
drag, startPoint x: 1245, startPoint y: 480, endPoint x: 1204, endPoint y: 522, distance: 58.7
click at [1247, 480] on icon at bounding box center [1229, 495] width 164 height 136
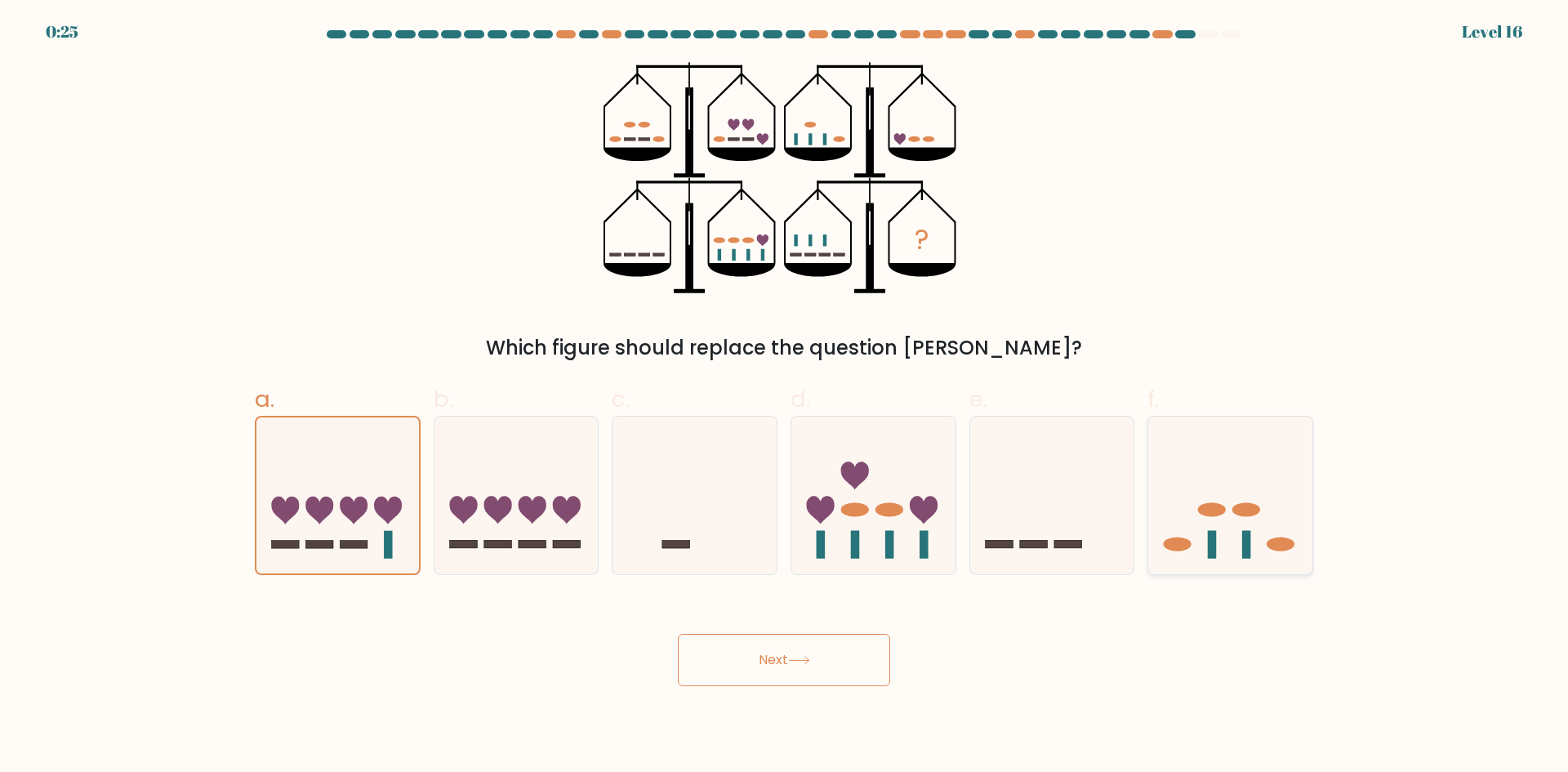
click at [784, 397] on input "f." at bounding box center [784, 391] width 1 height 11
radio input "true"
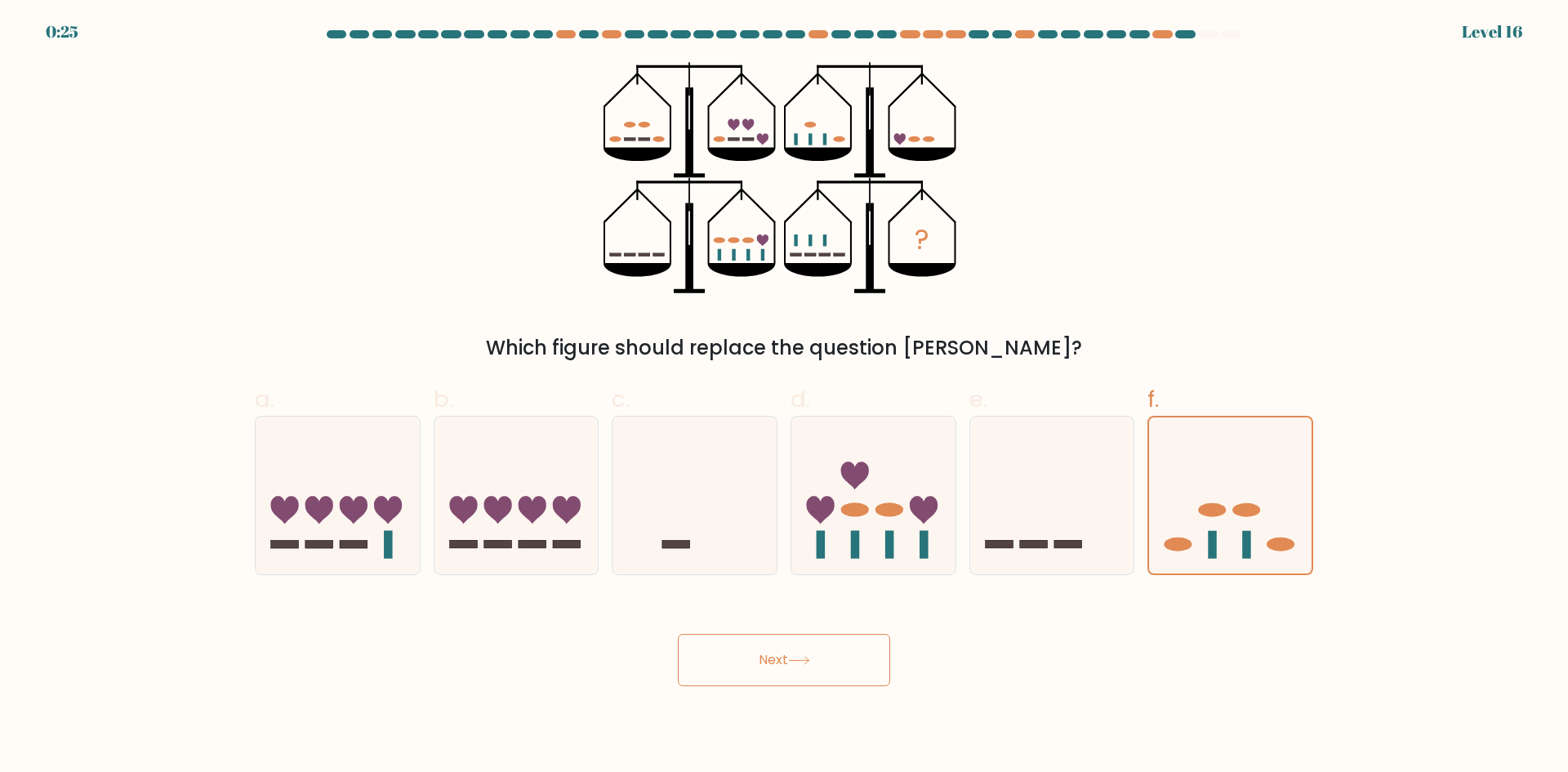
click at [833, 658] on button "Next" at bounding box center [784, 660] width 213 height 52
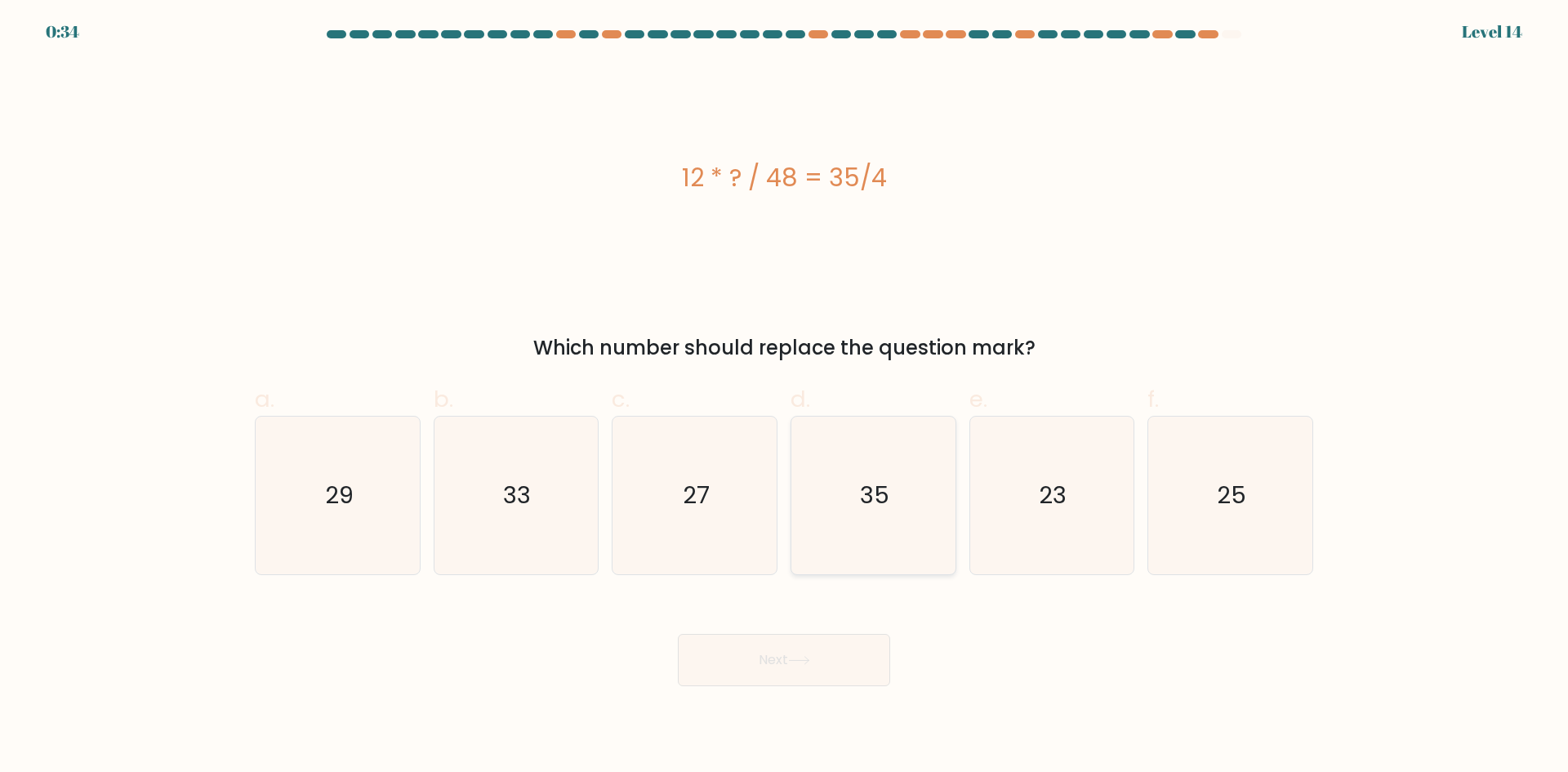
click at [899, 483] on icon "35" at bounding box center [873, 495] width 157 height 158
click at [784, 397] on input "d. 35" at bounding box center [784, 391] width 1 height 11
radio input "true"
click at [828, 638] on button "Next" at bounding box center [784, 660] width 213 height 52
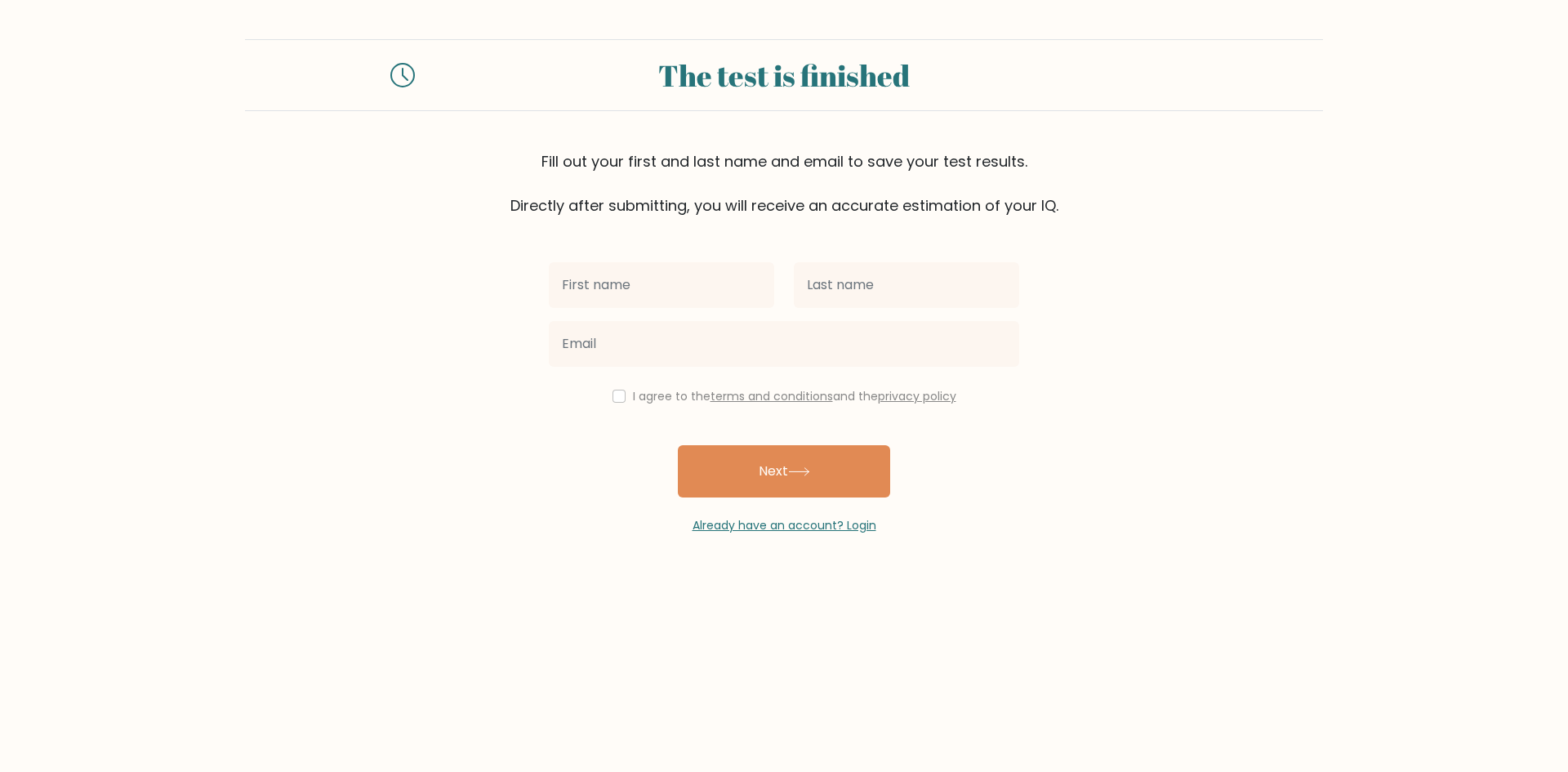
click at [726, 276] on input "text" at bounding box center [661, 285] width 225 height 45
type input "A"
type input "Augustin"
click at [860, 299] on input "text" at bounding box center [906, 285] width 225 height 45
type input "[PERSON_NAME]"
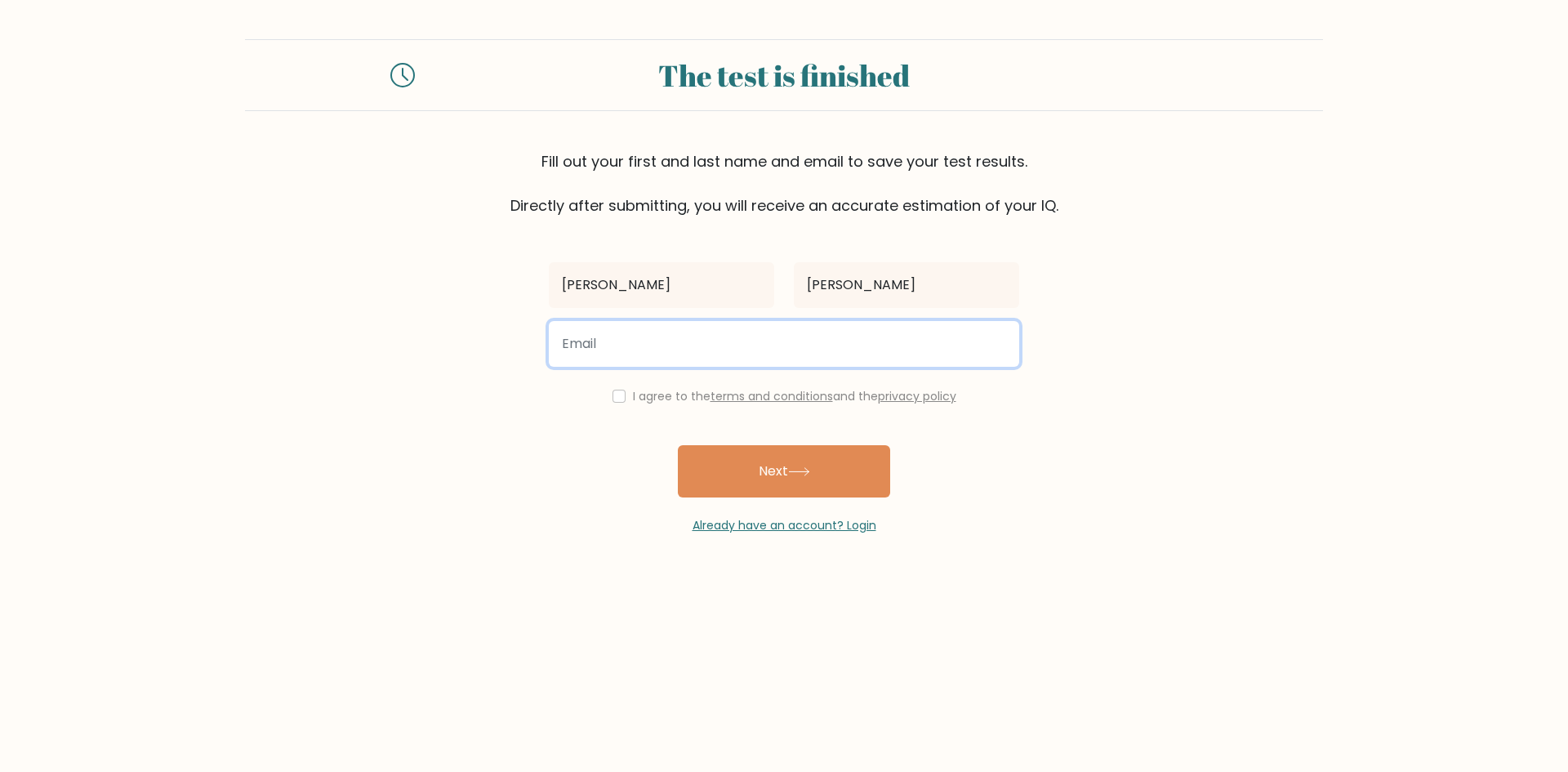
click at [837, 357] on input "email" at bounding box center [784, 344] width 470 height 45
type input "Zauhted@gmail.com"
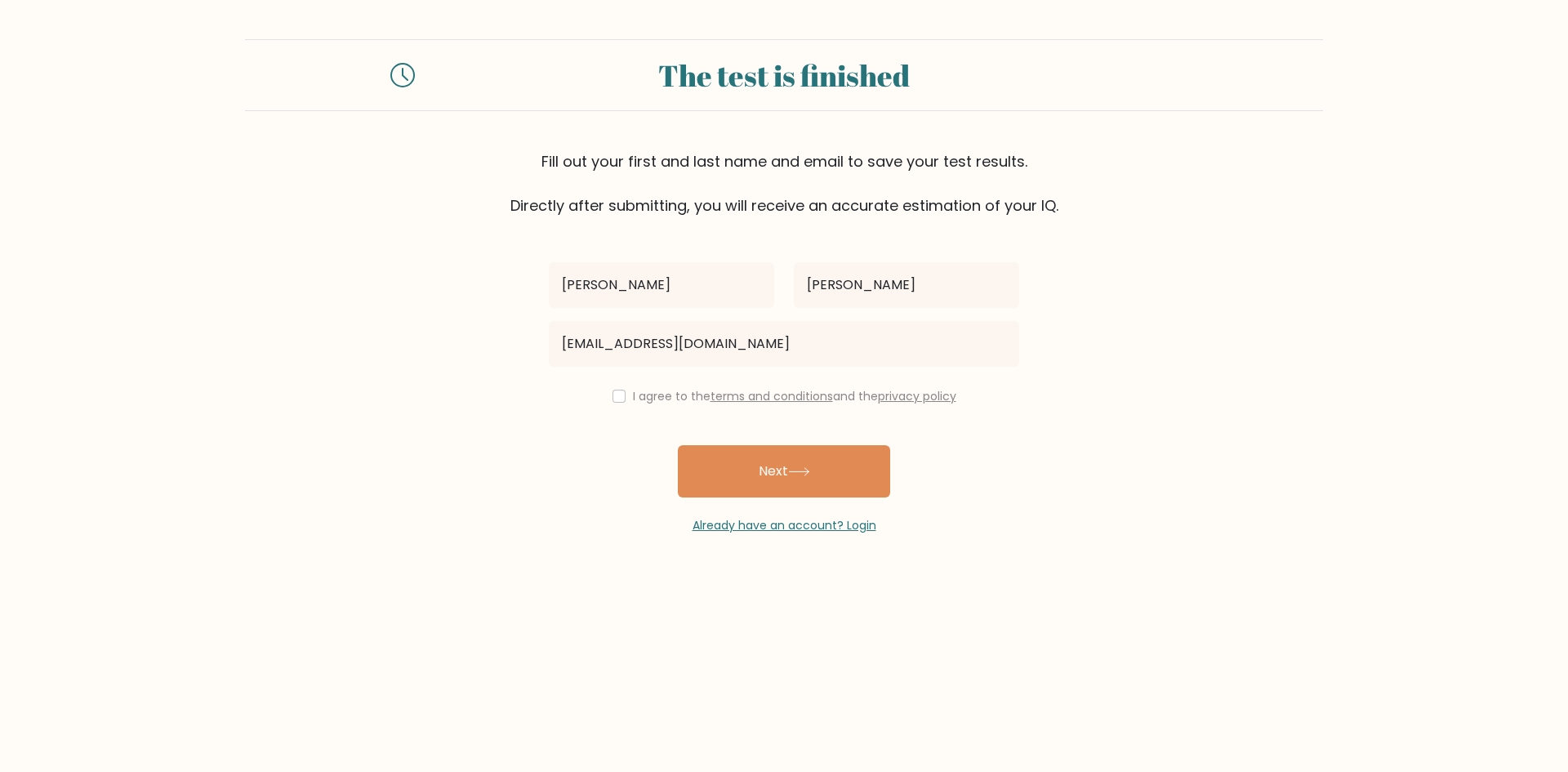
click at [647, 400] on label "I agree to the terms and conditions and the privacy policy" at bounding box center [794, 396] width 324 height 17
click at [776, 494] on button "Next" at bounding box center [784, 471] width 213 height 52
click at [605, 391] on div "I agree to the terms and conditions and the privacy policy" at bounding box center [784, 396] width 490 height 20
click at [618, 397] on input "checkbox" at bounding box center [618, 396] width 13 height 13
checkbox input "true"
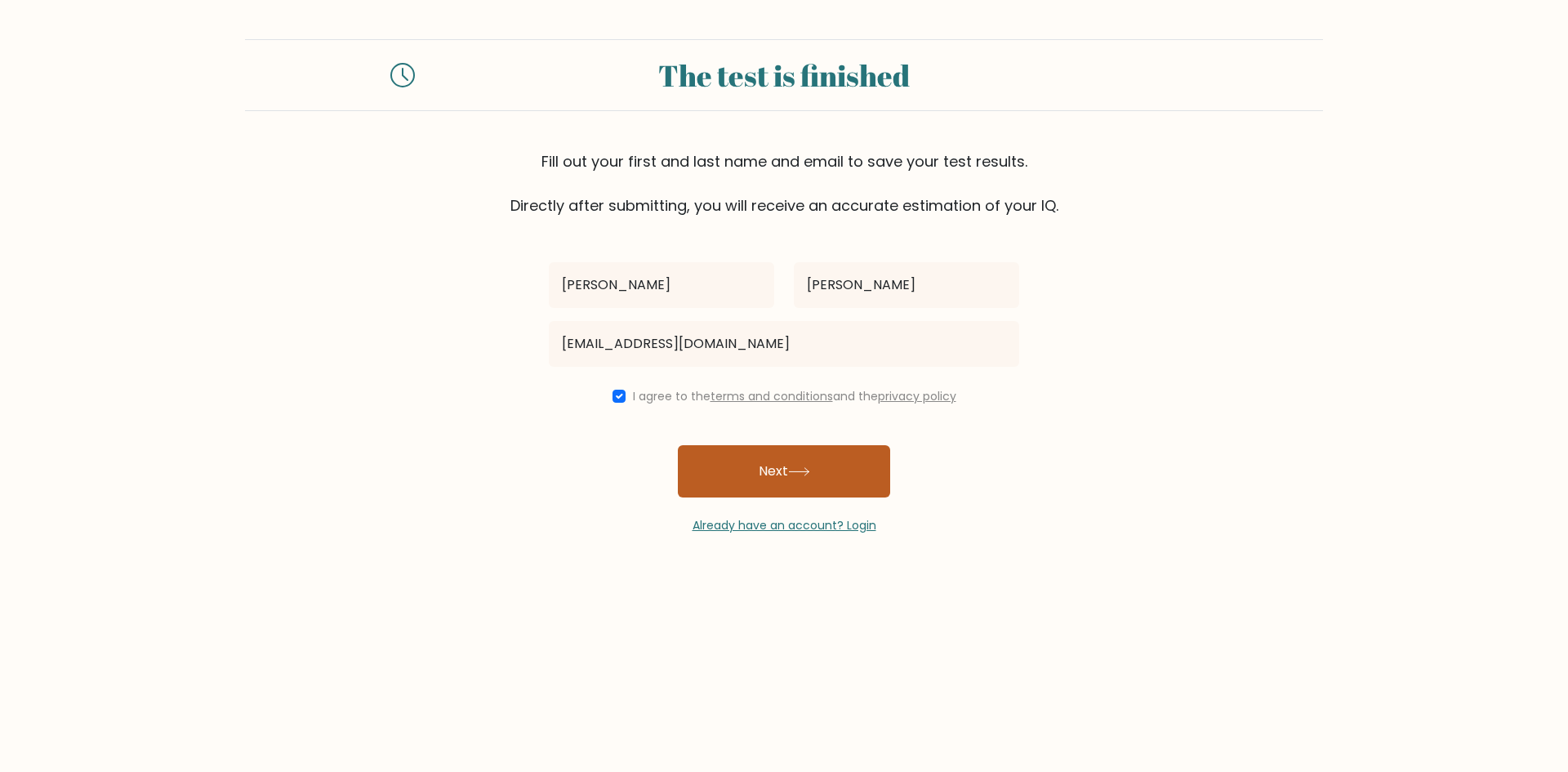
click at [752, 476] on button "Next" at bounding box center [784, 471] width 213 height 52
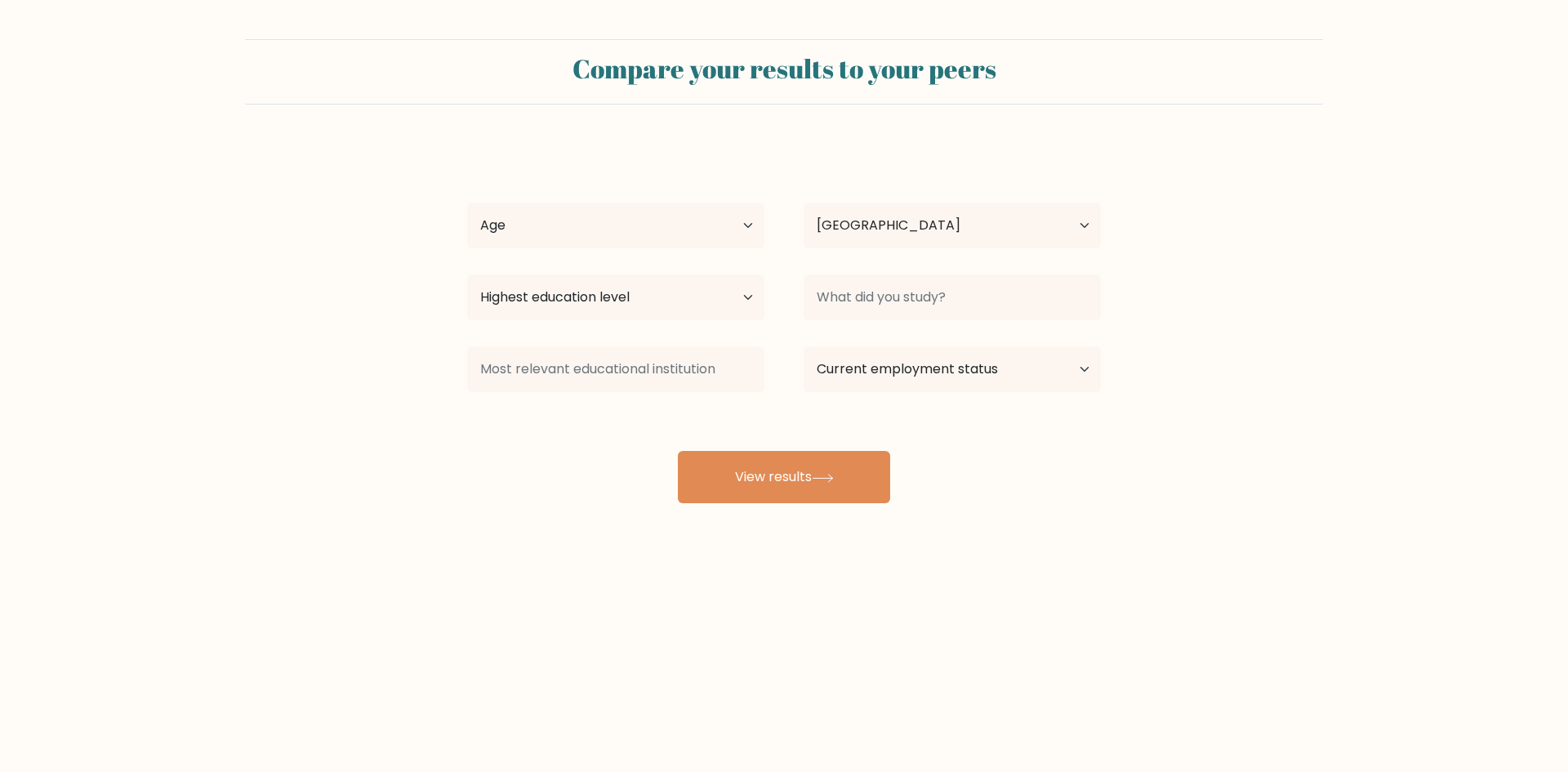
select select "US"
click at [541, 237] on select "Age Under [DEMOGRAPHIC_DATA] [DEMOGRAPHIC_DATA] [DEMOGRAPHIC_DATA] [DEMOGRAPHIC…" at bounding box center [616, 225] width 297 height 45
select select "18_24"
click at [468, 203] on select "Age Under [DEMOGRAPHIC_DATA] [DEMOGRAPHIC_DATA] [DEMOGRAPHIC_DATA] [DEMOGRAPHIC…" at bounding box center [616, 225] width 297 height 45
click at [586, 288] on select "Highest education level No schooling Primary Lower Secondary Upper Secondary Oc…" at bounding box center [616, 297] width 297 height 45
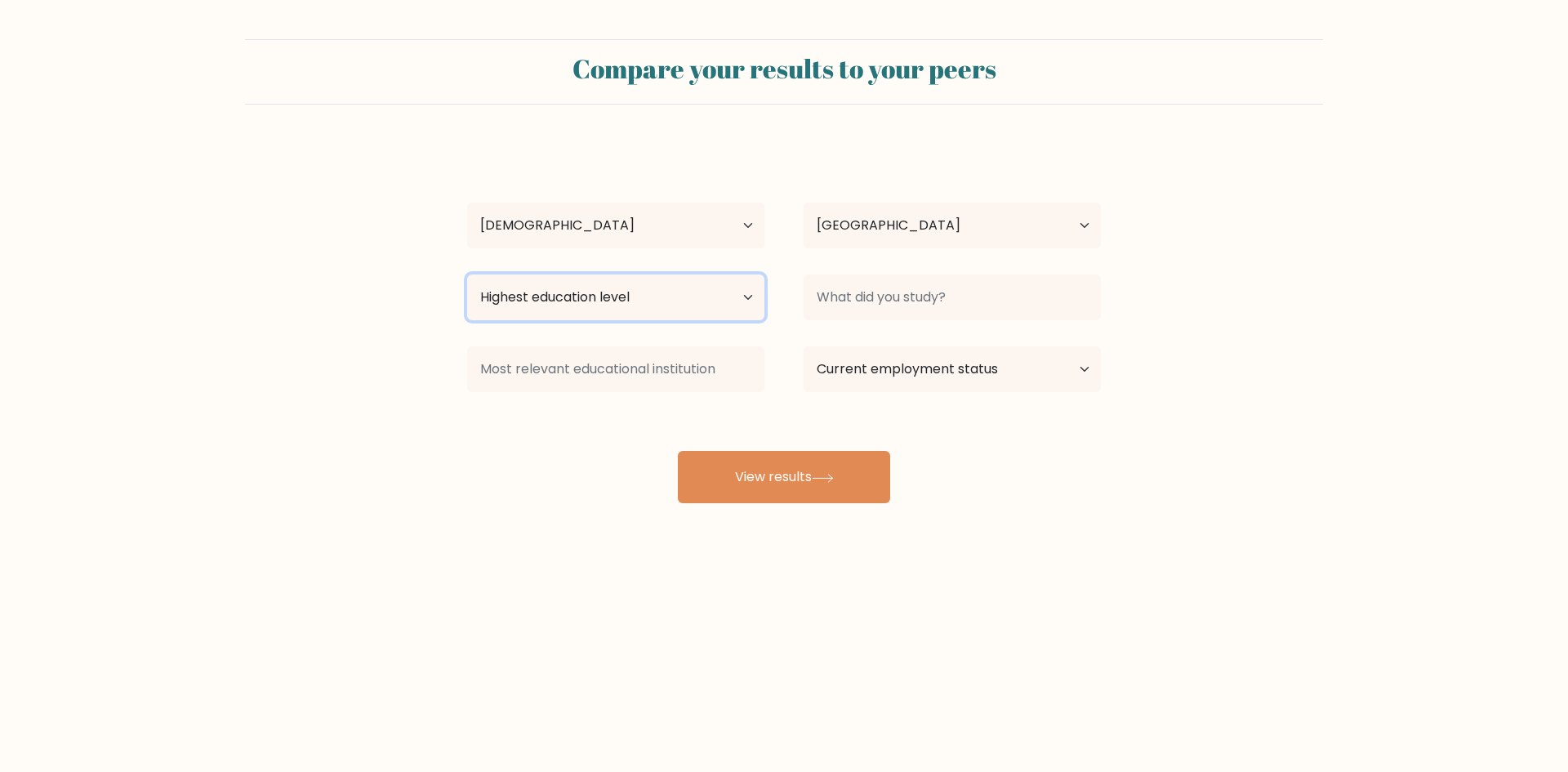
select select "bachelors_degree"
click at [468, 275] on select "Highest education level No schooling Primary Lower Secondary Upper Secondary Oc…" at bounding box center [616, 297] width 297 height 45
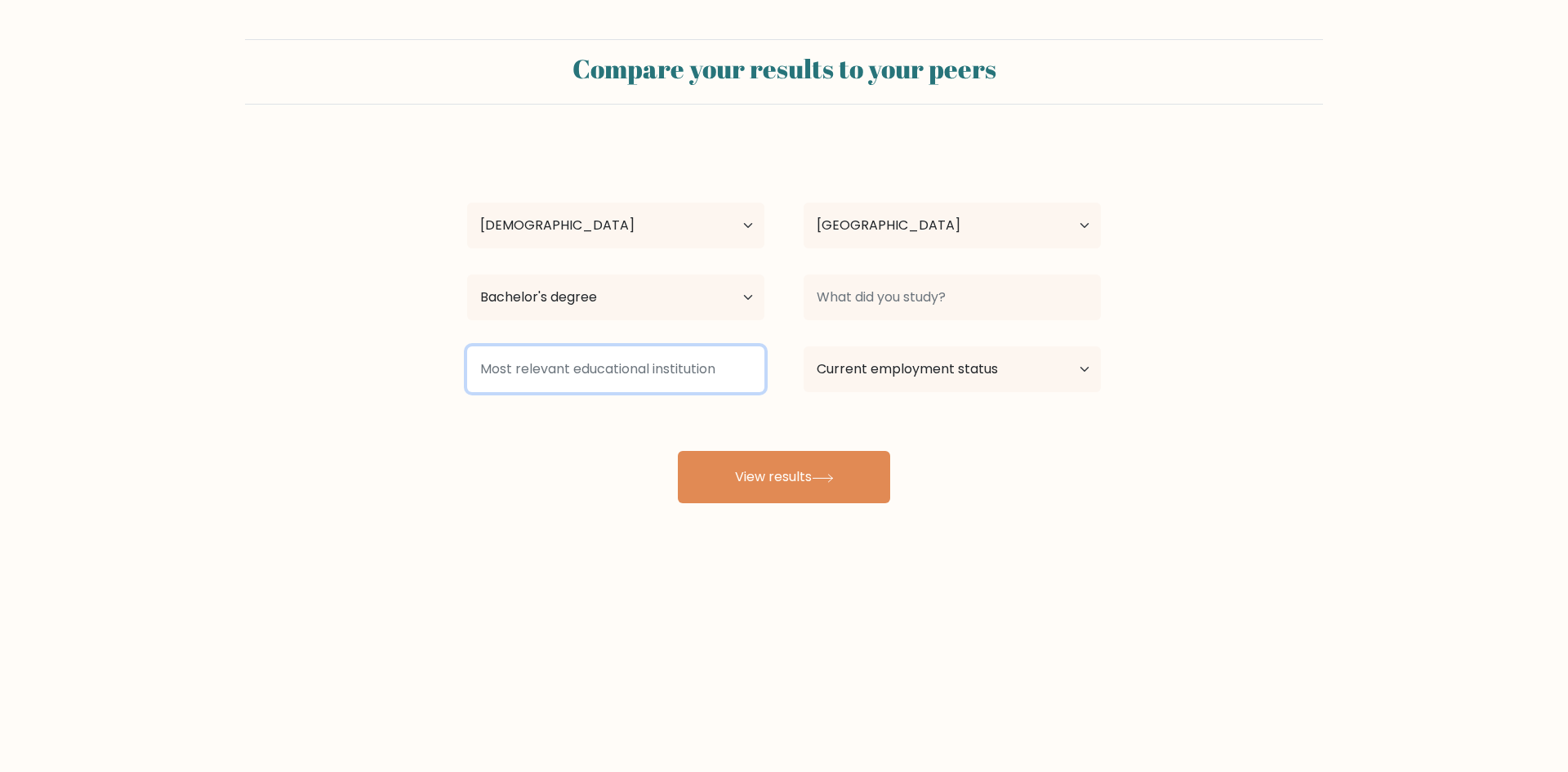
click at [600, 359] on input at bounding box center [616, 369] width 297 height 45
click at [639, 385] on input at bounding box center [616, 369] width 297 height 45
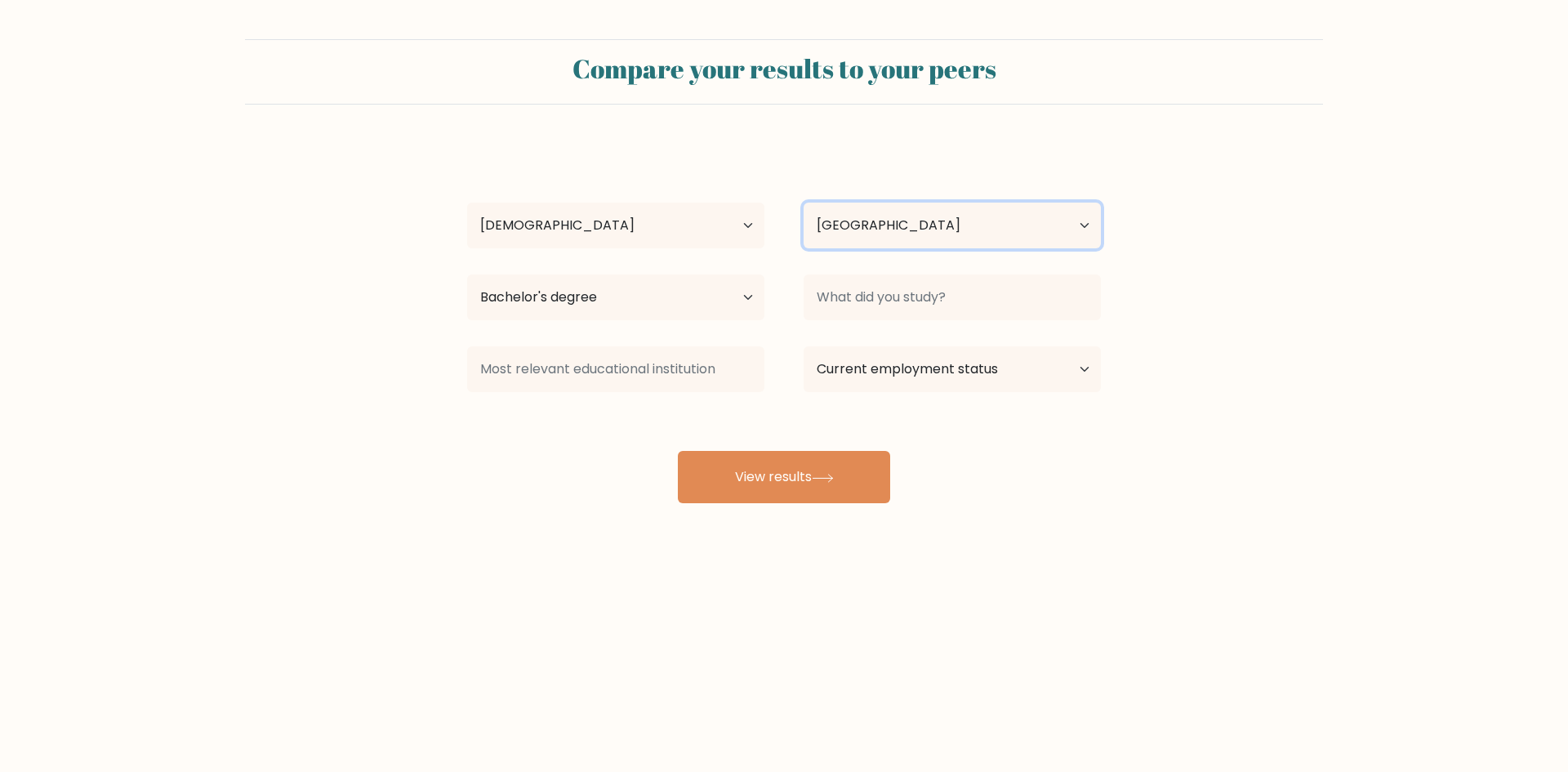
click at [863, 238] on select "Country Afghanistan Albania Algeria American Samoa Andorra Angola Anguilla Anta…" at bounding box center [952, 225] width 297 height 45
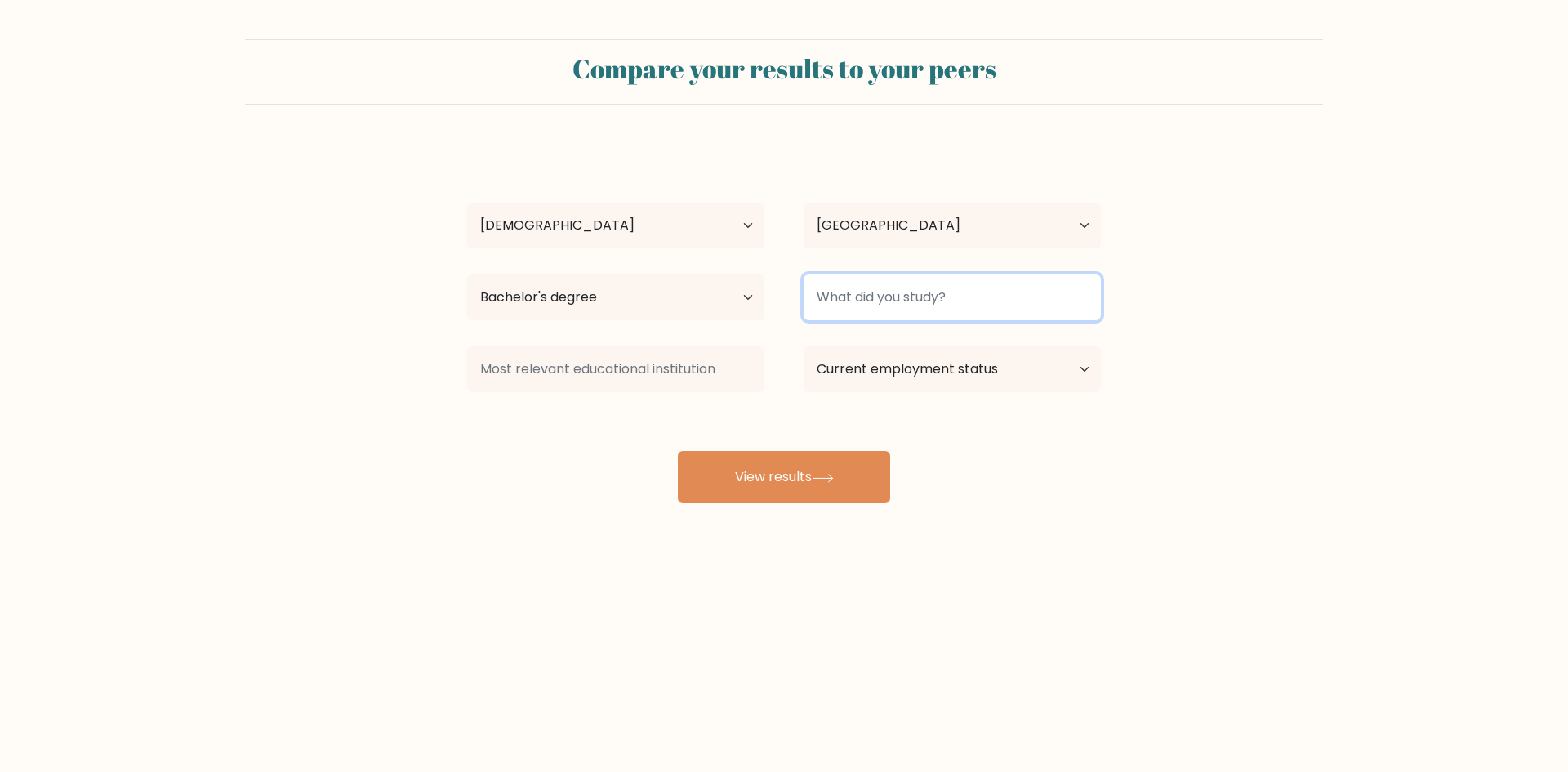
click at [879, 292] on input at bounding box center [952, 297] width 297 height 45
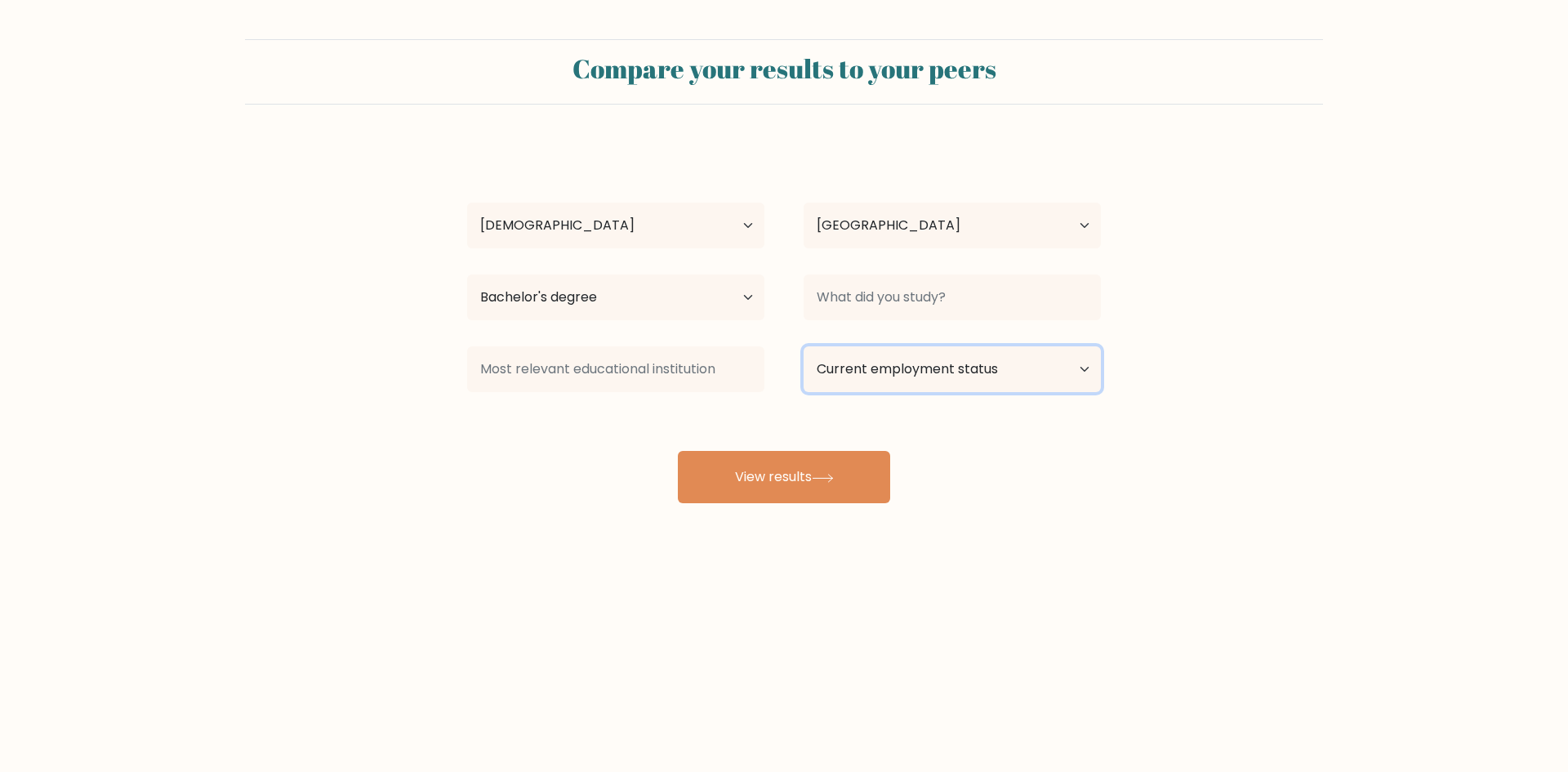
click at [894, 364] on select "Current employment status Employed Student Retired Other / prefer not to answer" at bounding box center [952, 369] width 297 height 45
click at [894, 369] on select "Current employment status Employed Student Retired Other / prefer not to answer" at bounding box center [952, 369] width 297 height 45
select select "student"
click at [803, 347] on select "Current employment status Employed Student Retired Other / prefer not to answer" at bounding box center [952, 369] width 297 height 45
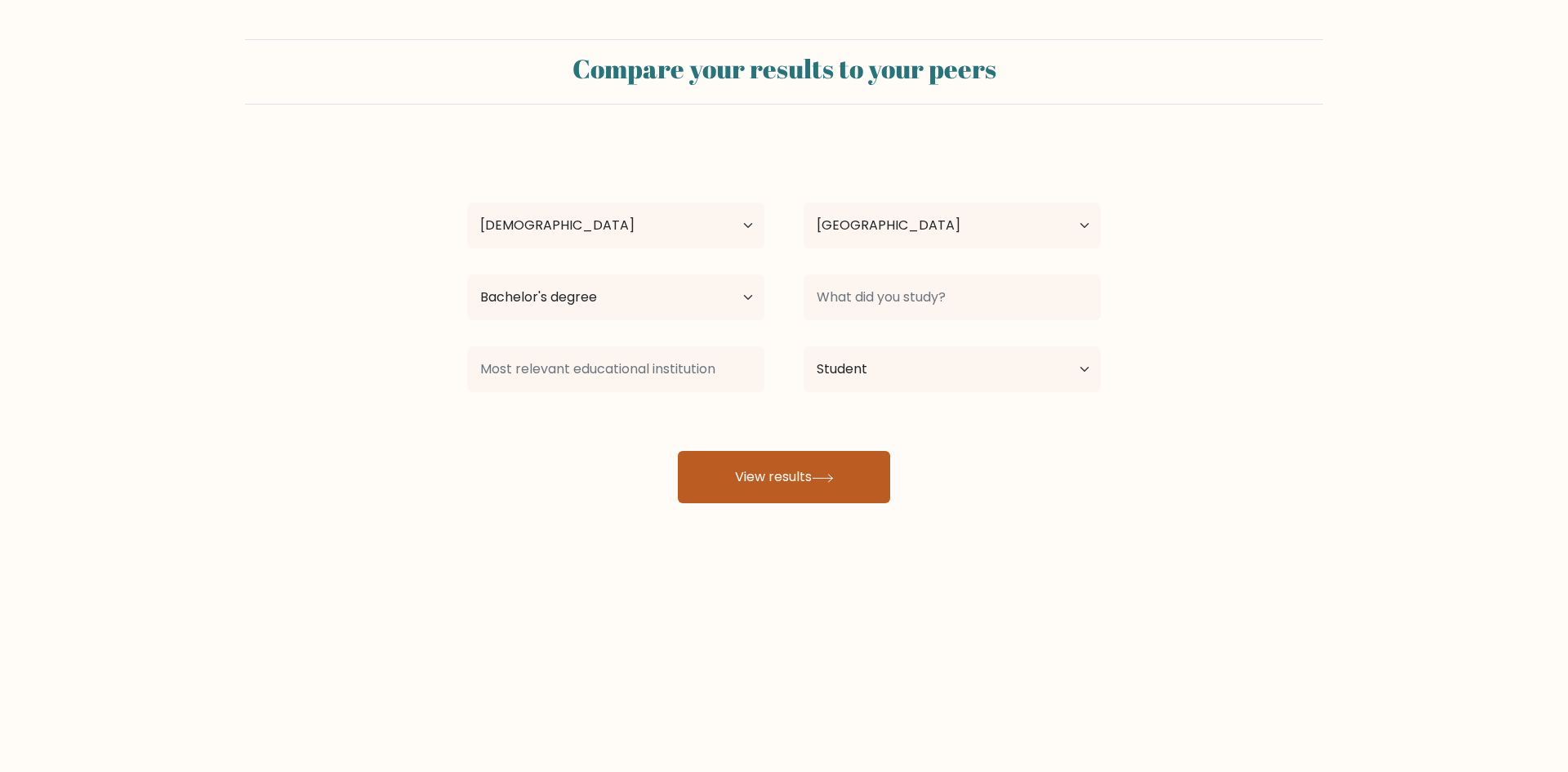
click at [788, 478] on button "View results" at bounding box center [784, 477] width 213 height 52
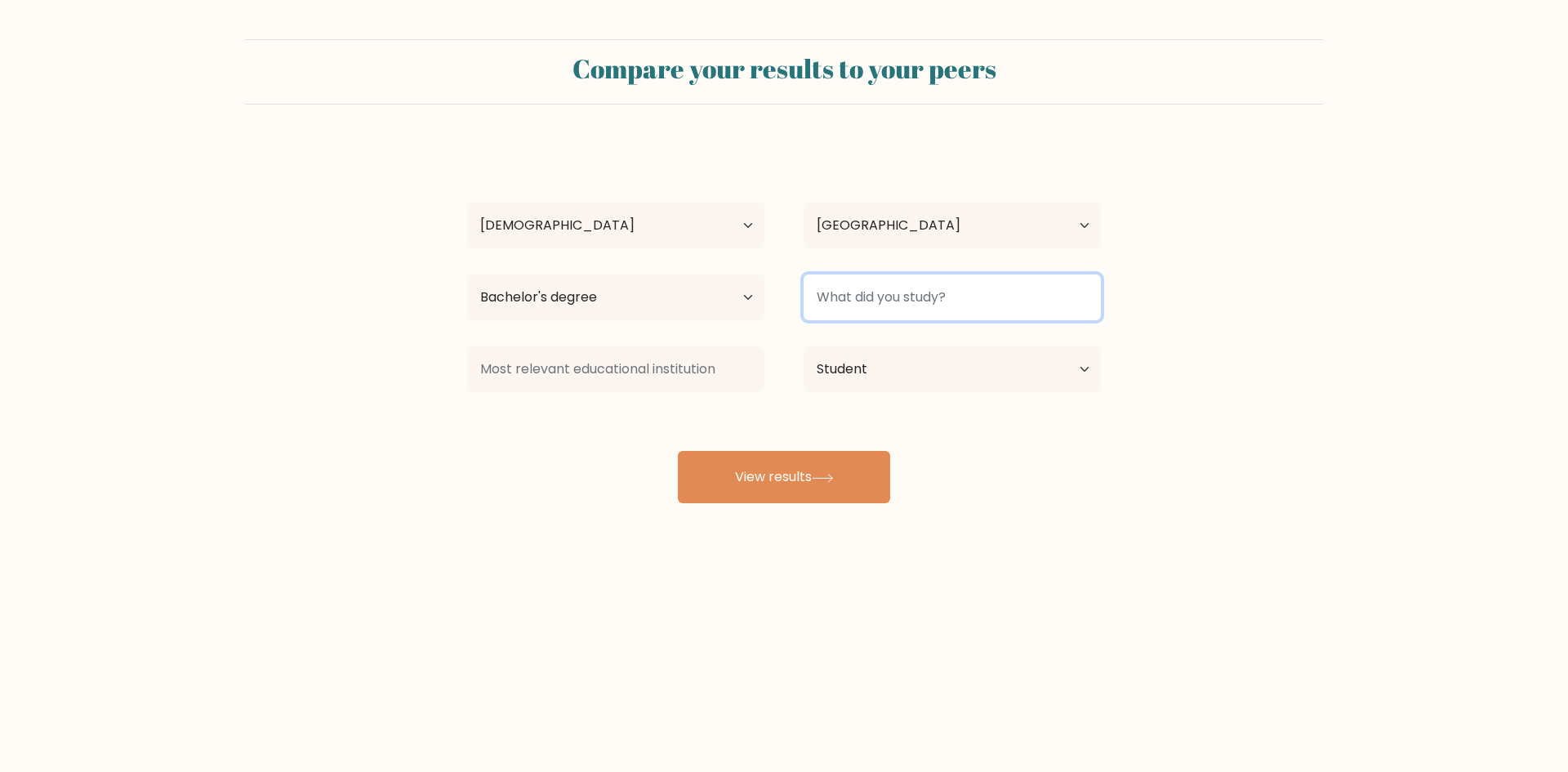
click at [889, 318] on input at bounding box center [952, 297] width 297 height 45
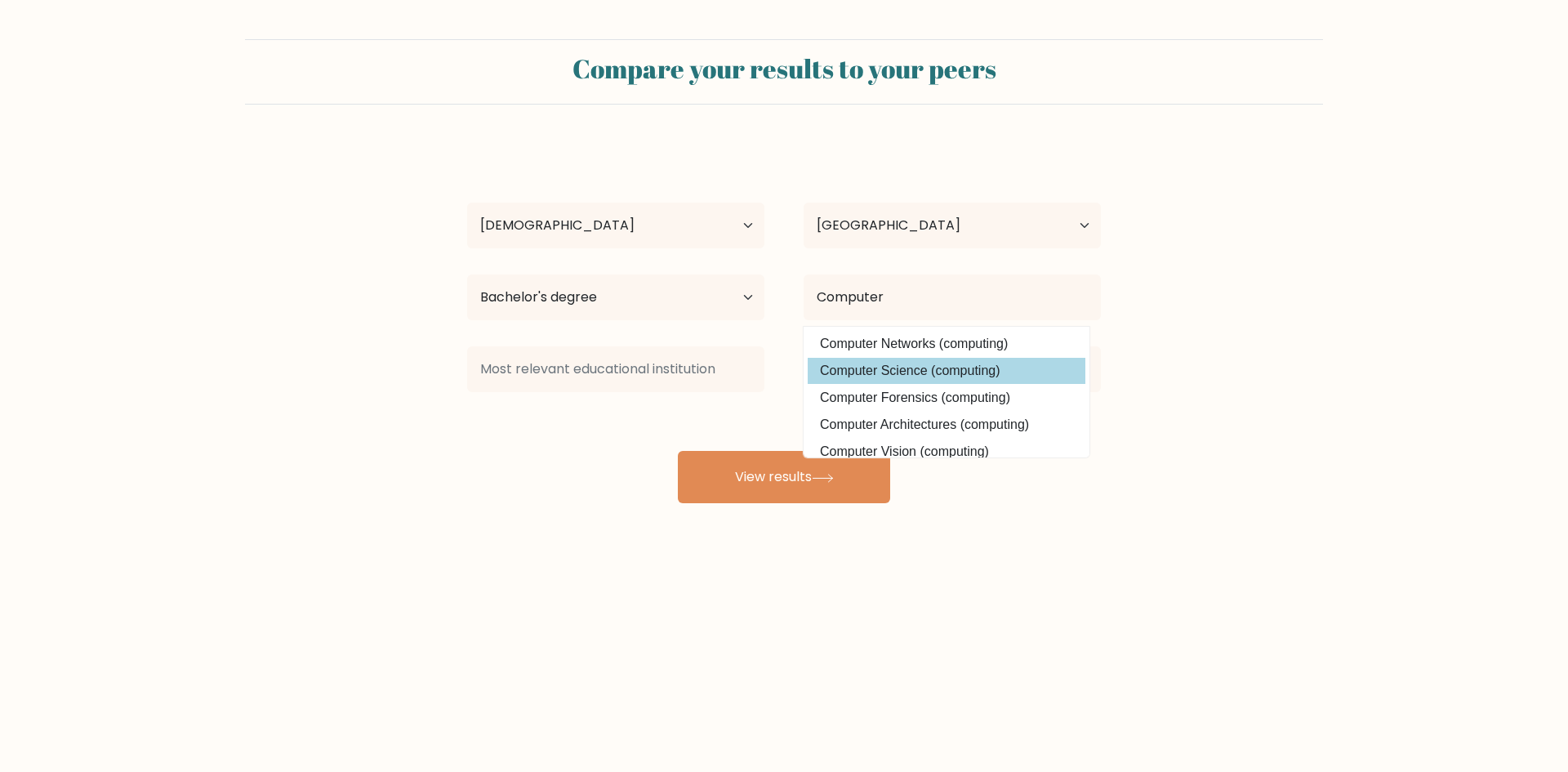
click at [934, 376] on option "Computer Science (computing)" at bounding box center [947, 370] width 278 height 27
type input "Computer Science"
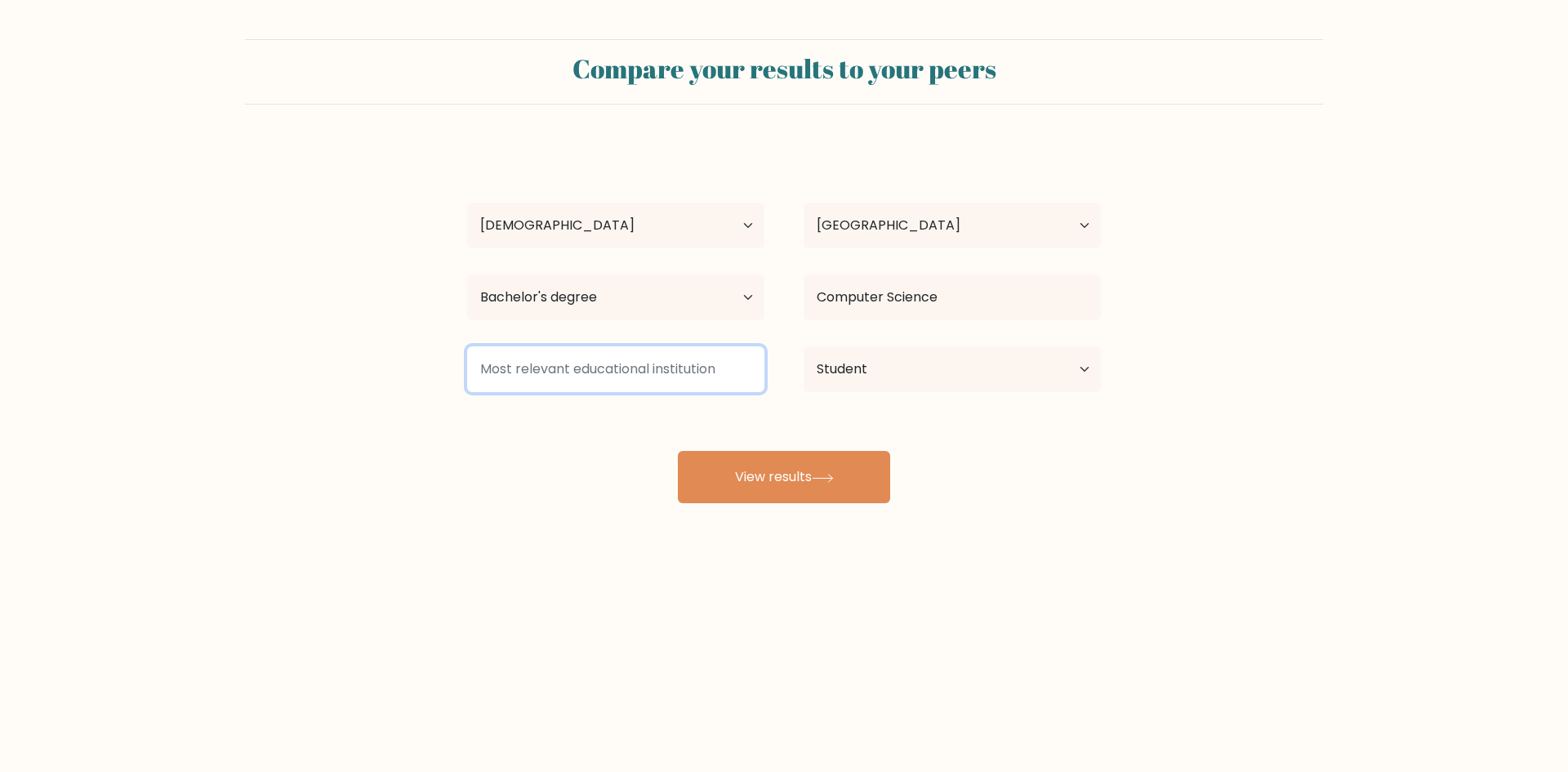
click at [642, 370] on input at bounding box center [616, 369] width 297 height 45
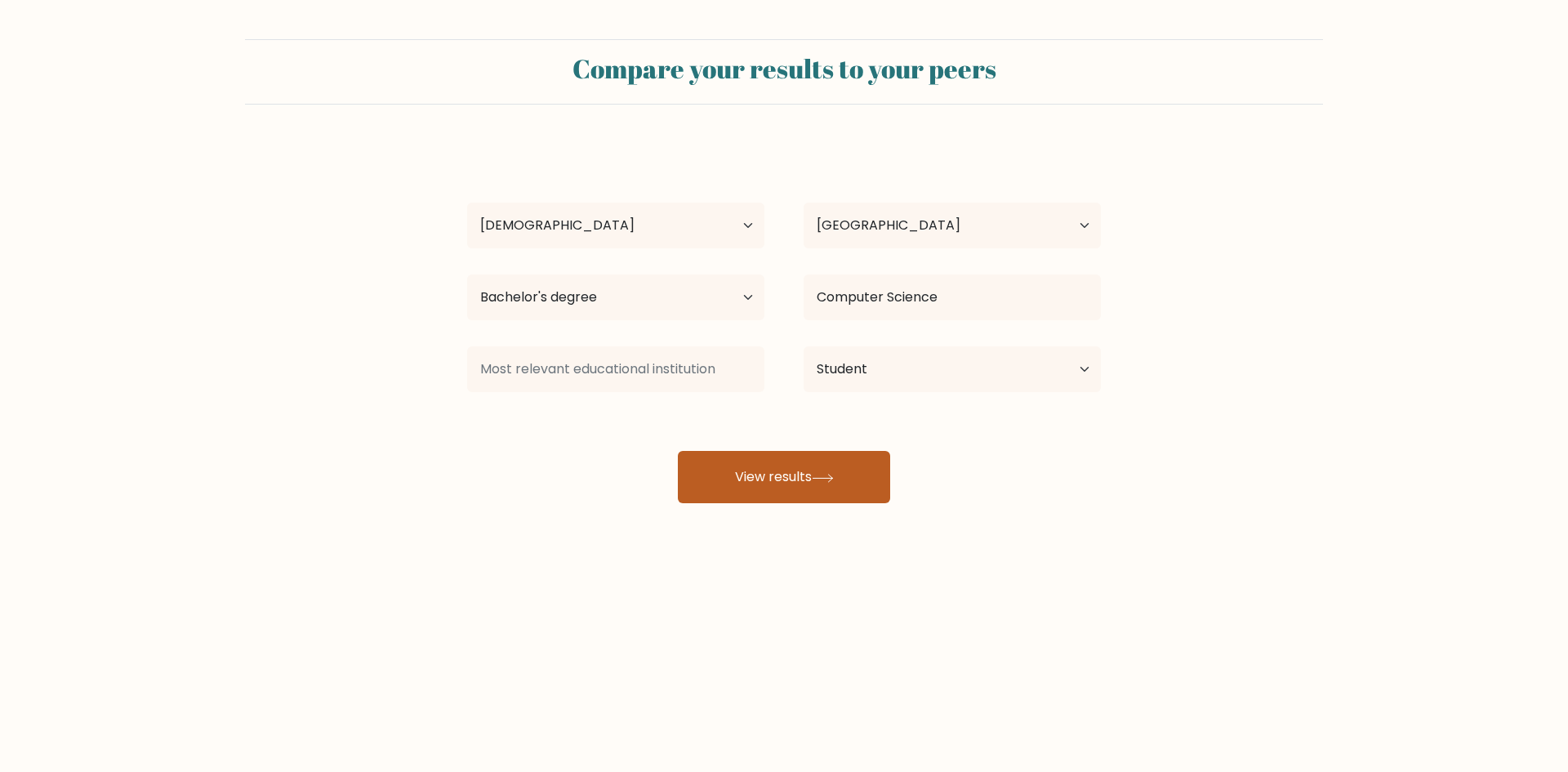
click at [738, 451] on button "View results" at bounding box center [784, 477] width 213 height 52
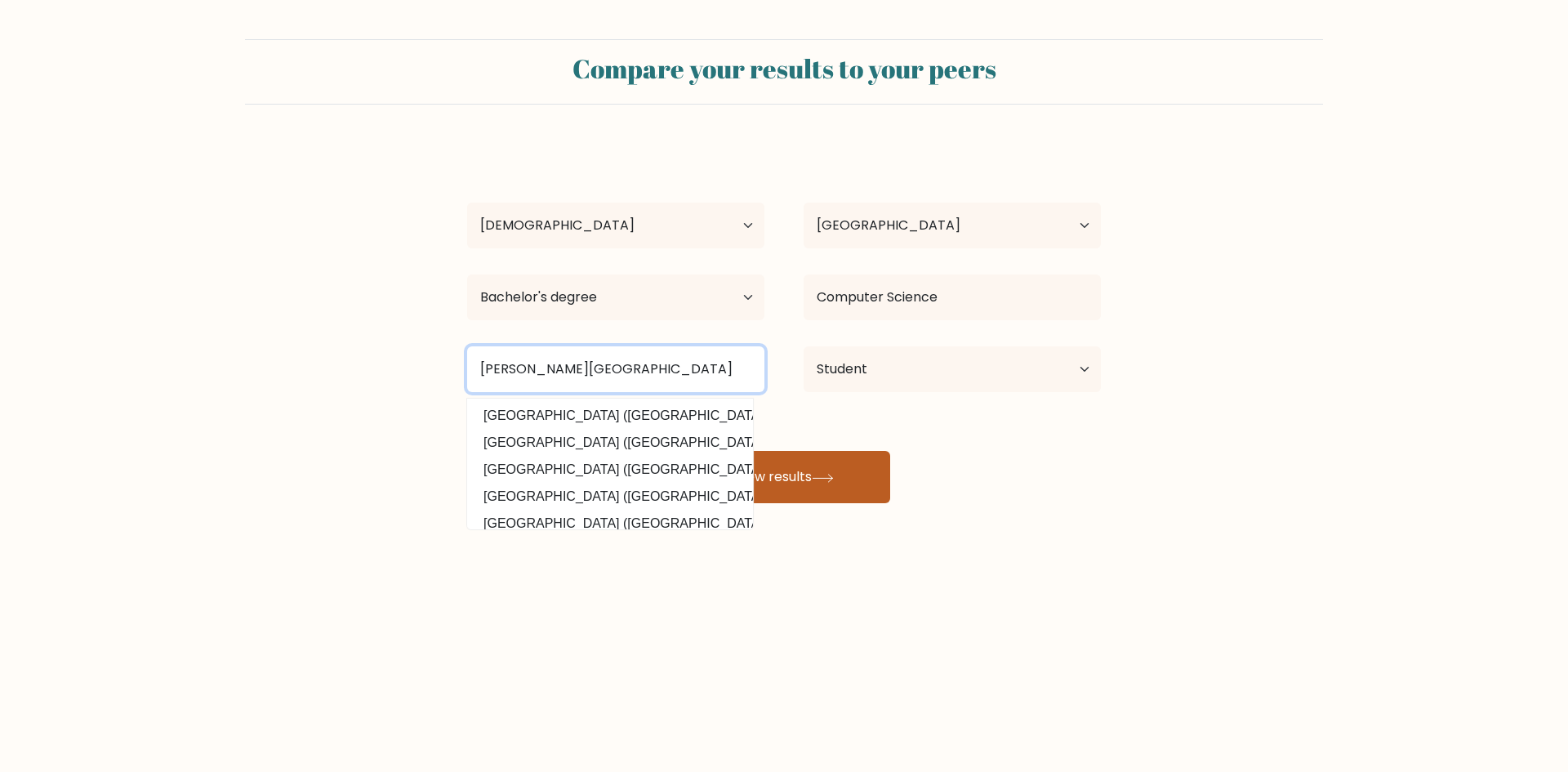
type input "Chabot College"
click at [822, 467] on button "View results" at bounding box center [784, 477] width 213 height 52
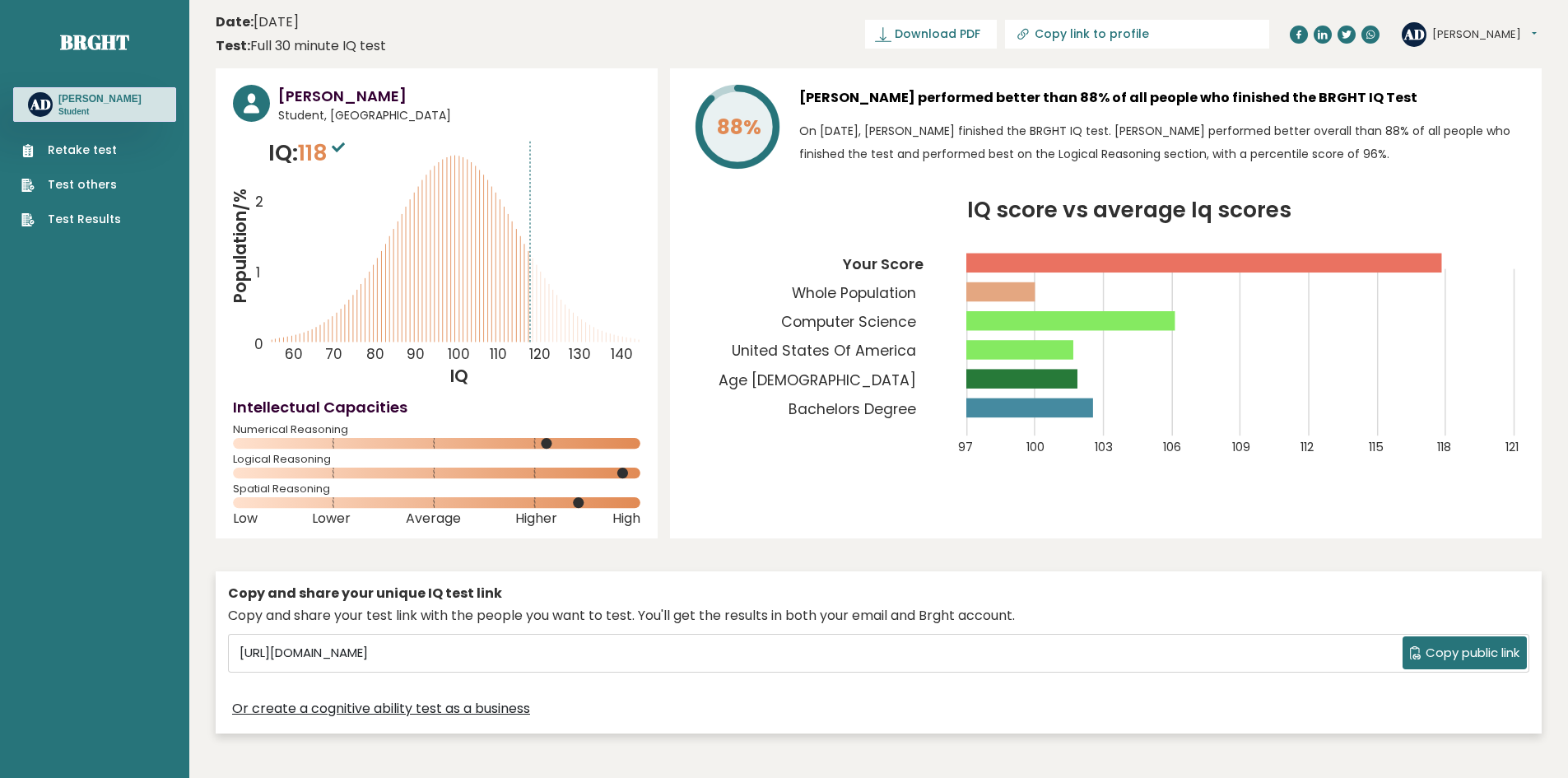
click at [824, 235] on icon "IQ score vs average Iq scores 97 100 103 106 109 112 115 118 121 Your Score Who…" at bounding box center [1107, 338] width 838 height 276
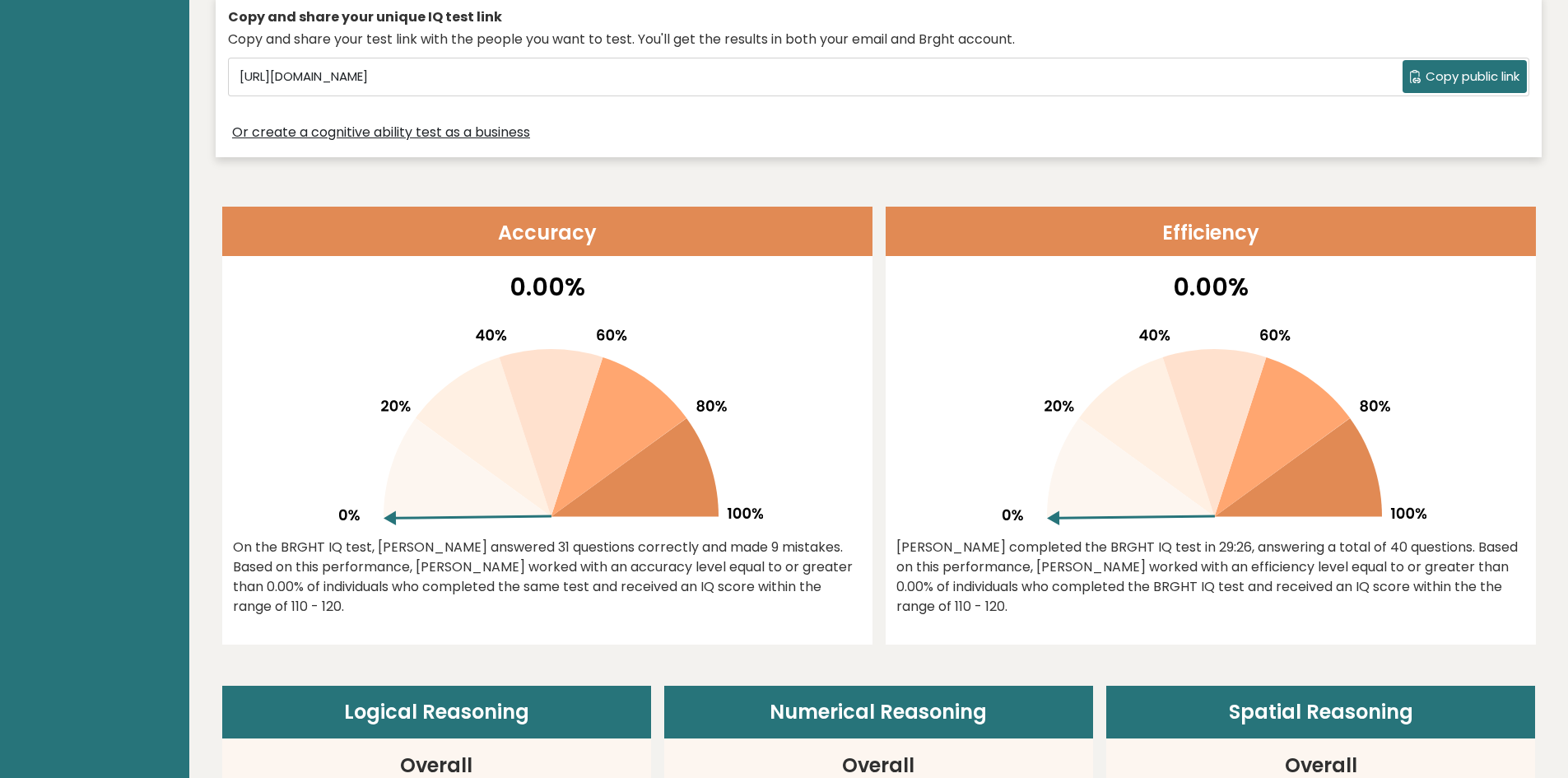
click at [472, 365] on icon at bounding box center [548, 421] width 433 height 210
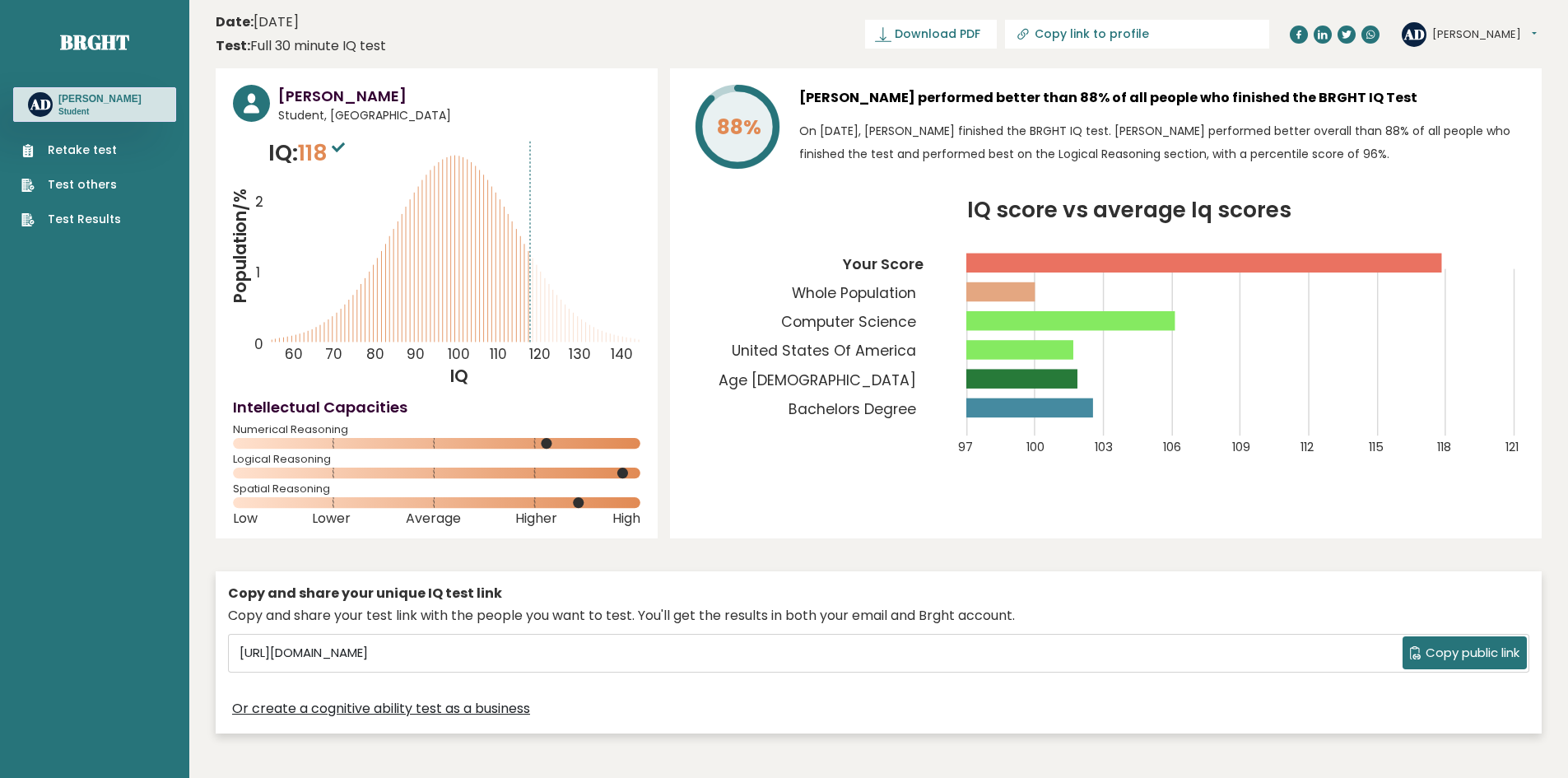
click at [85, 210] on ul "Retake test Test others Test Results" at bounding box center [70, 185] width 116 height 86
click at [87, 220] on link "Test Results" at bounding box center [71, 218] width 99 height 17
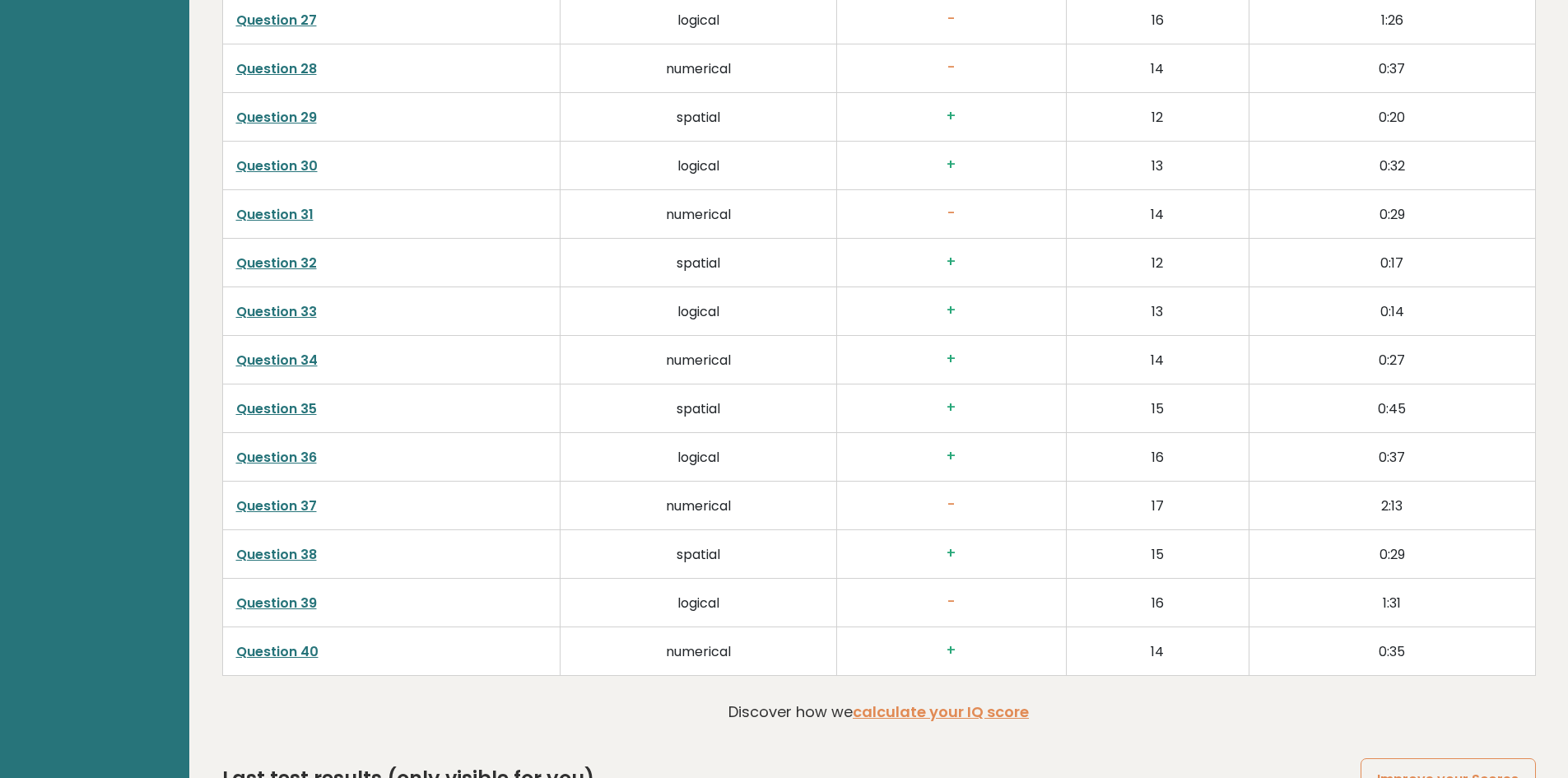
scroll to position [4210, 0]
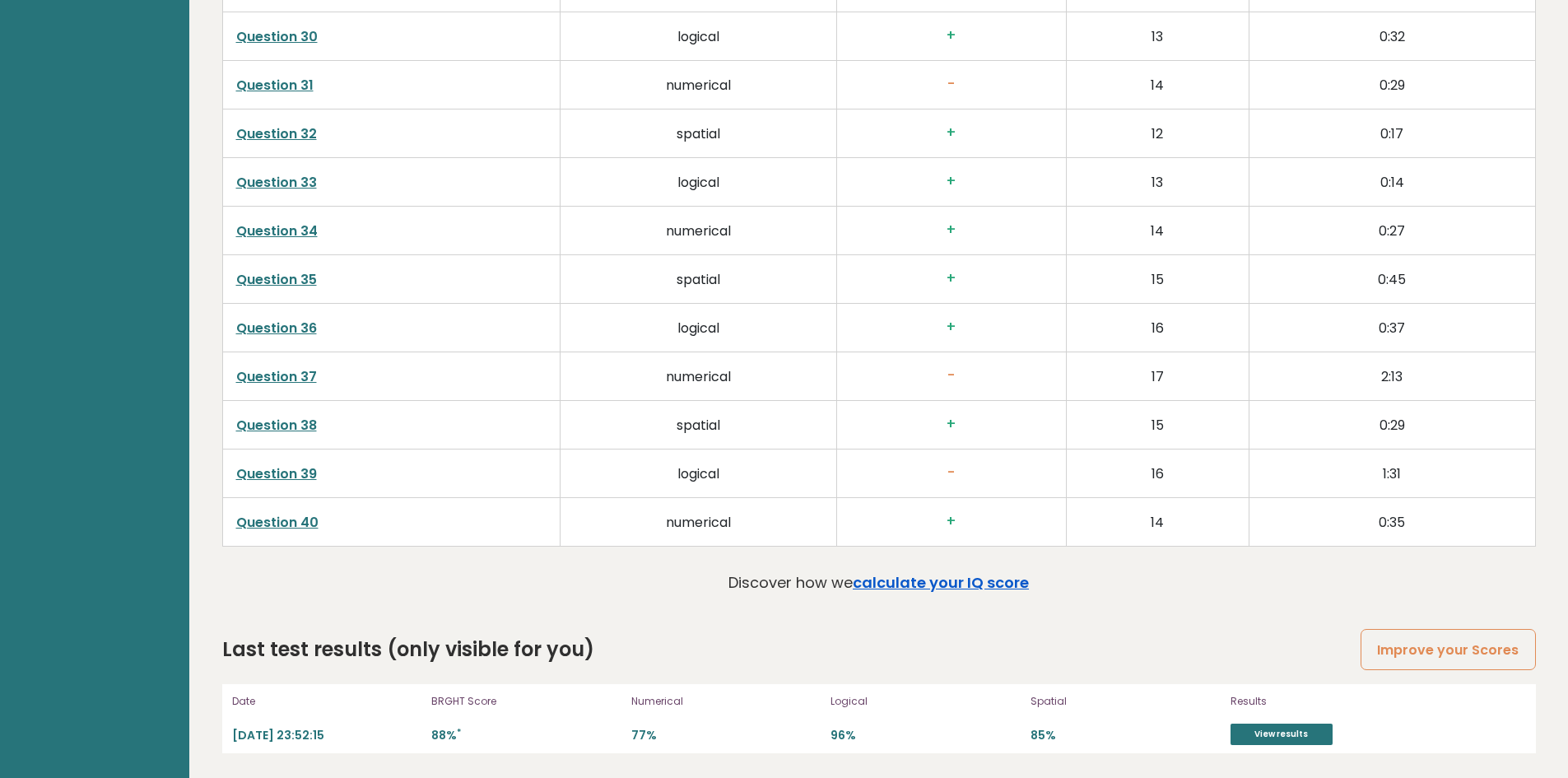
click at [924, 584] on link "calculate your IQ score" at bounding box center [942, 583] width 177 height 21
click at [273, 476] on link "Question 39" at bounding box center [276, 473] width 80 height 19
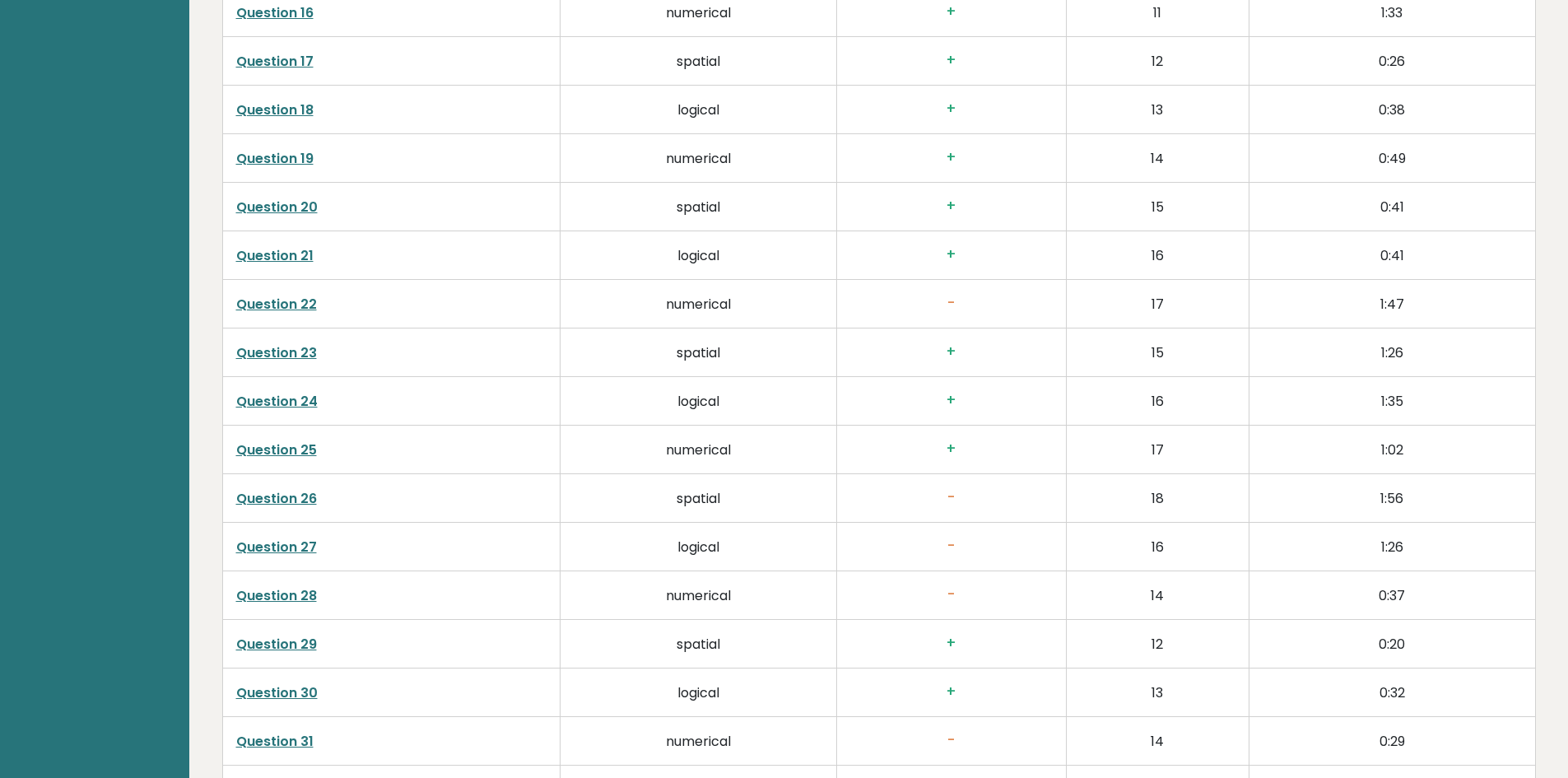
scroll to position [3304, 0]
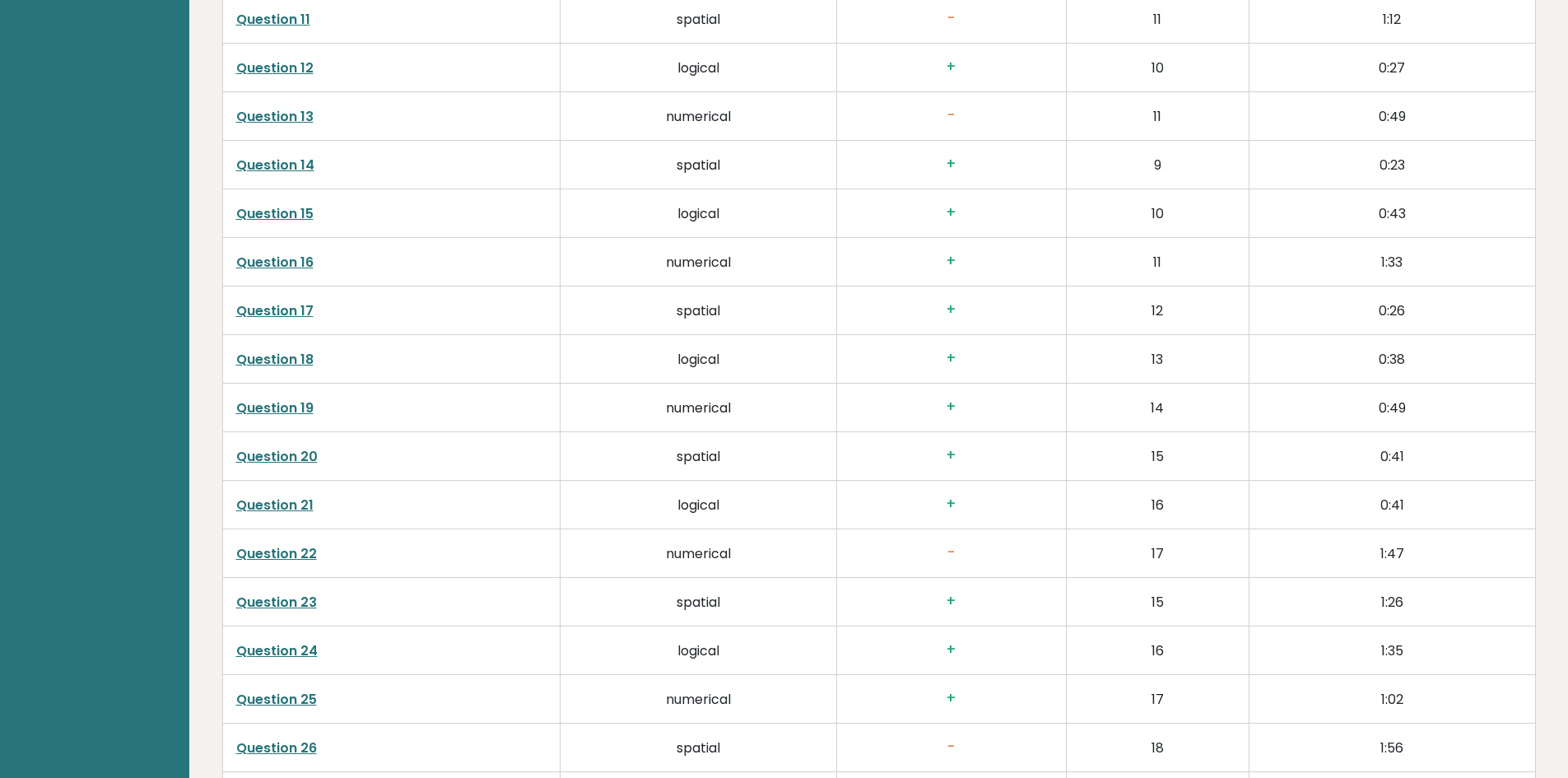
click at [288, 554] on link "Question 22" at bounding box center [276, 553] width 80 height 19
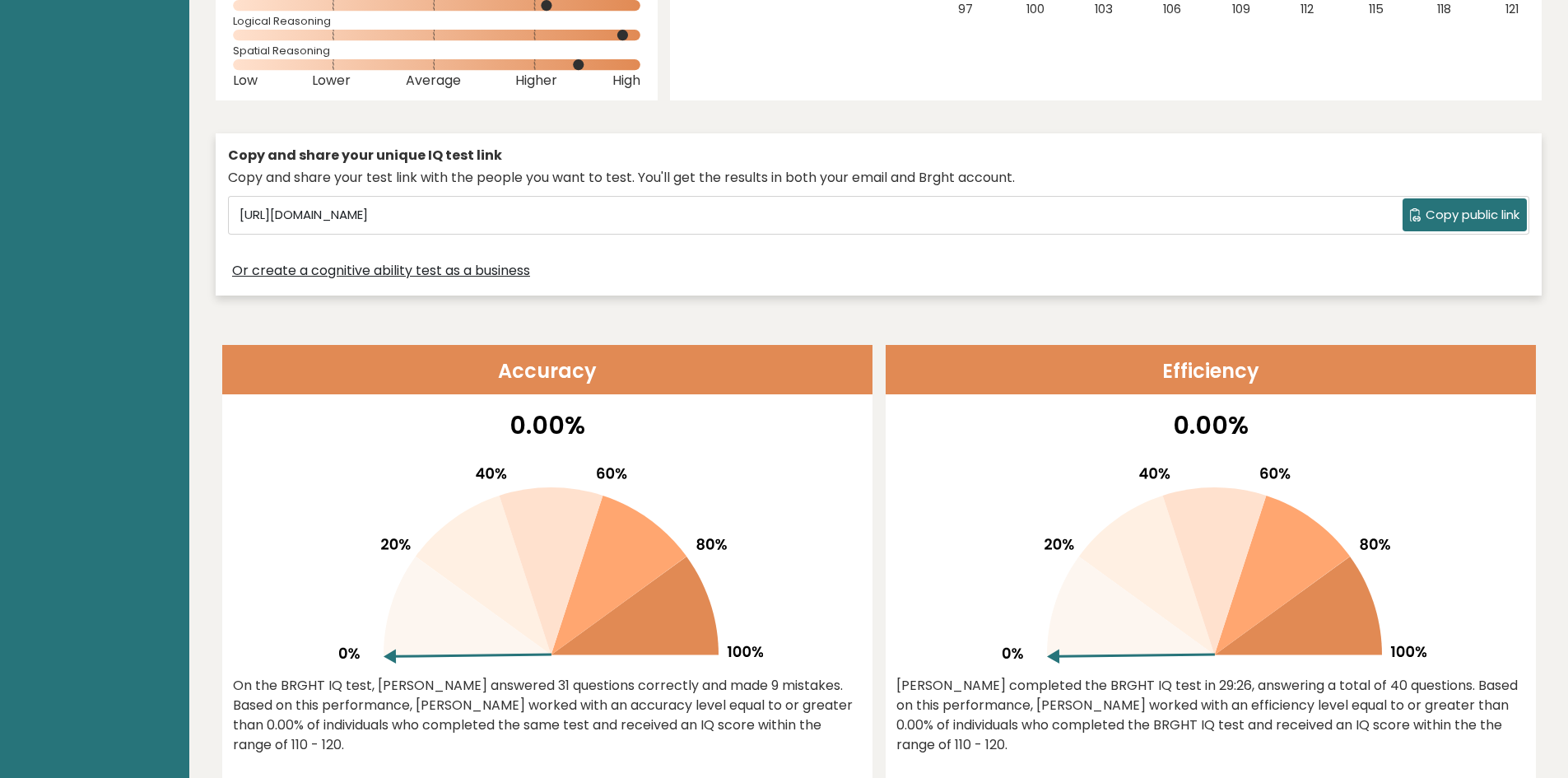
scroll to position [587, 0]
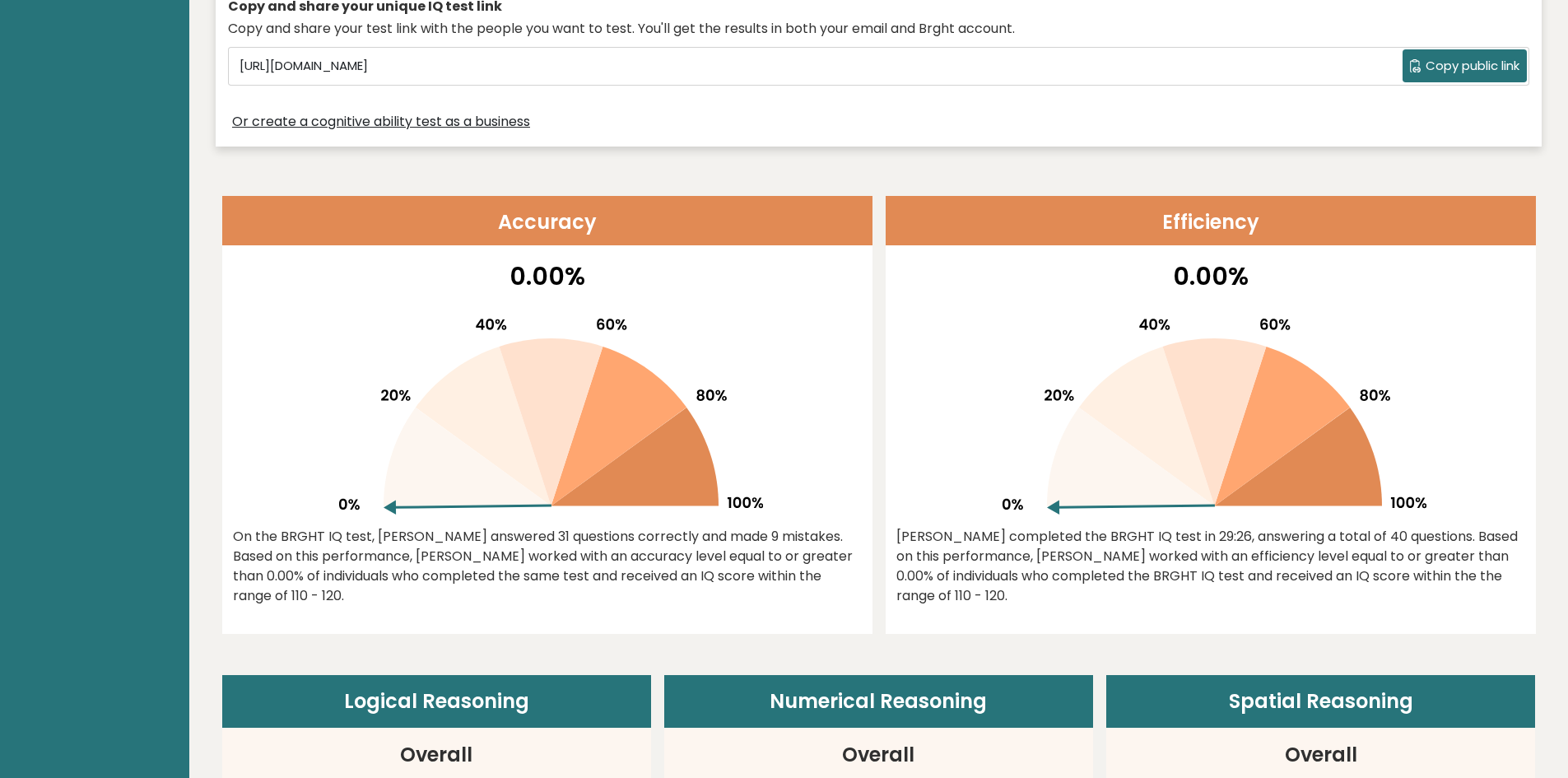
click at [440, 438] on icon at bounding box center [467, 457] width 168 height 99
click at [442, 431] on icon at bounding box center [467, 457] width 168 height 99
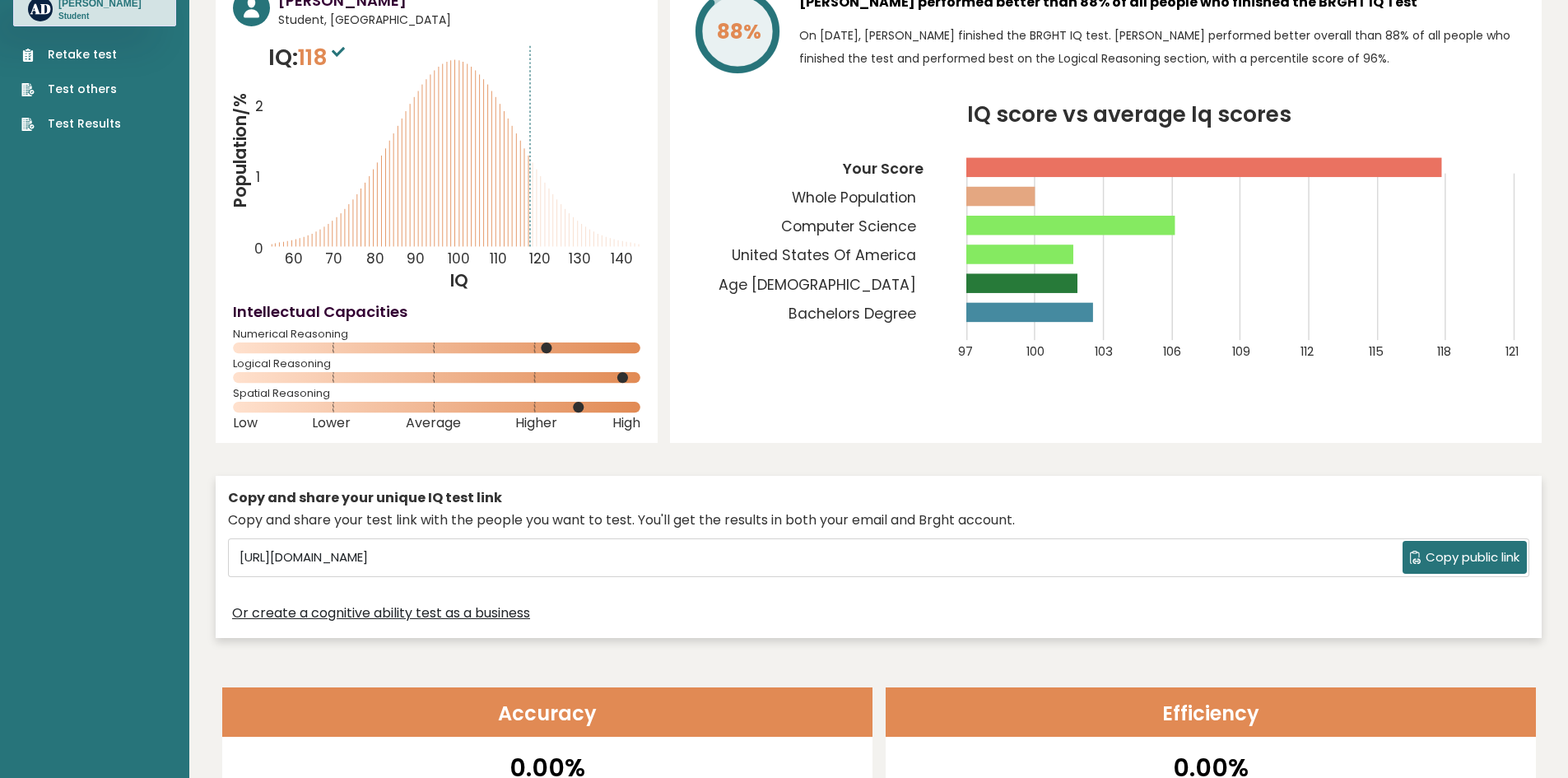
scroll to position [0, 0]
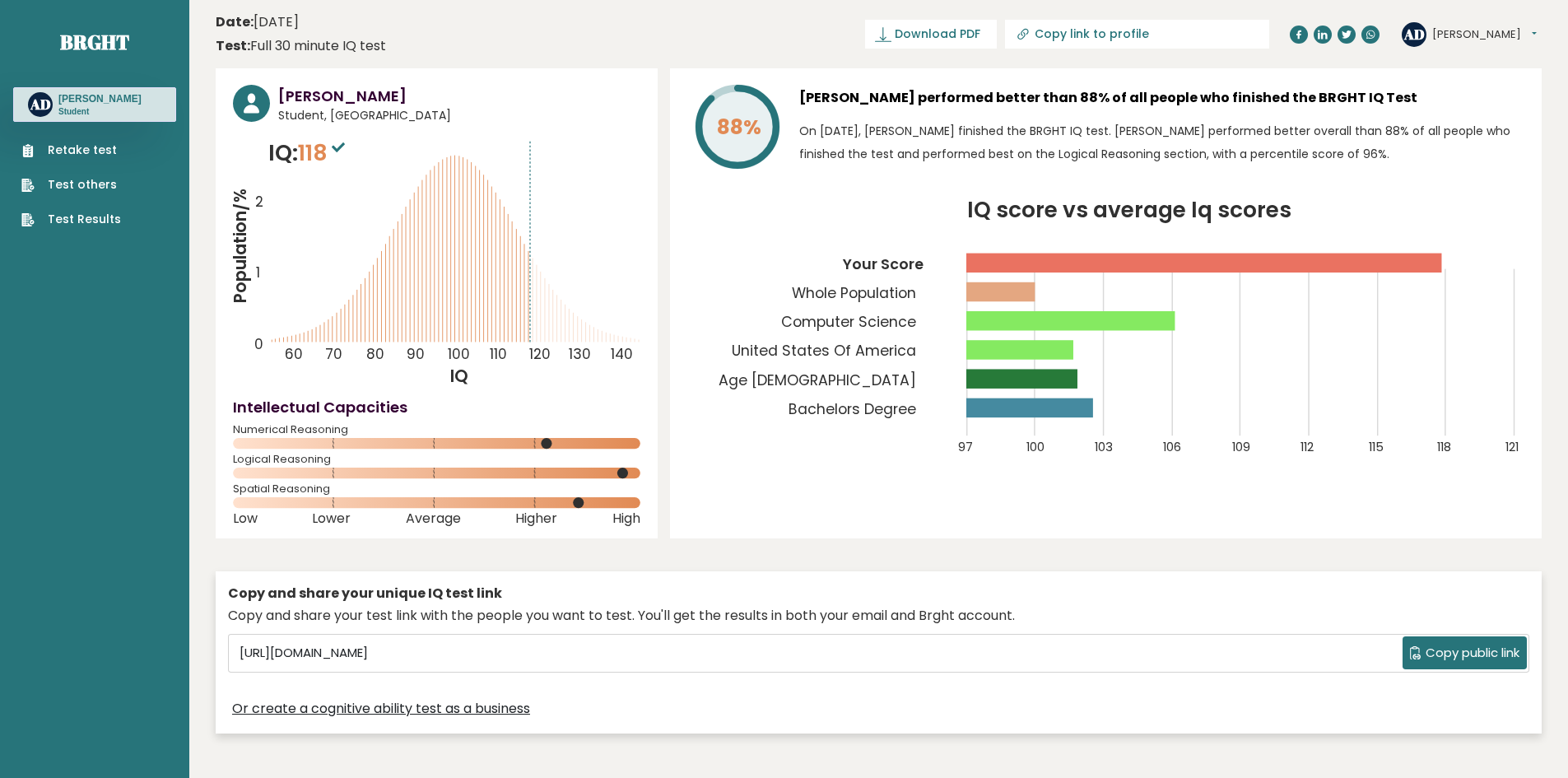
click at [113, 140] on div "Retake test Test others Test Results" at bounding box center [94, 175] width 163 height 106
click at [109, 152] on link "Retake test" at bounding box center [71, 150] width 99 height 17
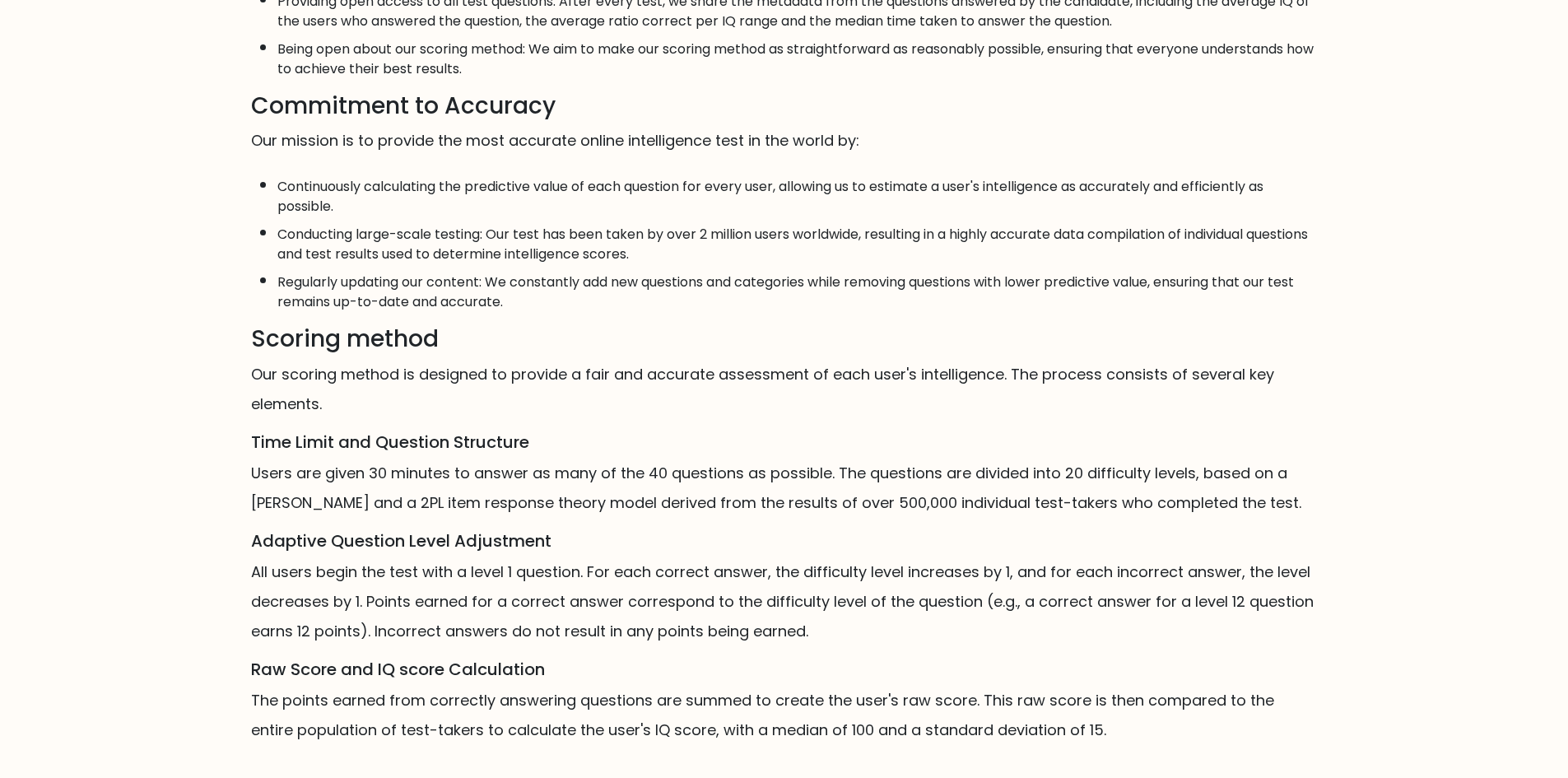
scroll to position [806, 0]
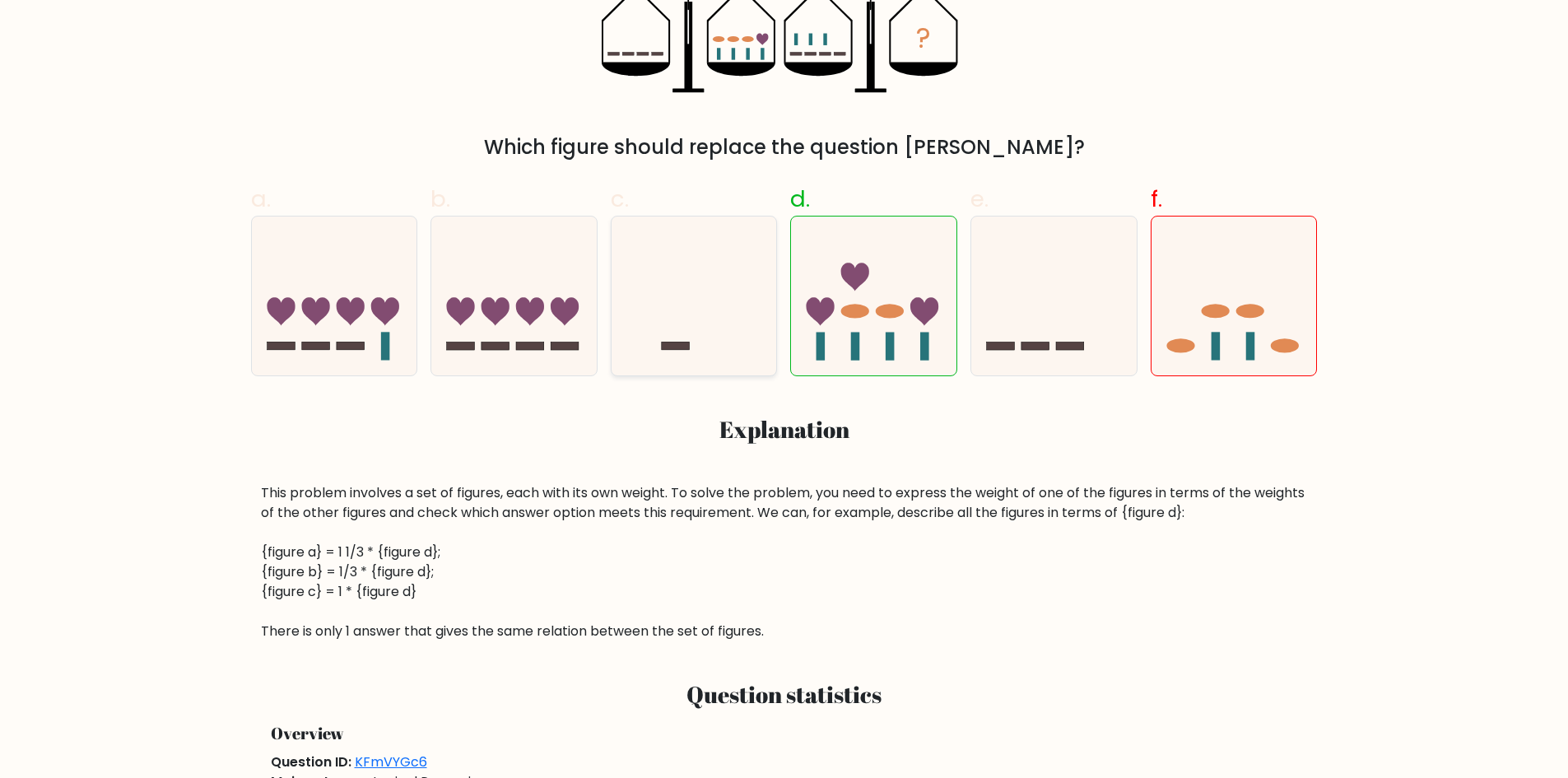
scroll to position [494, 0]
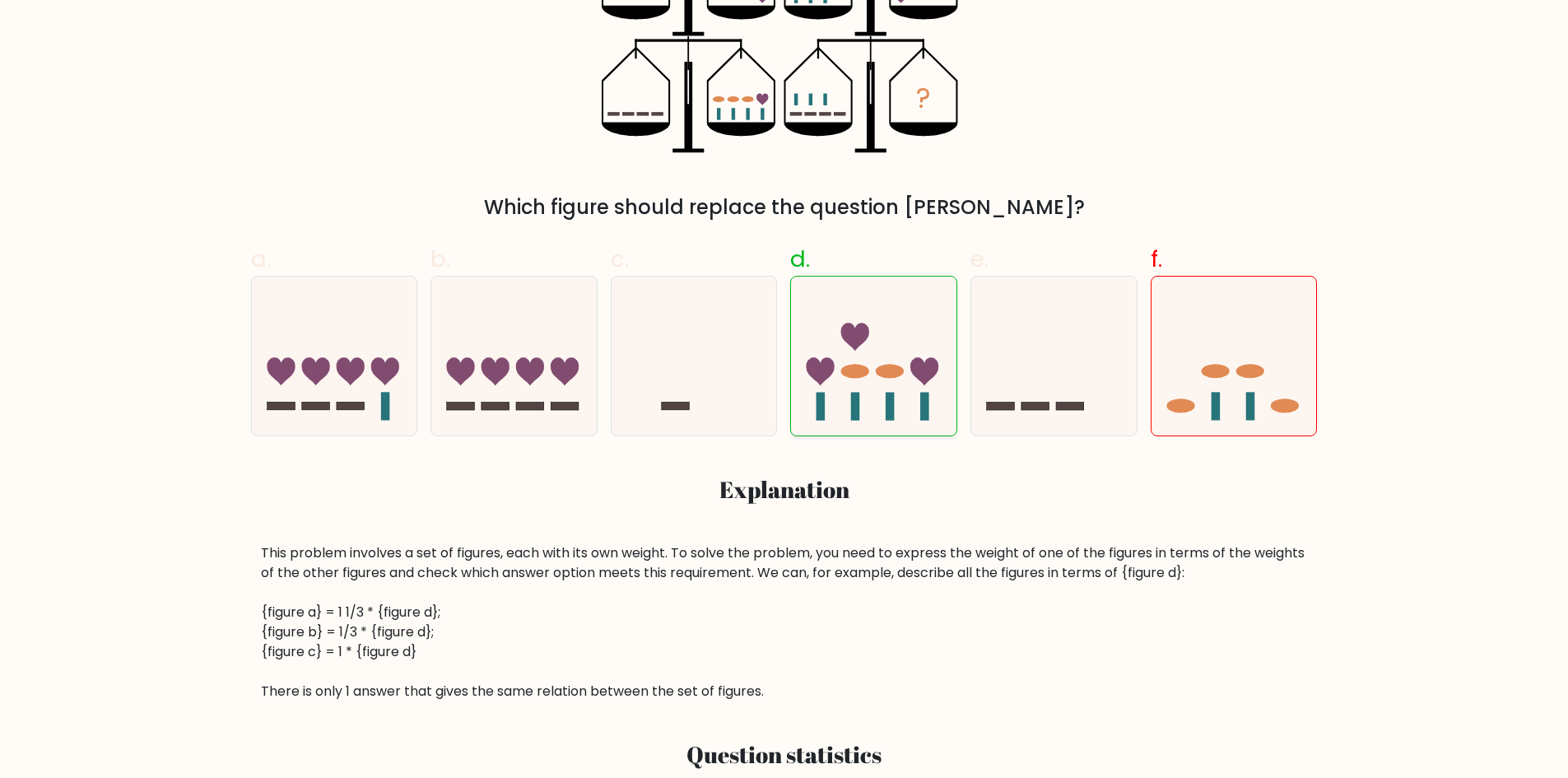
click at [887, 358] on icon at bounding box center [873, 356] width 166 height 137
radio input "true"
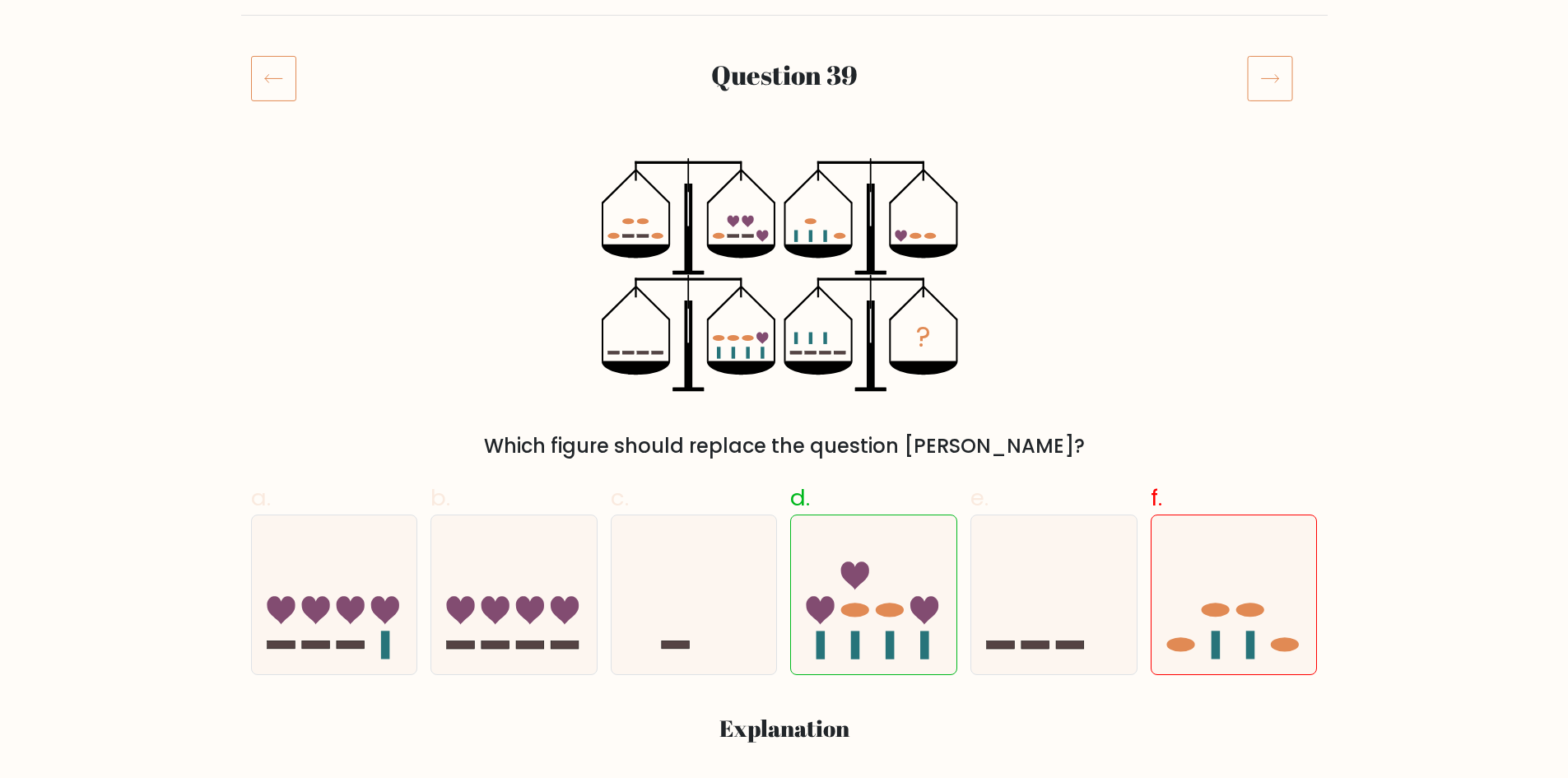
scroll to position [88, 0]
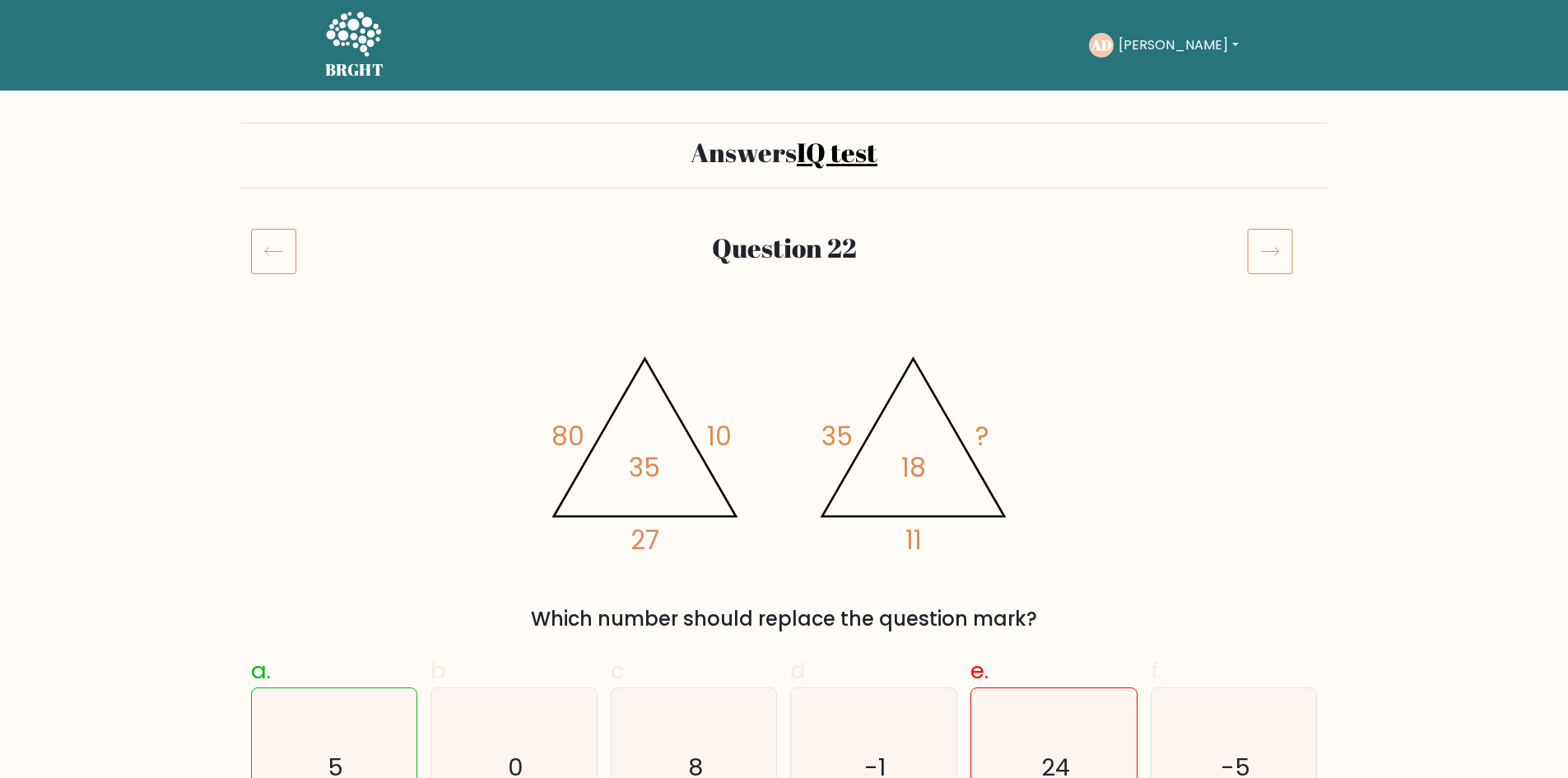
click at [438, 488] on div "@import url('https://fonts.googleapis.com/css?family=Abril+Fatface:400,100,100i…" at bounding box center [784, 482] width 1087 height 303
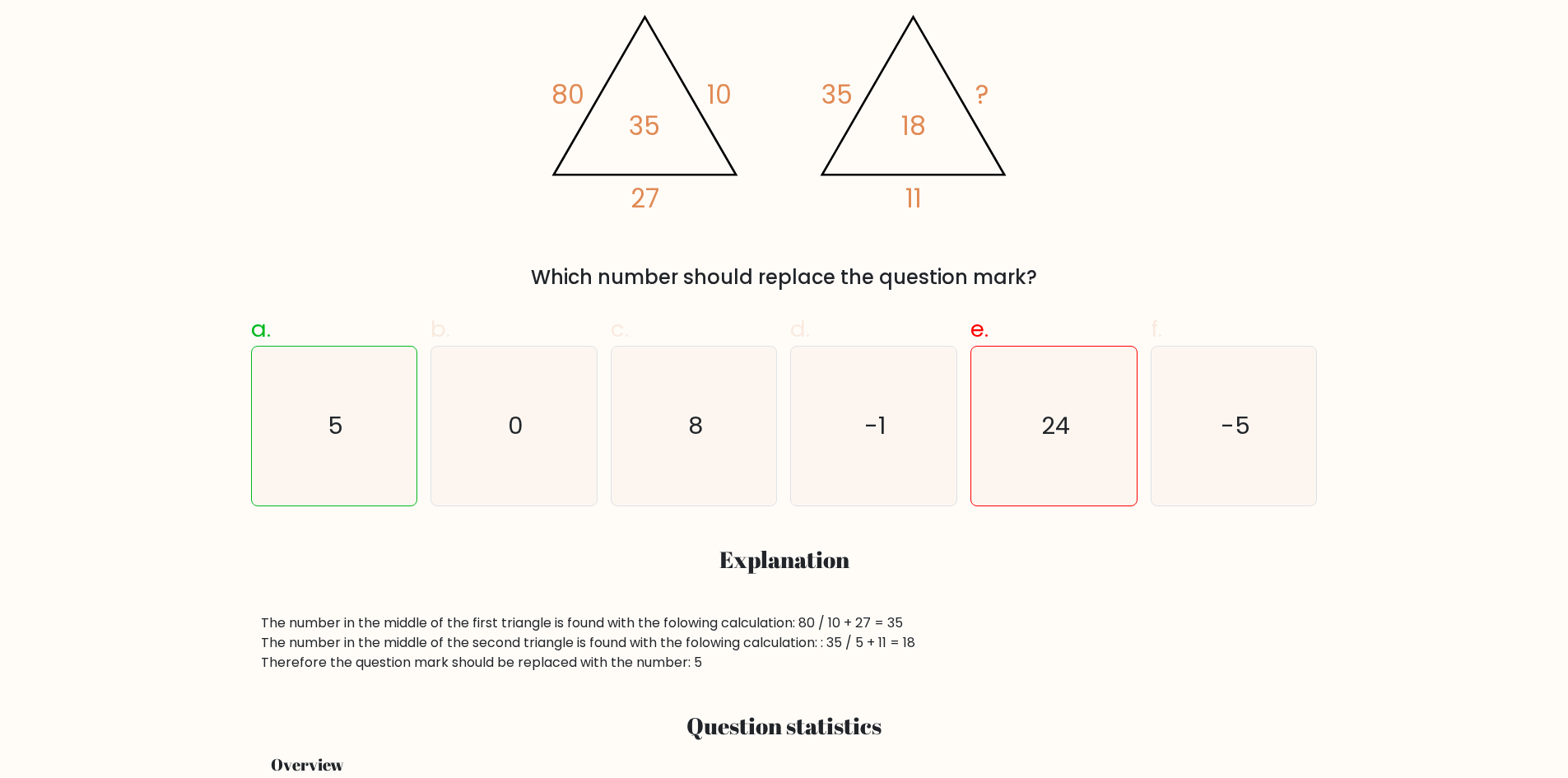
scroll to position [329, 0]
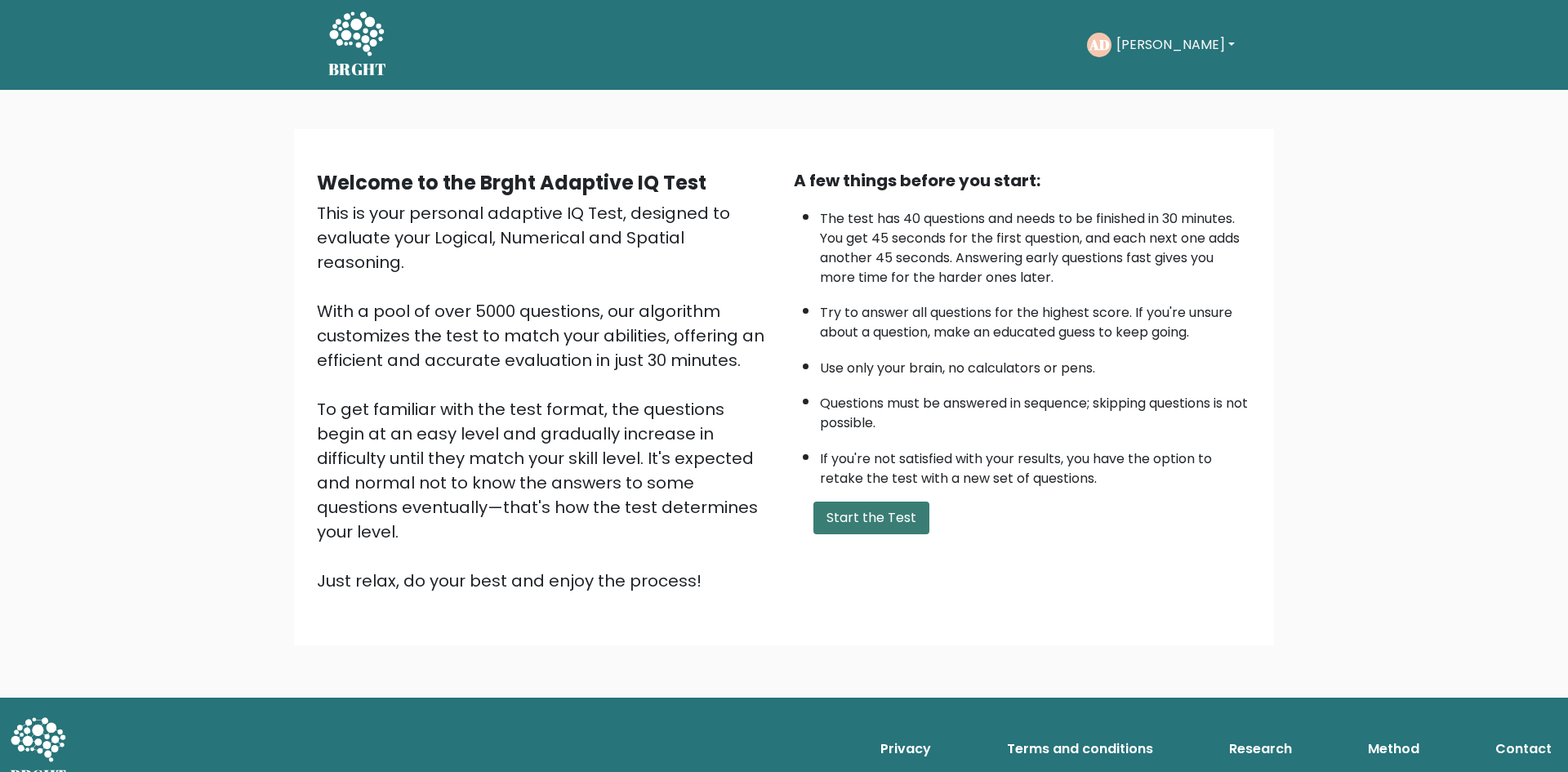
click at [855, 506] on button "Start the Test" at bounding box center [871, 517] width 116 height 32
